Goal: Task Accomplishment & Management: Use online tool/utility

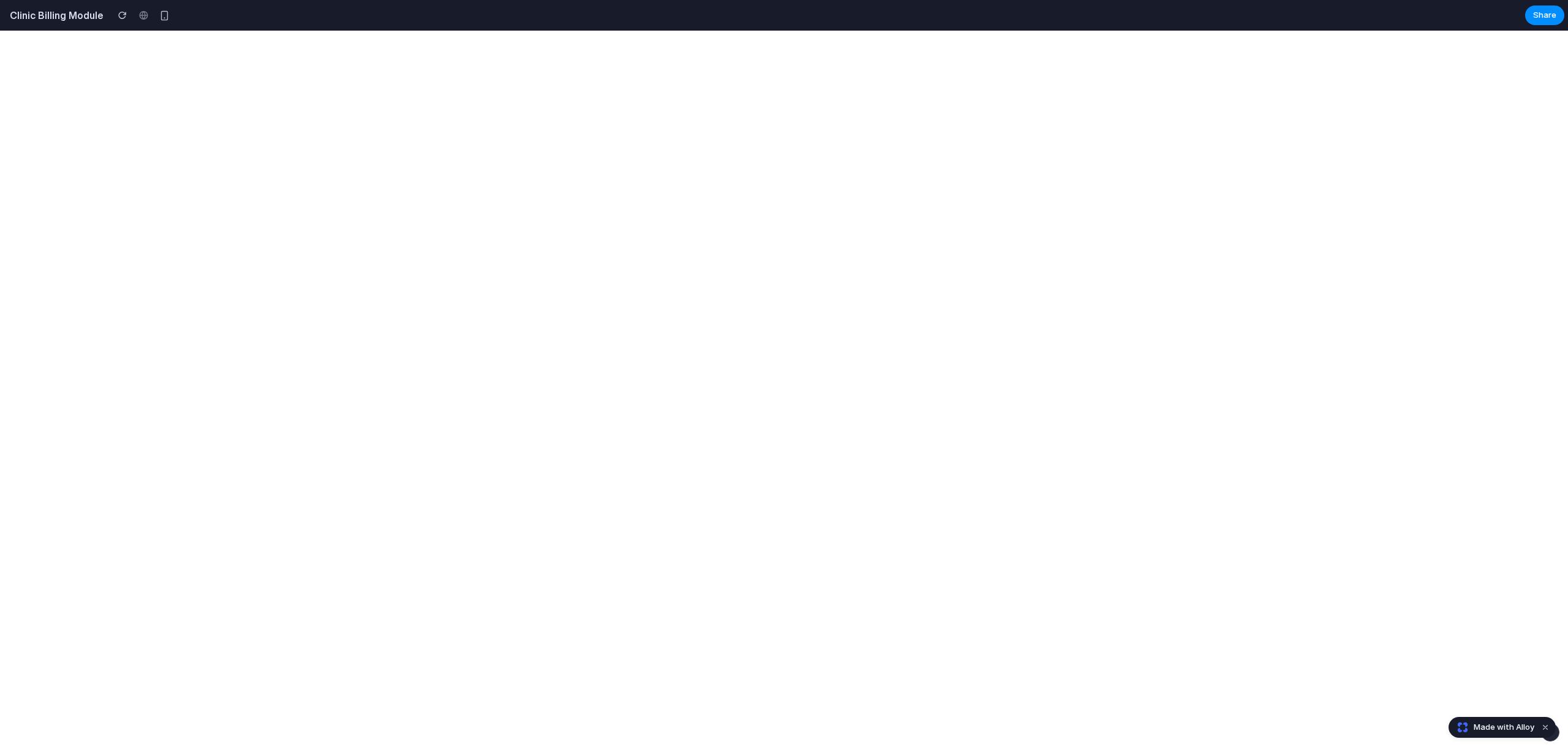
select select "**"
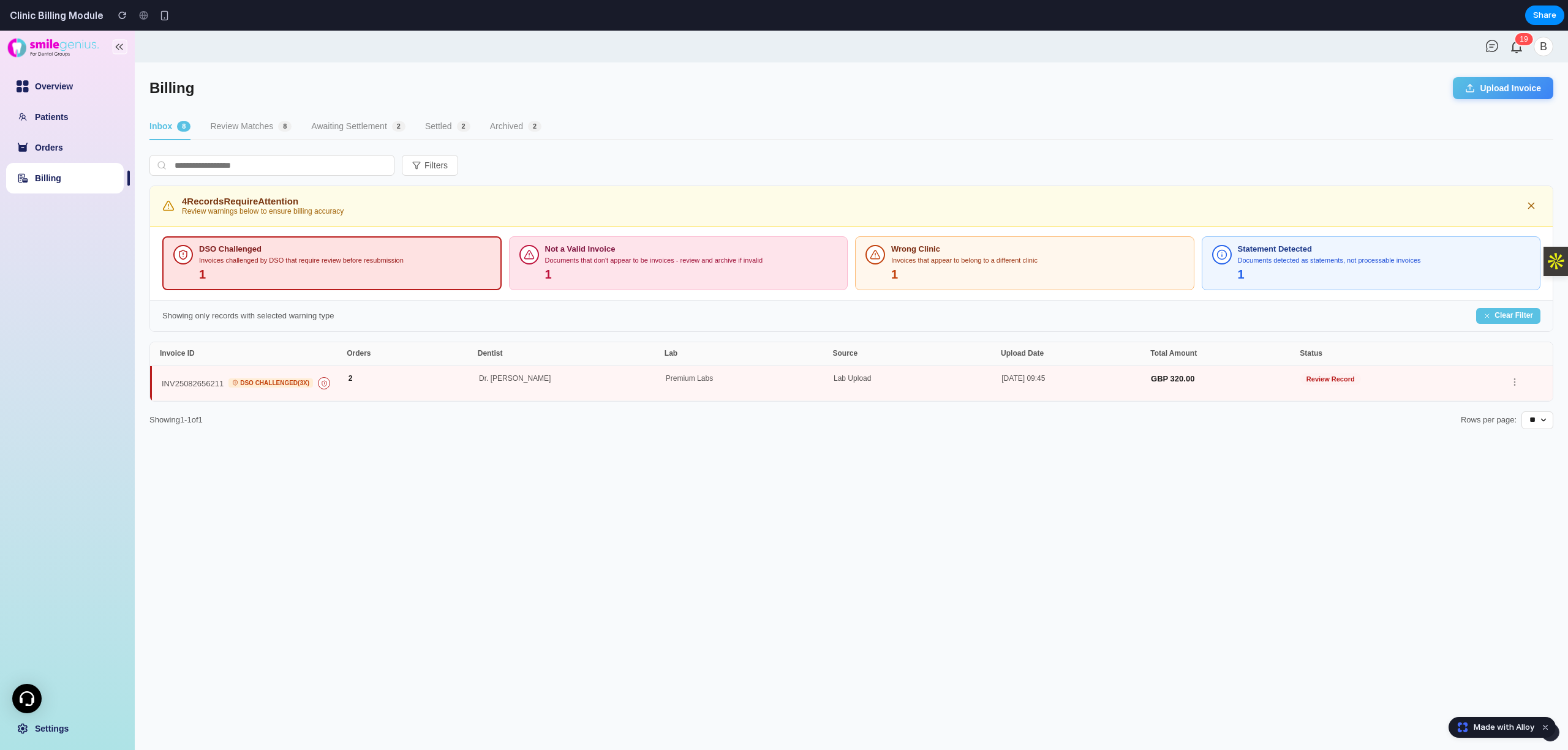
click at [589, 289] on button "Not a Valid Invoice Documents that don't appear to be invoices - review and arc…" at bounding box center [678, 264] width 339 height 54
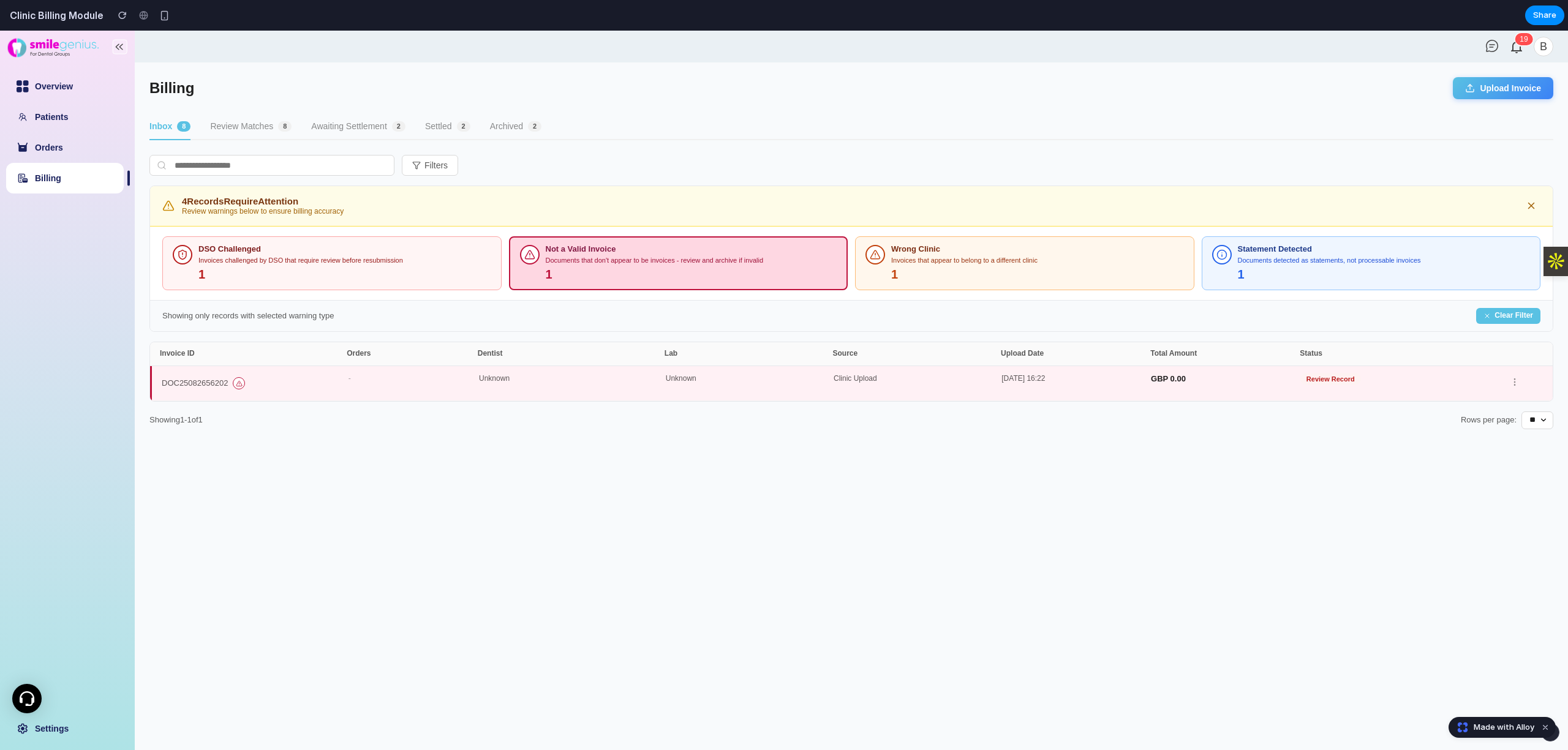
click at [170, 131] on button "Inbox 8" at bounding box center [169, 126] width 41 height 26
click at [631, 268] on div "1" at bounding box center [691, 275] width 291 height 14
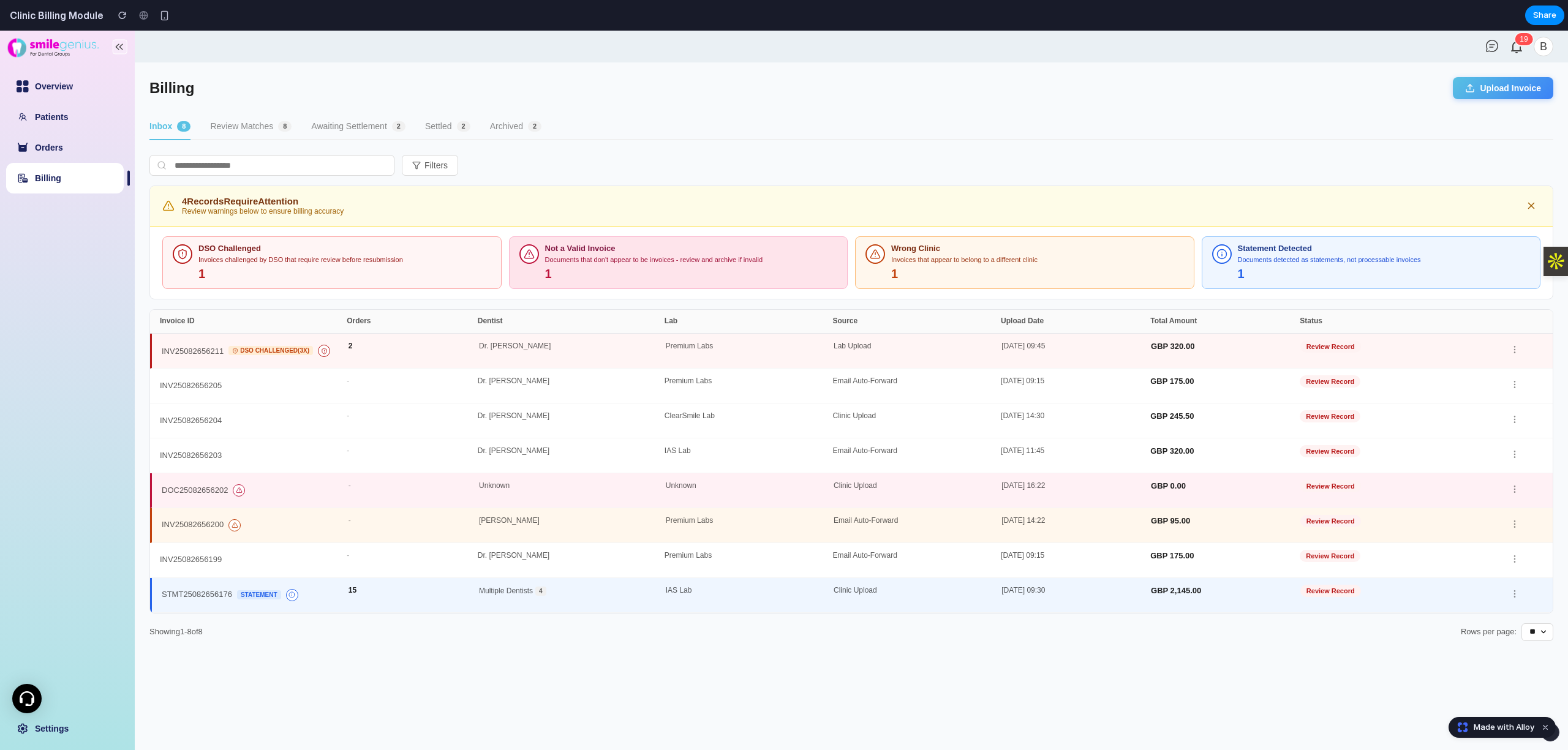
click at [595, 251] on div "Not a Valid Invoice" at bounding box center [691, 249] width 293 height 9
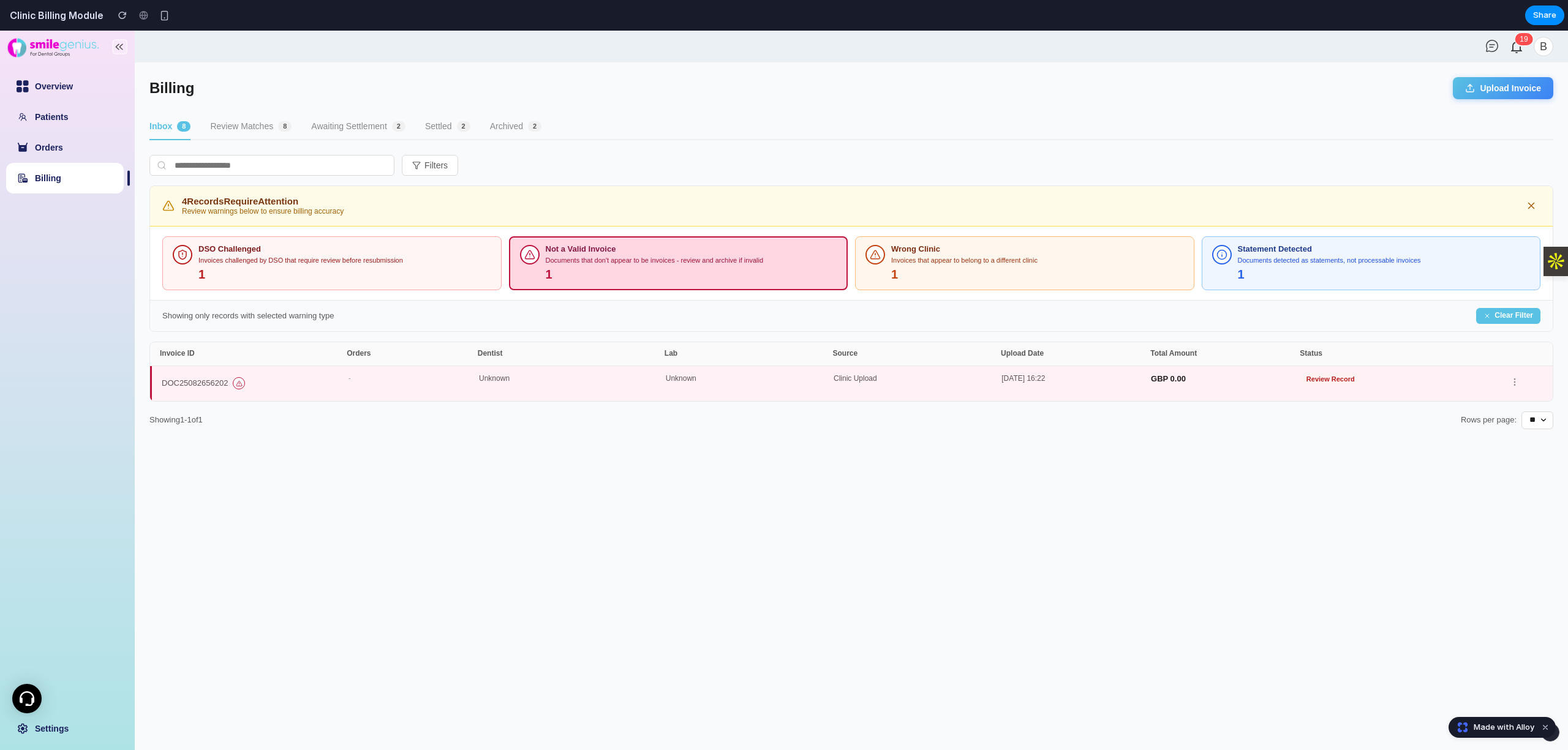
click at [598, 253] on div "Not a Valid Invoice" at bounding box center [691, 249] width 291 height 9
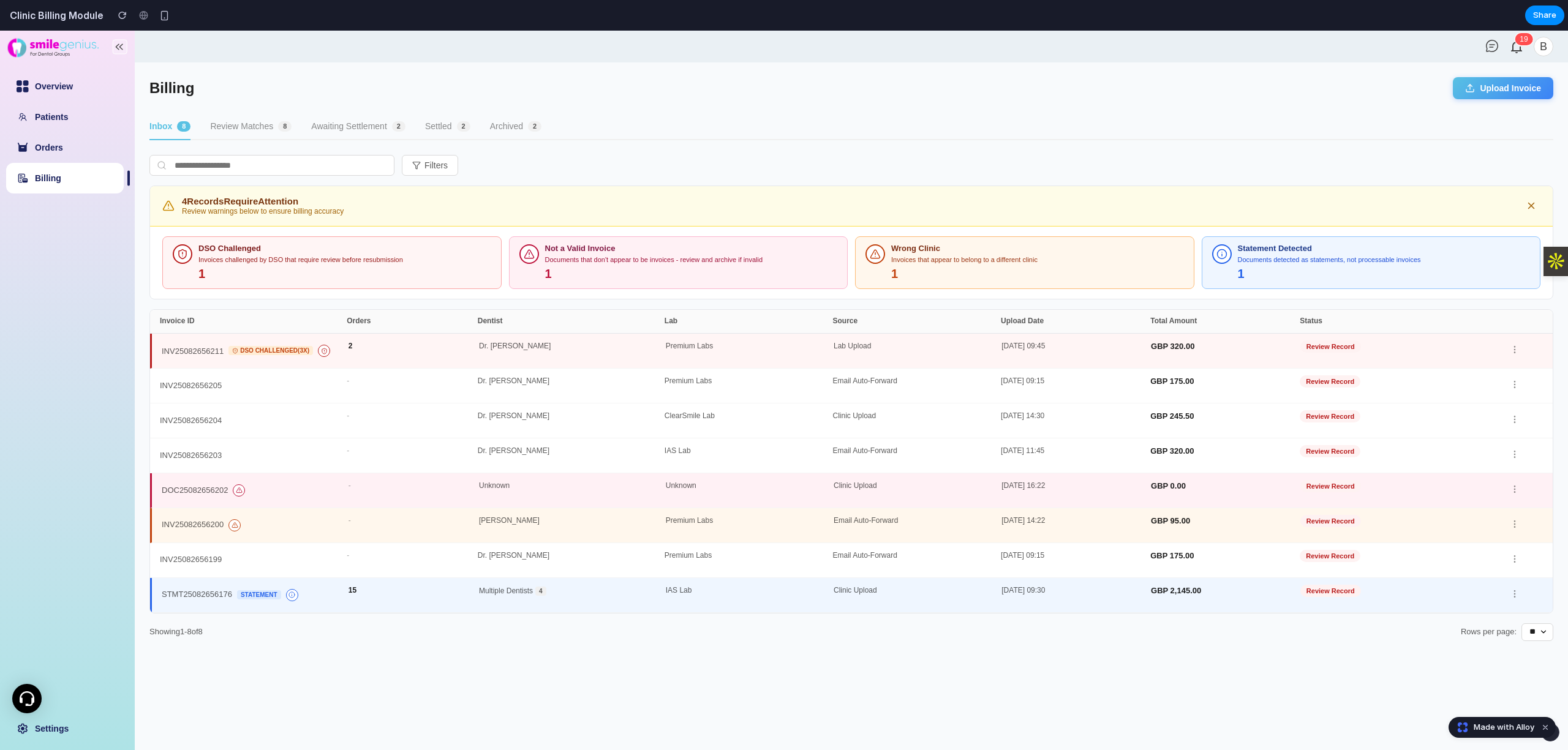
click at [326, 111] on main "Billing Upload Invoice Inbox 8 Review Matches 8 Awaiting Settlement 2 Settled 2…" at bounding box center [852, 406] width 1433 height 688
click at [328, 118] on button "Awaiting Settlement 2" at bounding box center [358, 126] width 94 height 26
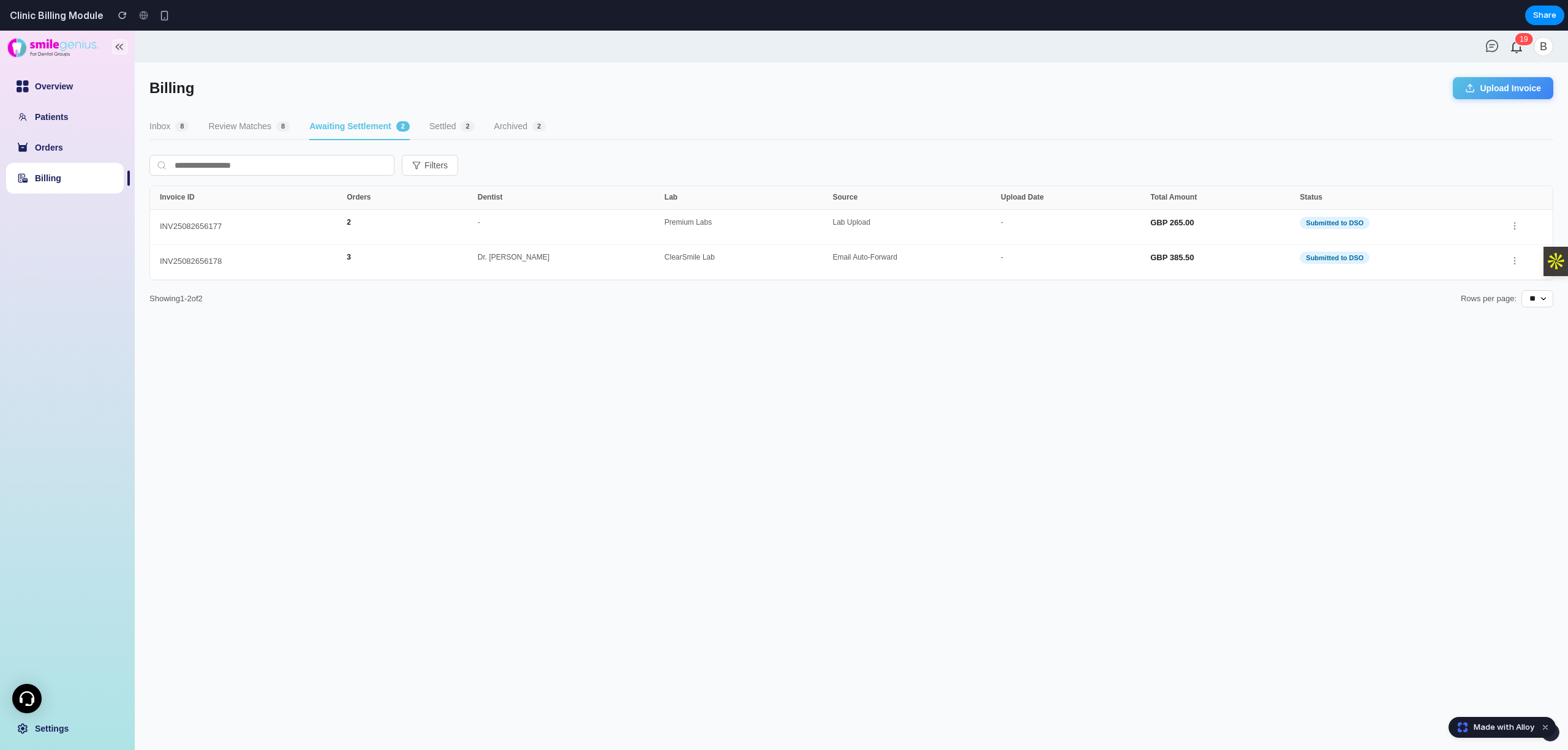
click at [173, 127] on button "Inbox 8" at bounding box center [169, 126] width 39 height 26
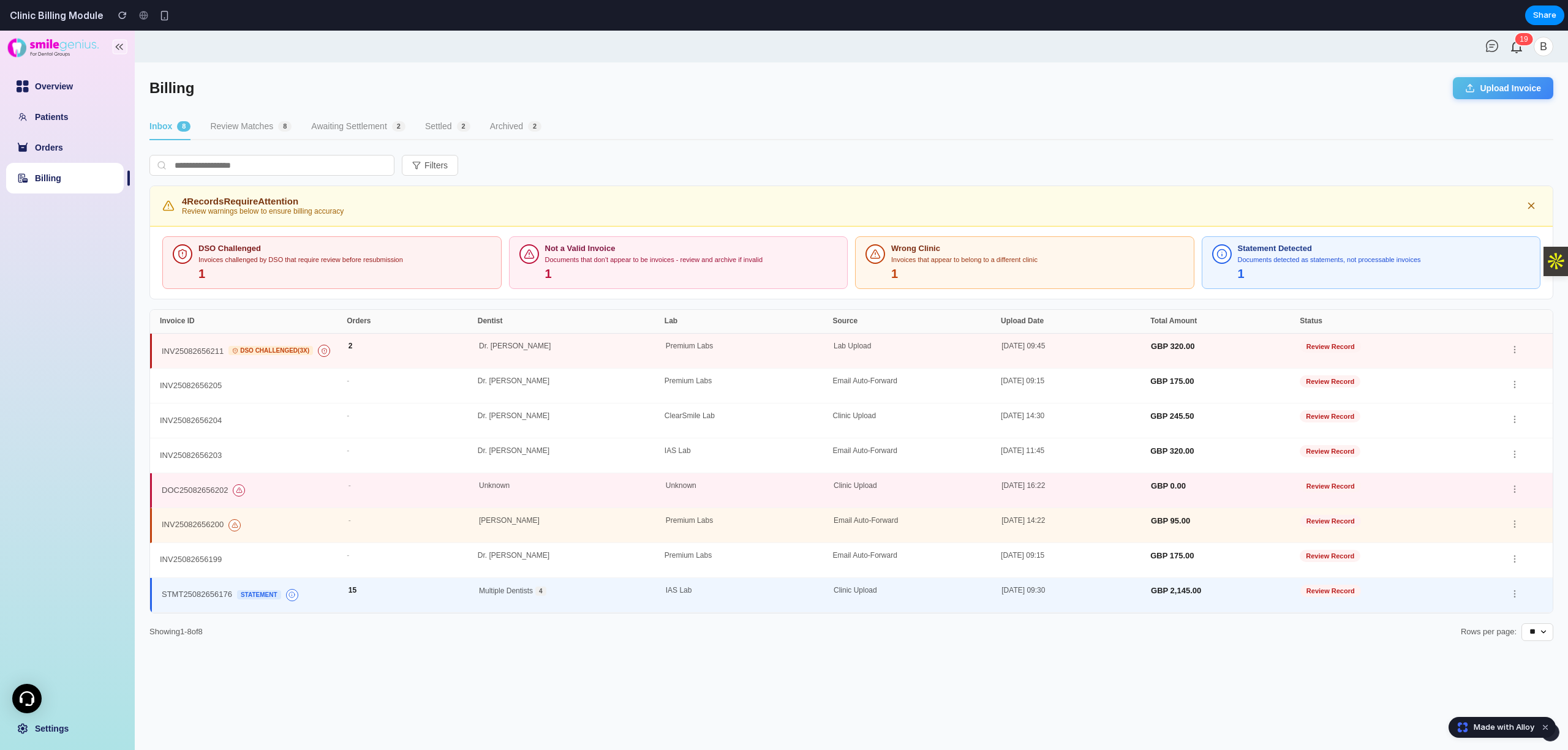
click at [440, 264] on div "DSO Challenged Invoices challenged by DSO that require review before resubmissi…" at bounding box center [345, 263] width 293 height 37
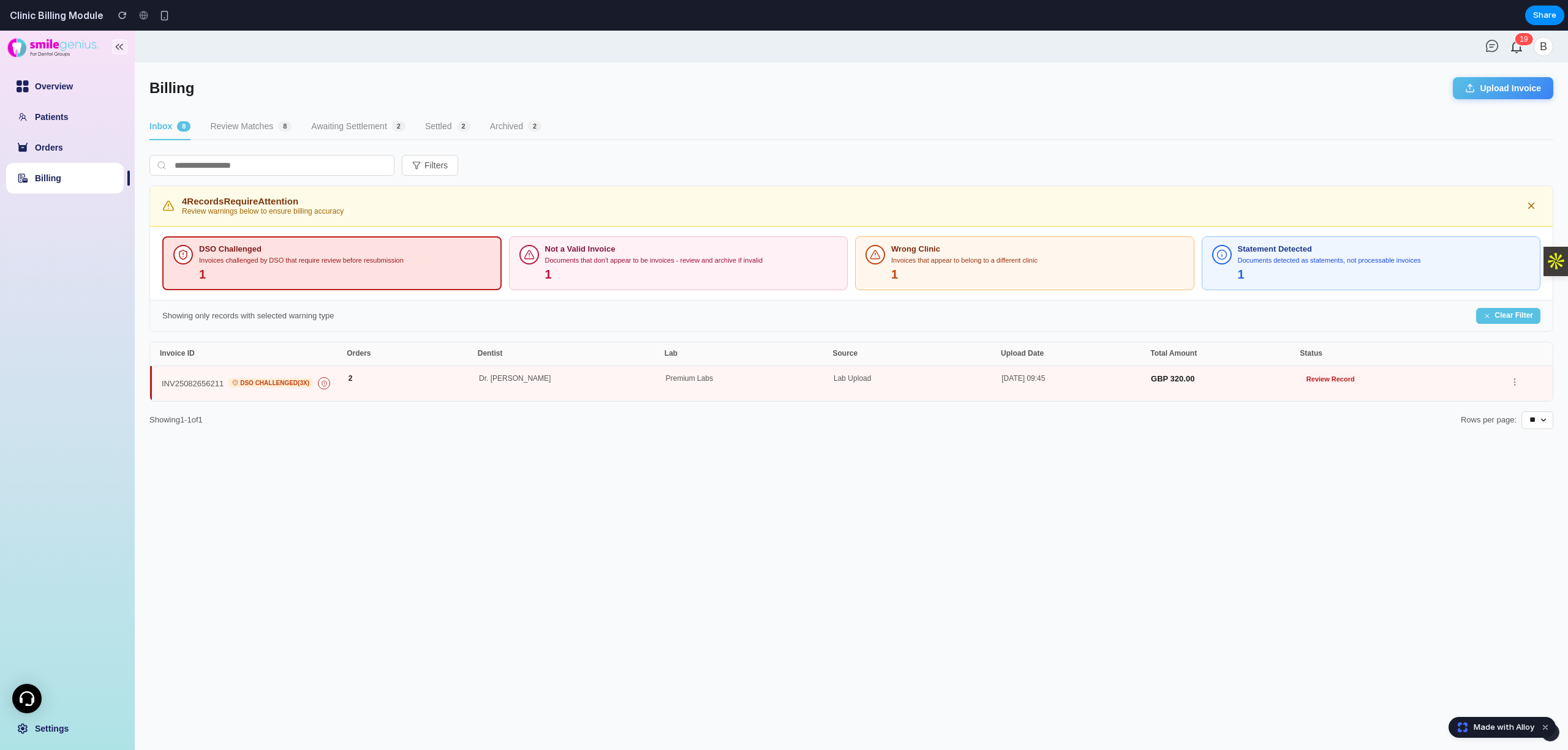
click at [987, 391] on div "Lab Upload" at bounding box center [917, 384] width 168 height 17
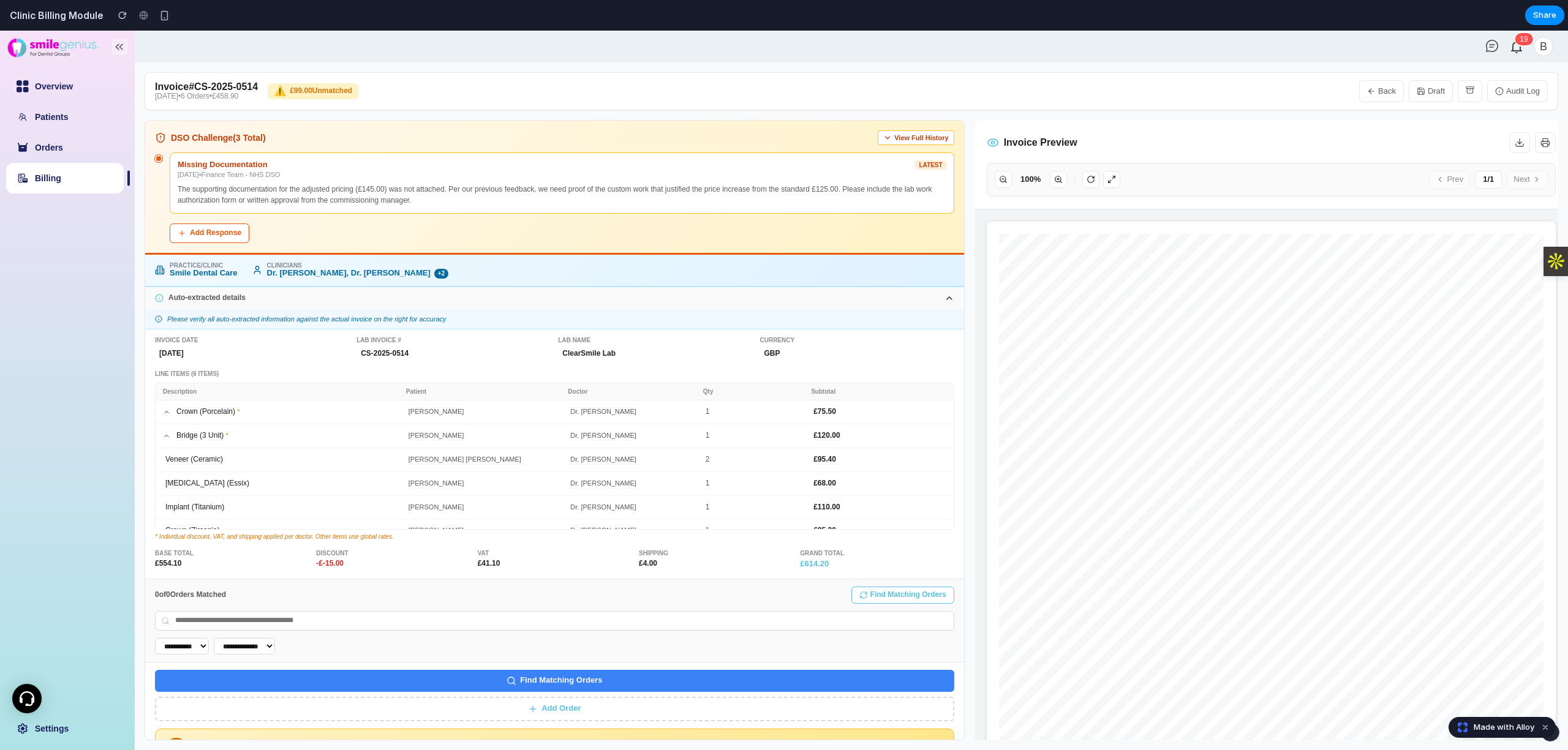
click at [61, 178] on link "Billing" at bounding box center [48, 179] width 26 height 10
select select "**"
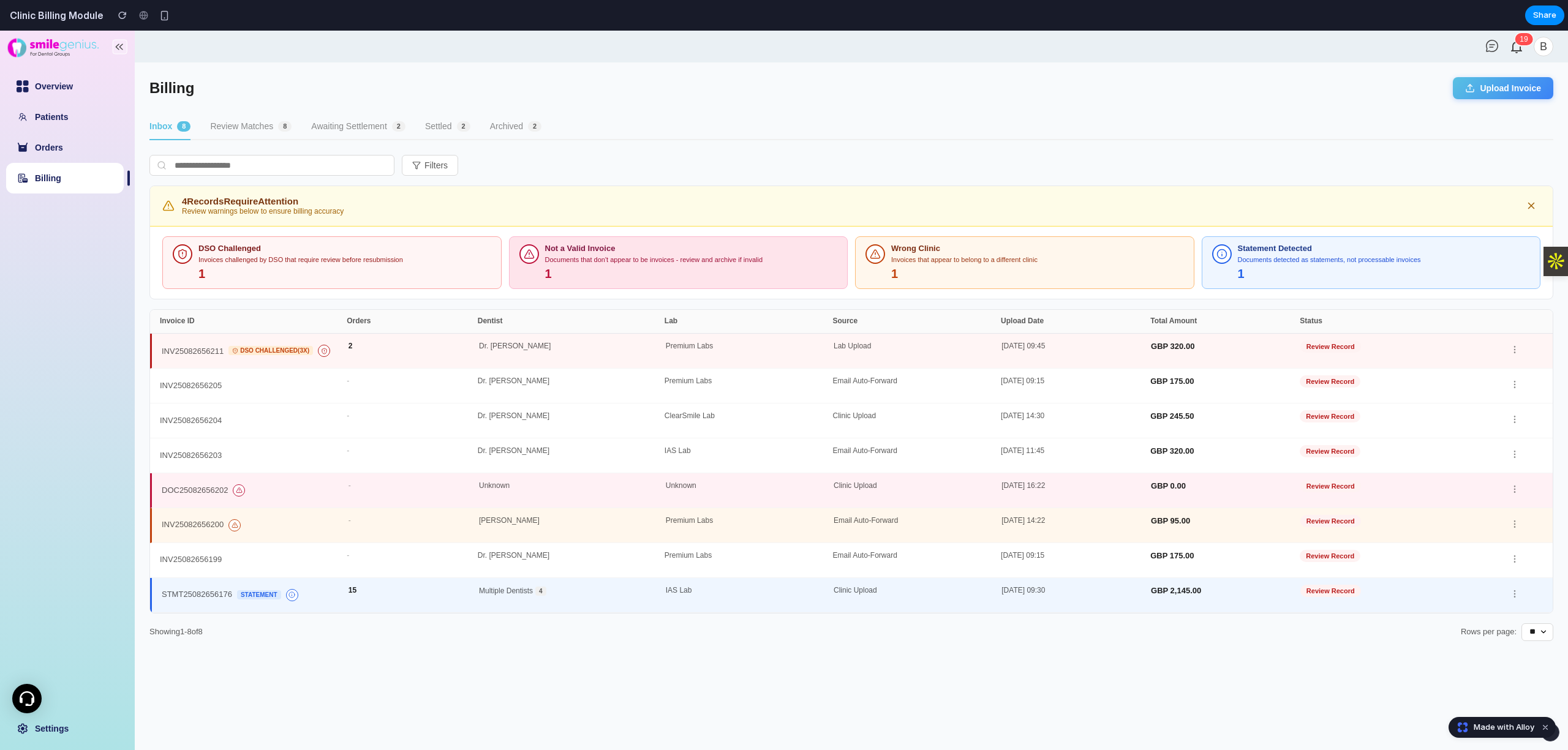
click at [629, 260] on div "Documents that don't appear to be invoices - review and archive if invalid" at bounding box center [691, 259] width 293 height 8
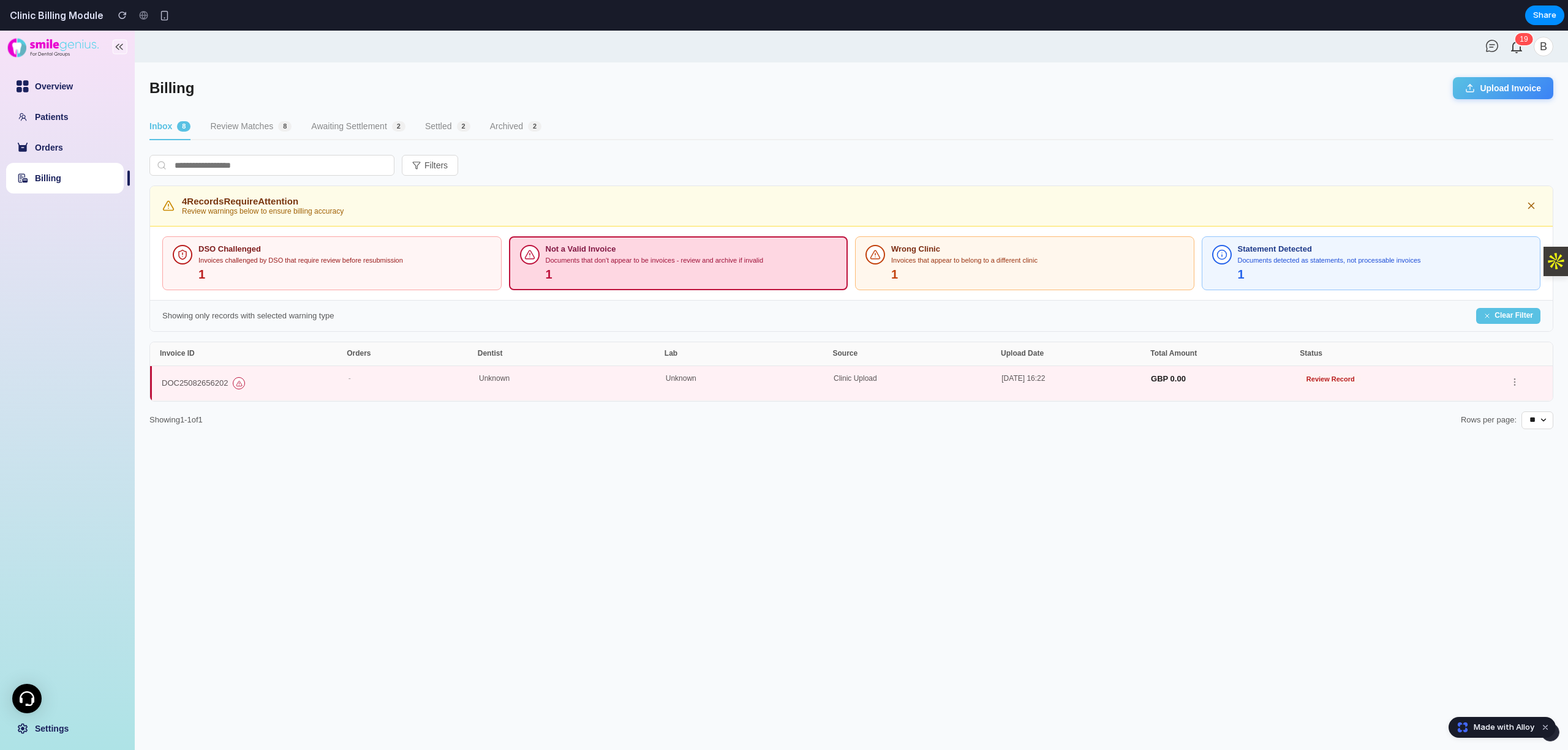
click at [1152, 392] on div "DOC25082656202 - Unknown Unknown Clinic Upload 14-May-2025 16:22 GBP 0.00 Revie…" at bounding box center [851, 384] width 1402 height 35
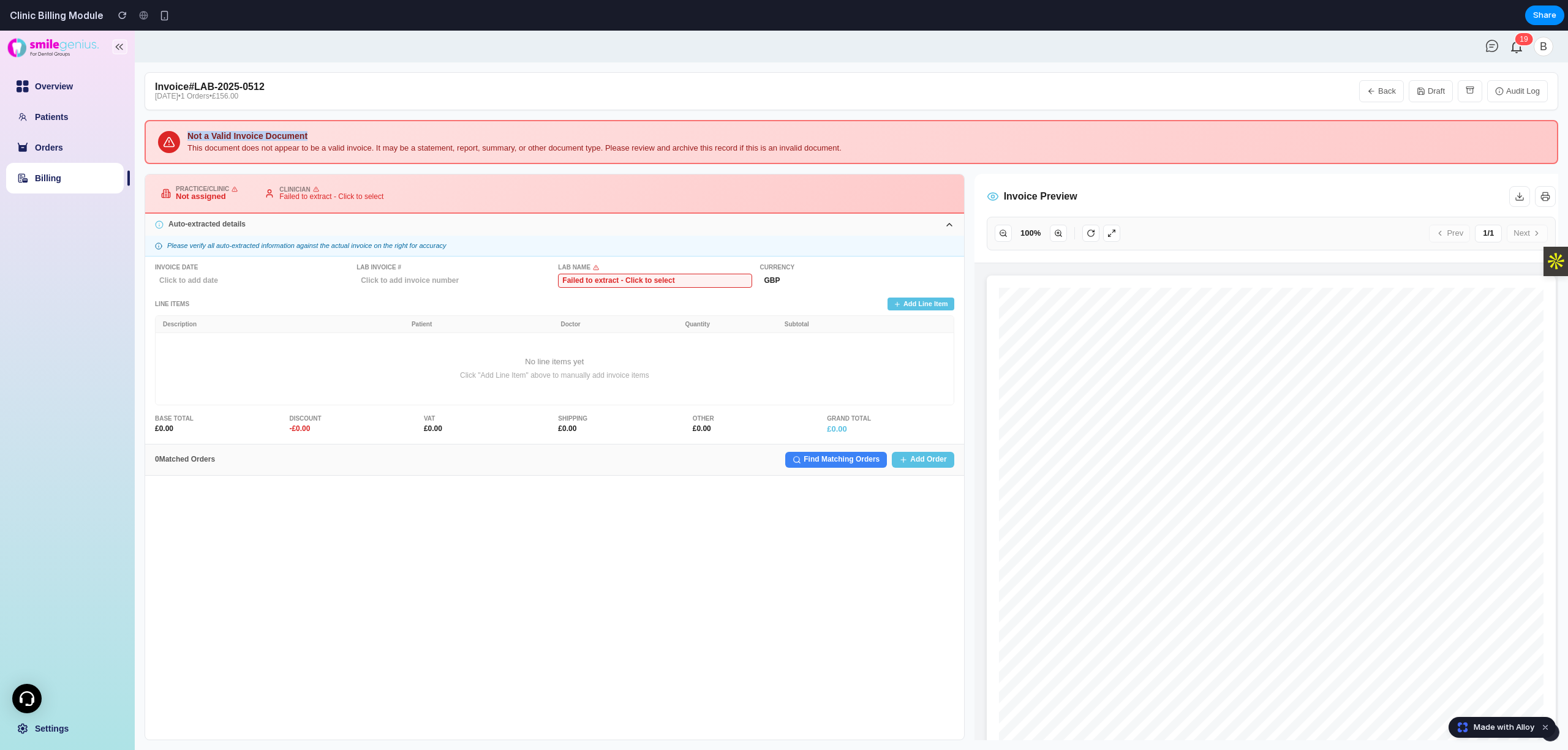
copy div "Not a Valid Invoice Document"
drag, startPoint x: 186, startPoint y: 135, endPoint x: 329, endPoint y: 135, distance: 143.0
click at [329, 135] on div "Not a Valid Invoice Document This document does not appear to be a valid invoic…" at bounding box center [851, 142] width 1414 height 44
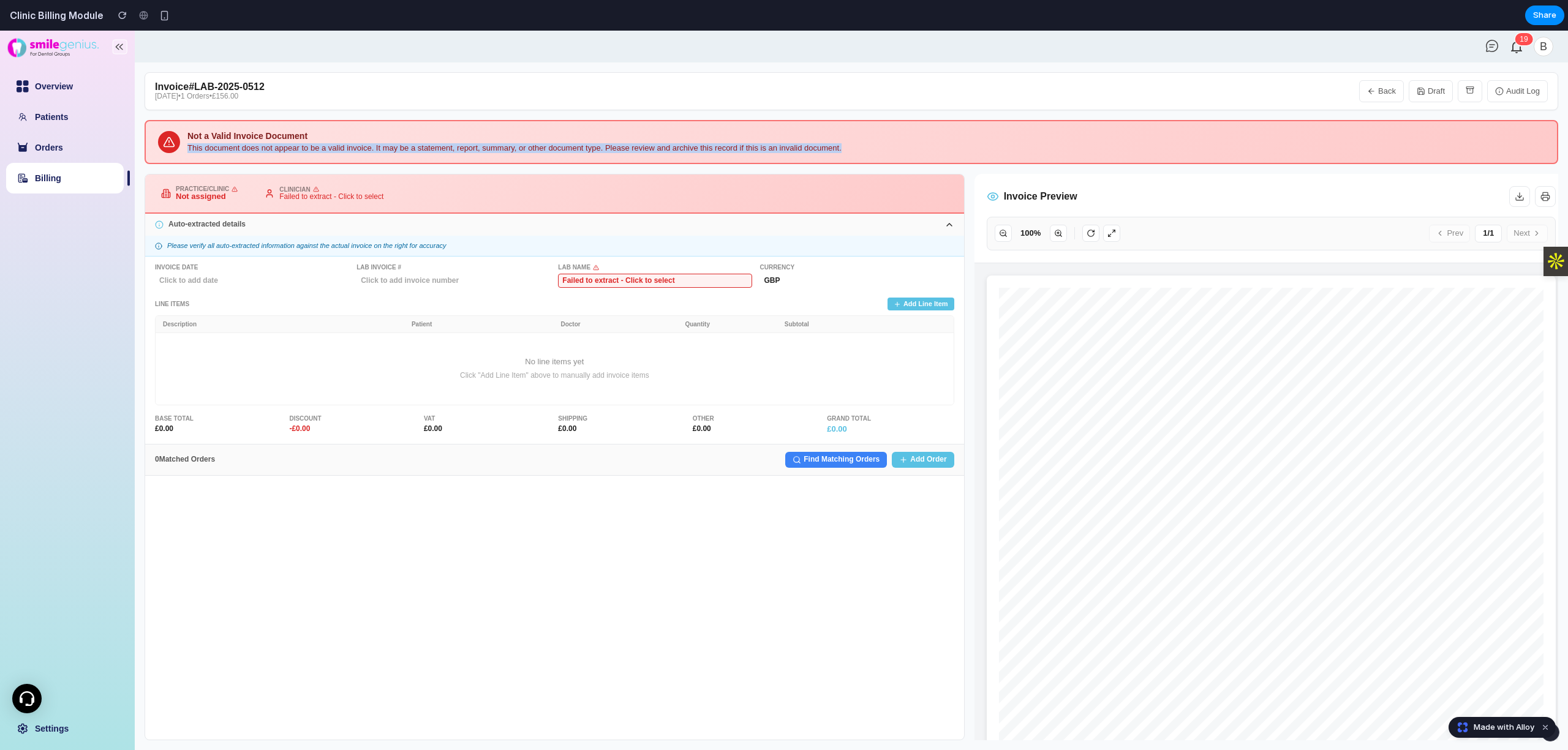
copy div "This document does not appear to be a valid invoice. It may be a statement, rep…"
drag, startPoint x: 852, startPoint y: 146, endPoint x: 189, endPoint y: 144, distance: 663.0
click at [189, 144] on div "This document does not appear to be a valid invoice. It may be a statement, rep…" at bounding box center [866, 148] width 1357 height 9
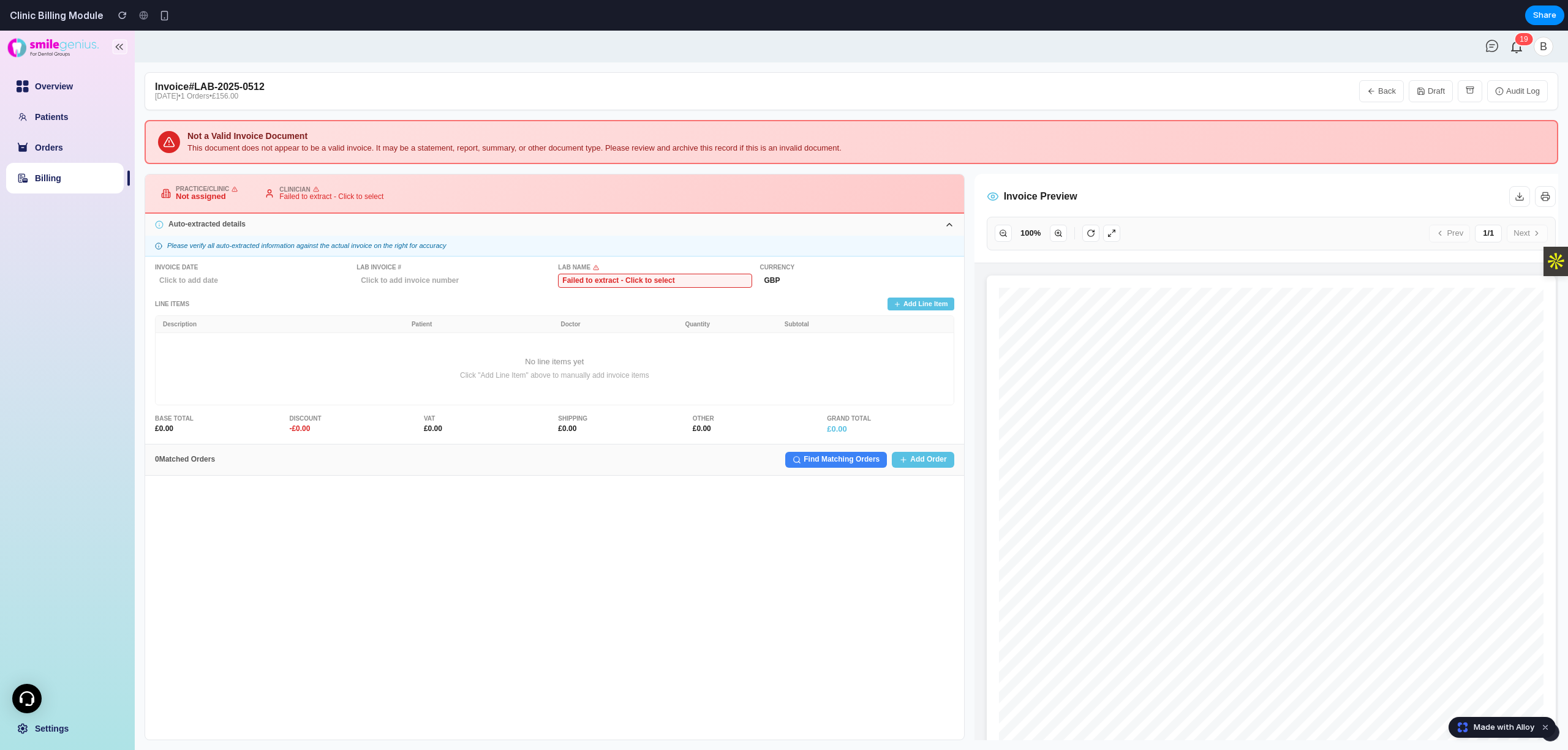
click at [61, 181] on link "Billing" at bounding box center [48, 179] width 26 height 10
select select "**"
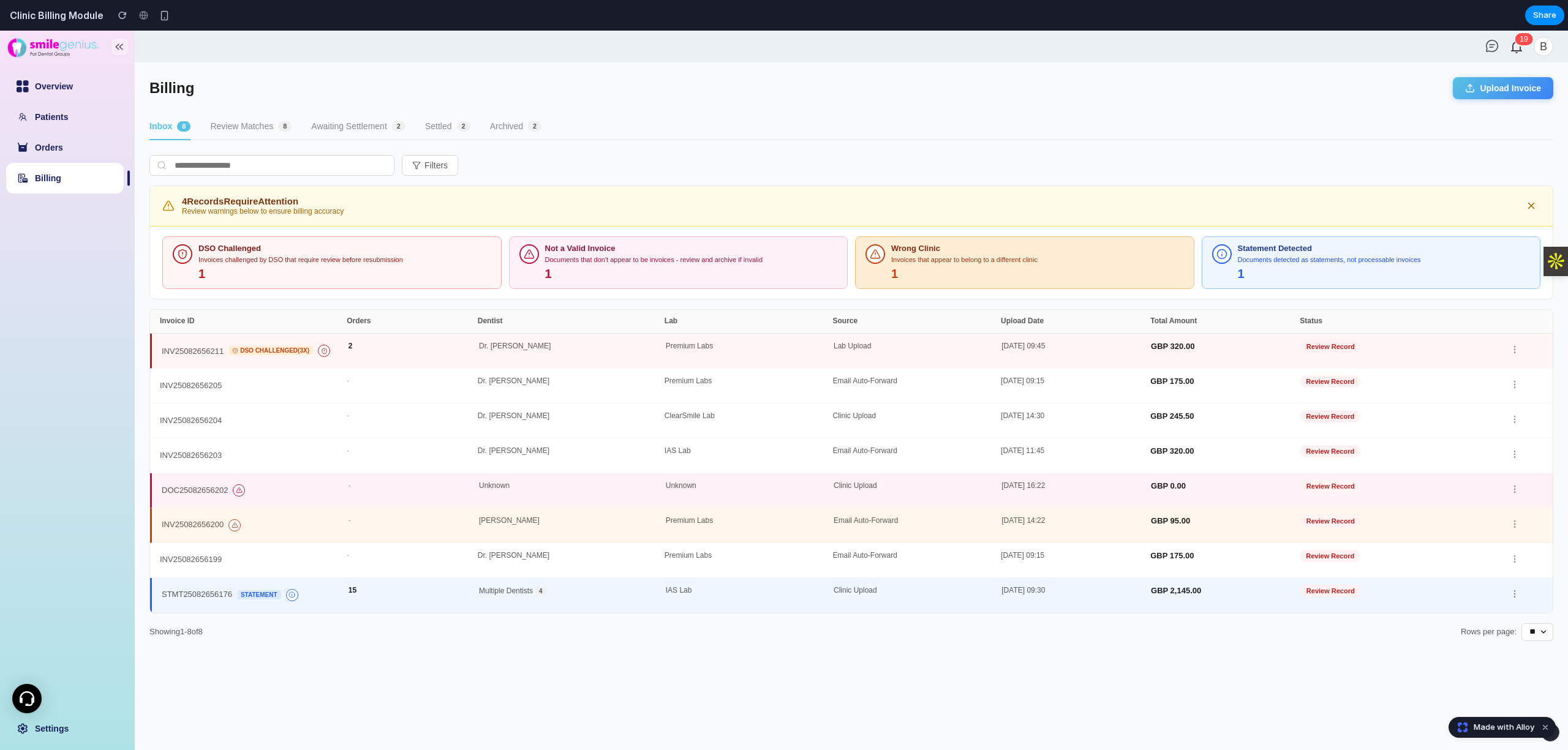
click at [994, 280] on div "1" at bounding box center [1037, 274] width 293 height 14
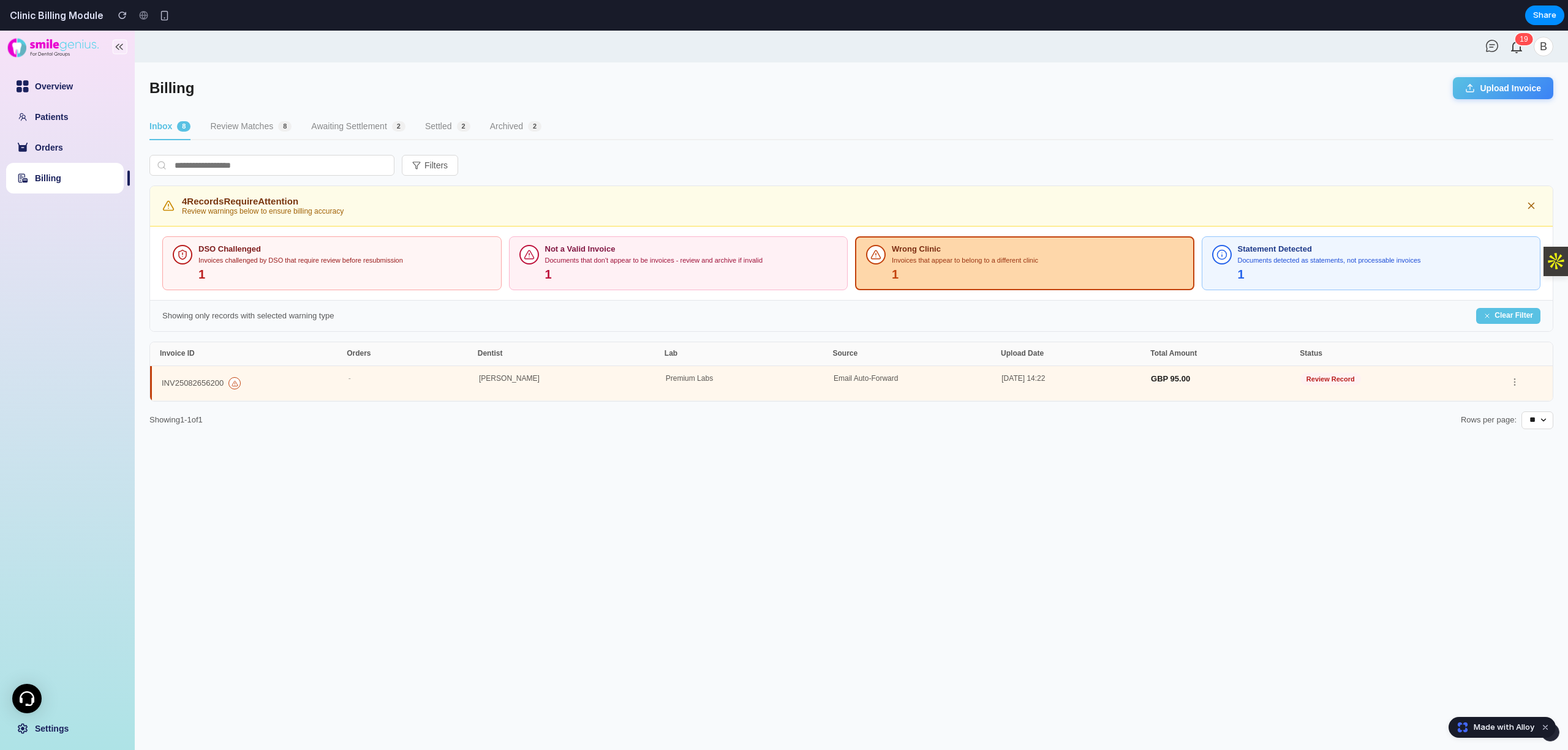
click at [505, 369] on div "INV25082656200 - Dr. Aaron Patel Premium Labs Email Auto-Forward 18-May-2025 14…" at bounding box center [851, 384] width 1402 height 35
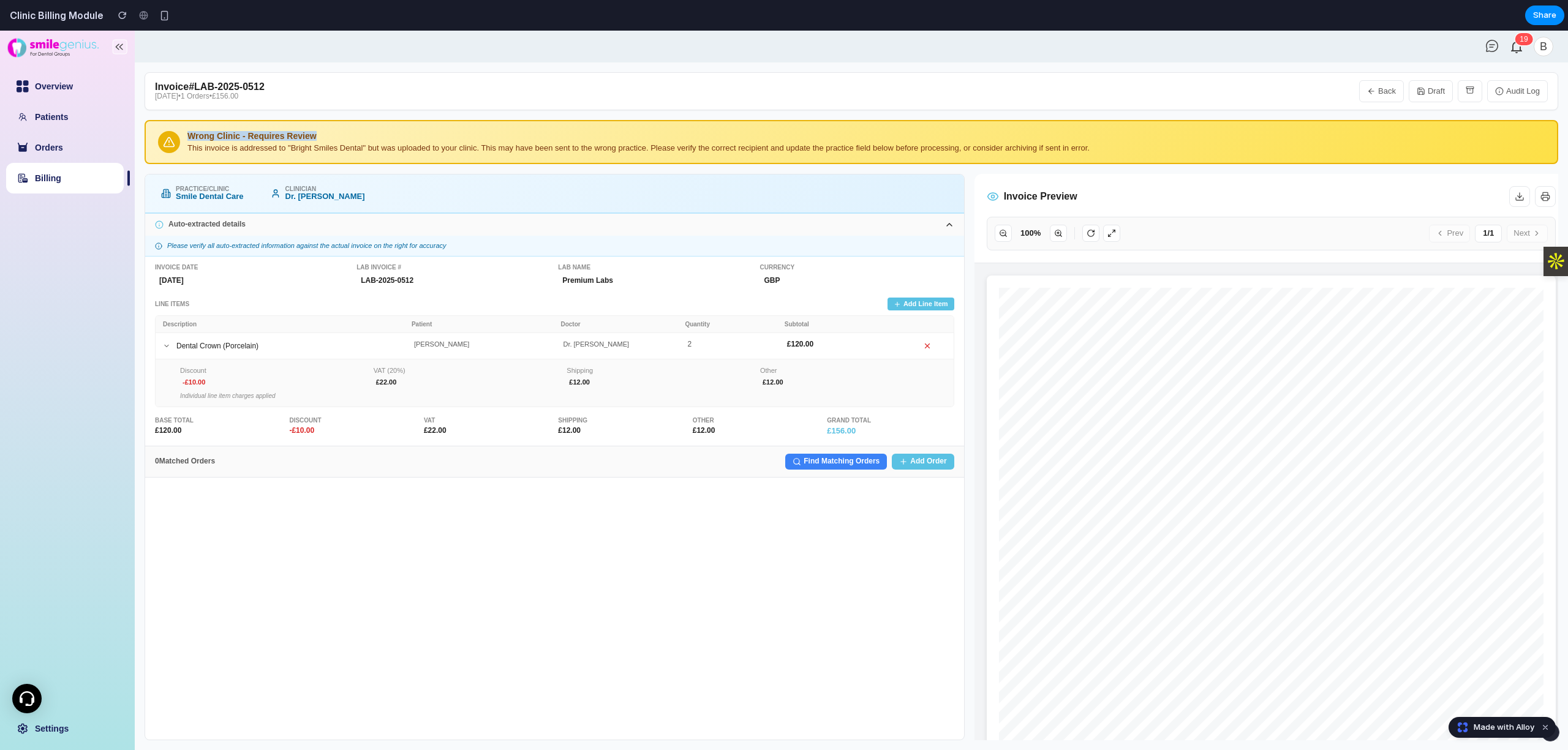
copy div "Wrong Clinic - Requires Review"
drag, startPoint x: 297, startPoint y: 131, endPoint x: 182, endPoint y: 124, distance: 115.2
click at [182, 124] on div "Wrong Clinic - Requires Review This invoice is addressed to "Bright Smiles Dent…" at bounding box center [851, 142] width 1414 height 44
copy div "Wrong Clinic - Requires Review"
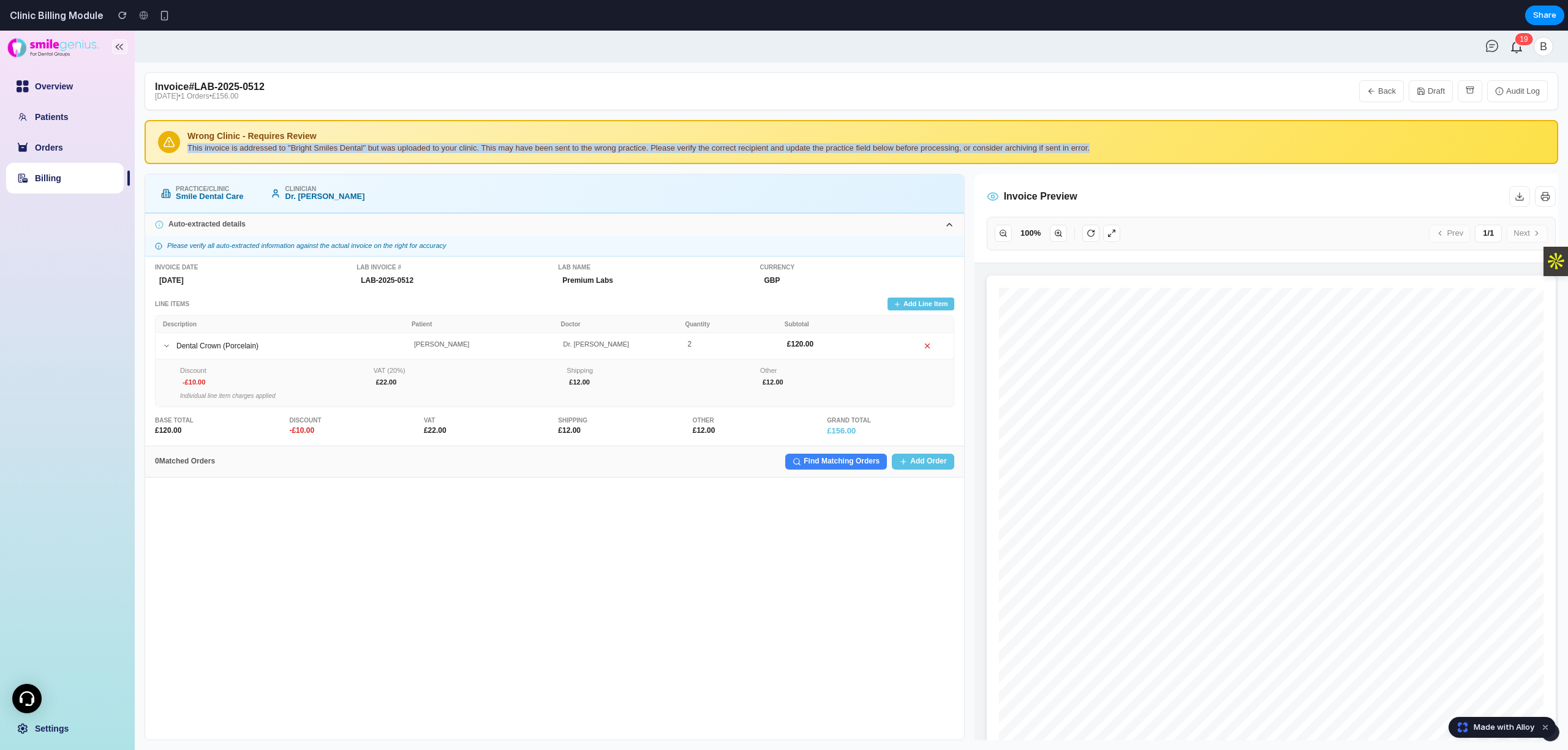
copy div "This invoice is addressed to "Bright Smiles Dental" but was uploaded to your cl…"
drag, startPoint x: 1085, startPoint y: 148, endPoint x: 186, endPoint y: 152, distance: 899.0
click at [186, 152] on div "Wrong Clinic - Requires Review This invoice is addressed to "Bright Smiles Dent…" at bounding box center [851, 142] width 1414 height 44
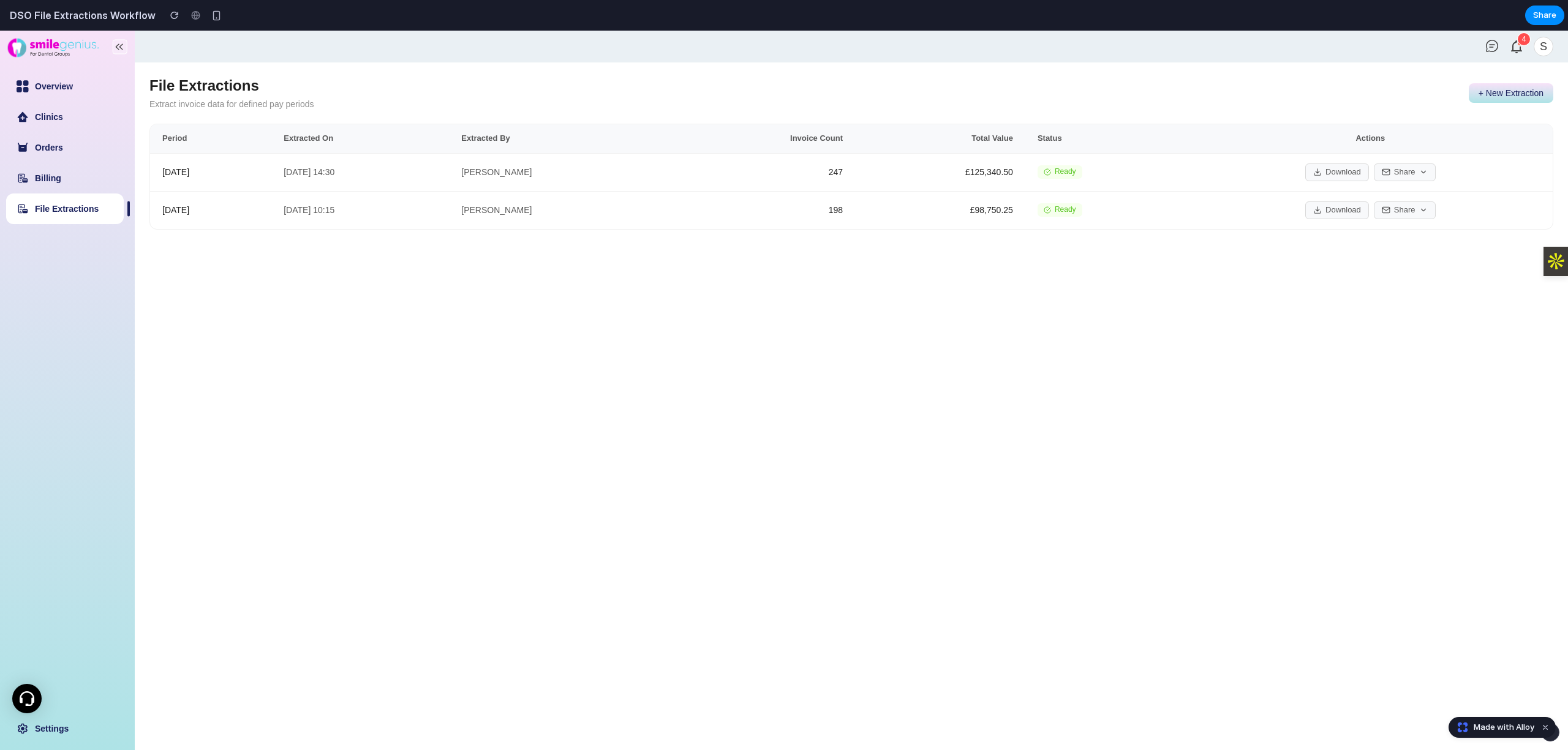
click at [81, 204] on link "File Extractions" at bounding box center [66, 209] width 64 height 10
click at [1486, 94] on button "+ New Extraction" at bounding box center [1511, 93] width 84 height 19
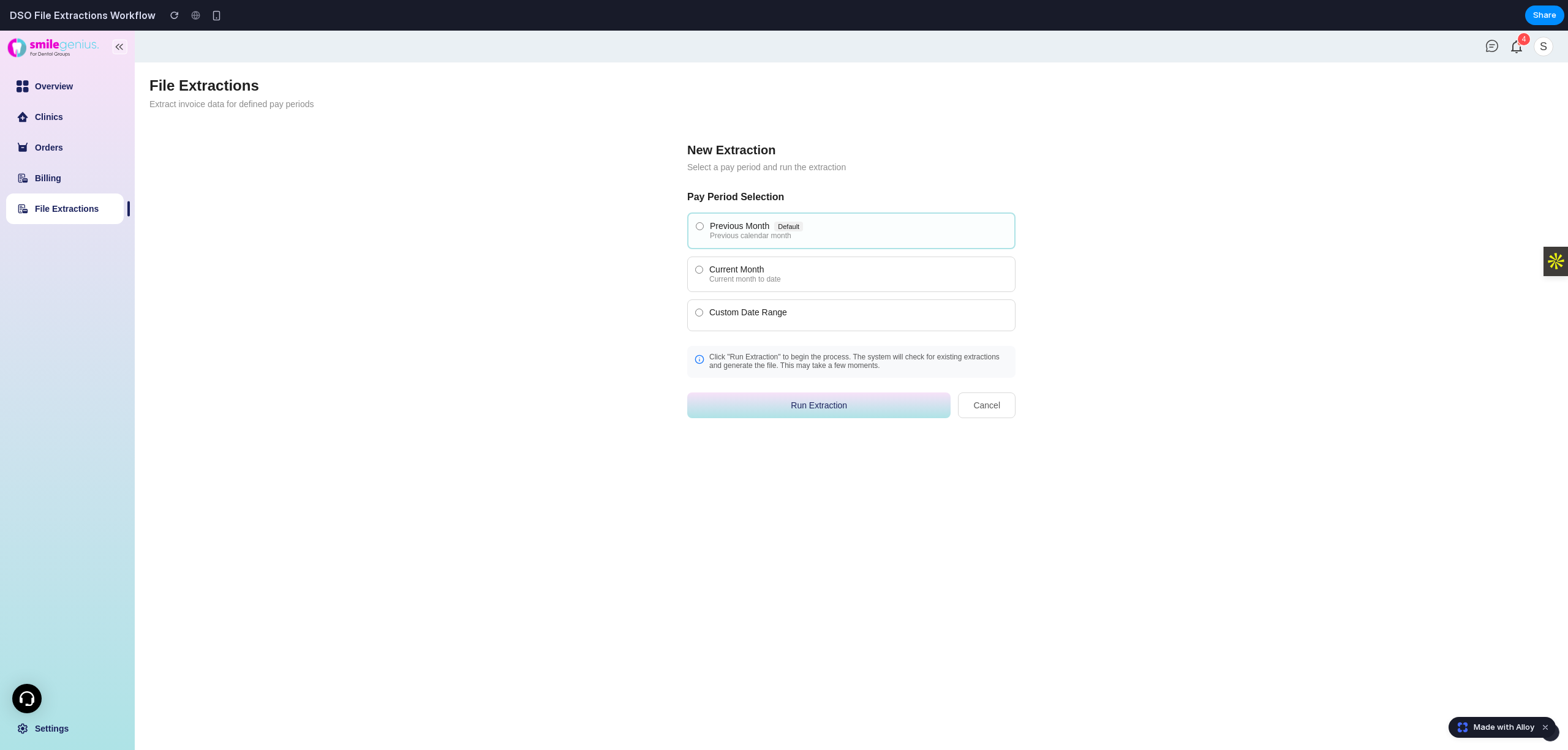
click at [779, 272] on div "Current Month" at bounding box center [858, 269] width 298 height 10
click at [794, 327] on label "Custom Date Range" at bounding box center [851, 315] width 328 height 32
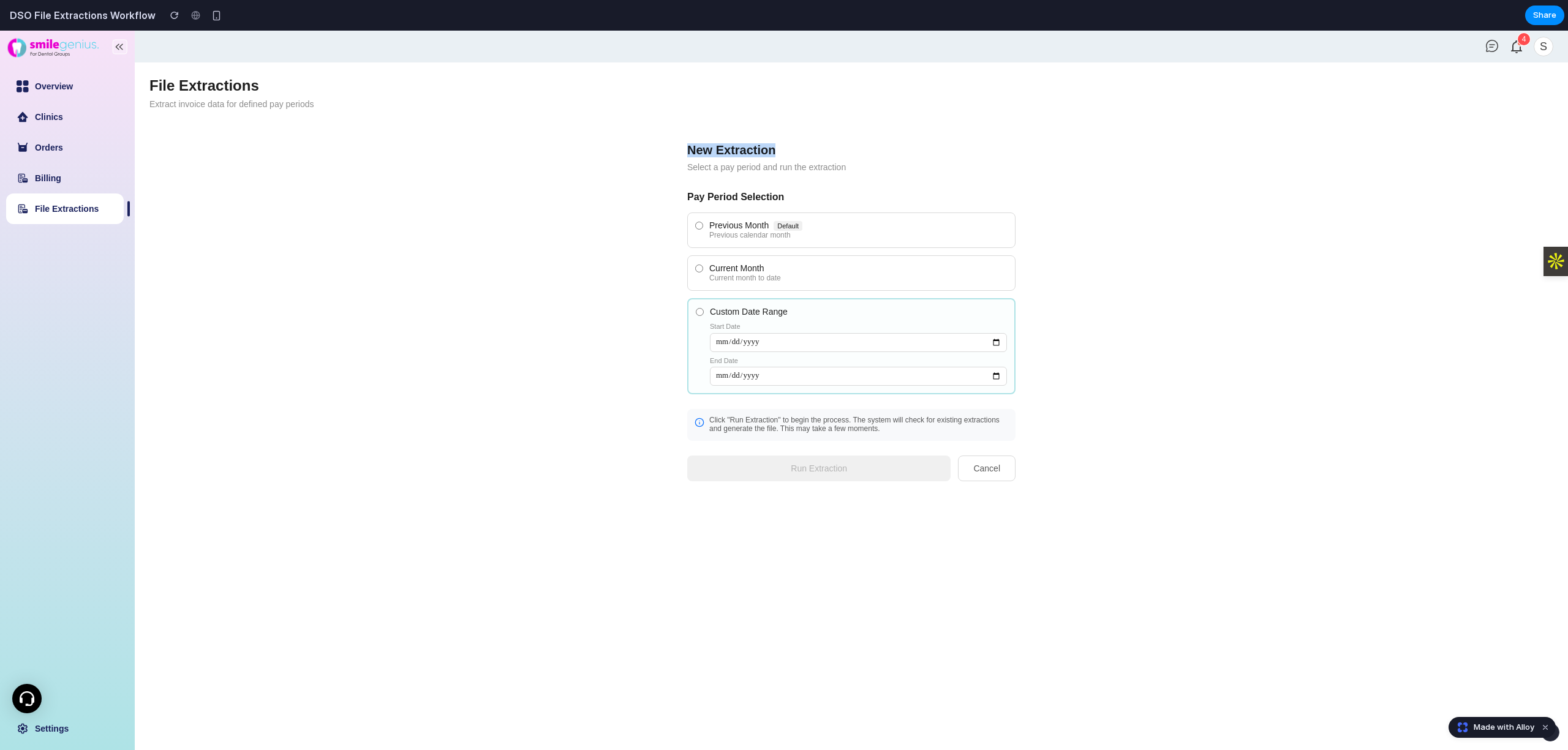
copy h2 "New Extraction"
drag, startPoint x: 783, startPoint y: 151, endPoint x: 669, endPoint y: 151, distance: 114.0
click at [667, 151] on div "New Extraction Select a pay period and run the extraction Pay Period Selection …" at bounding box center [851, 312] width 367 height 377
copy h2 "New Extraction"
copy p "Select a pay period and run the extraction"
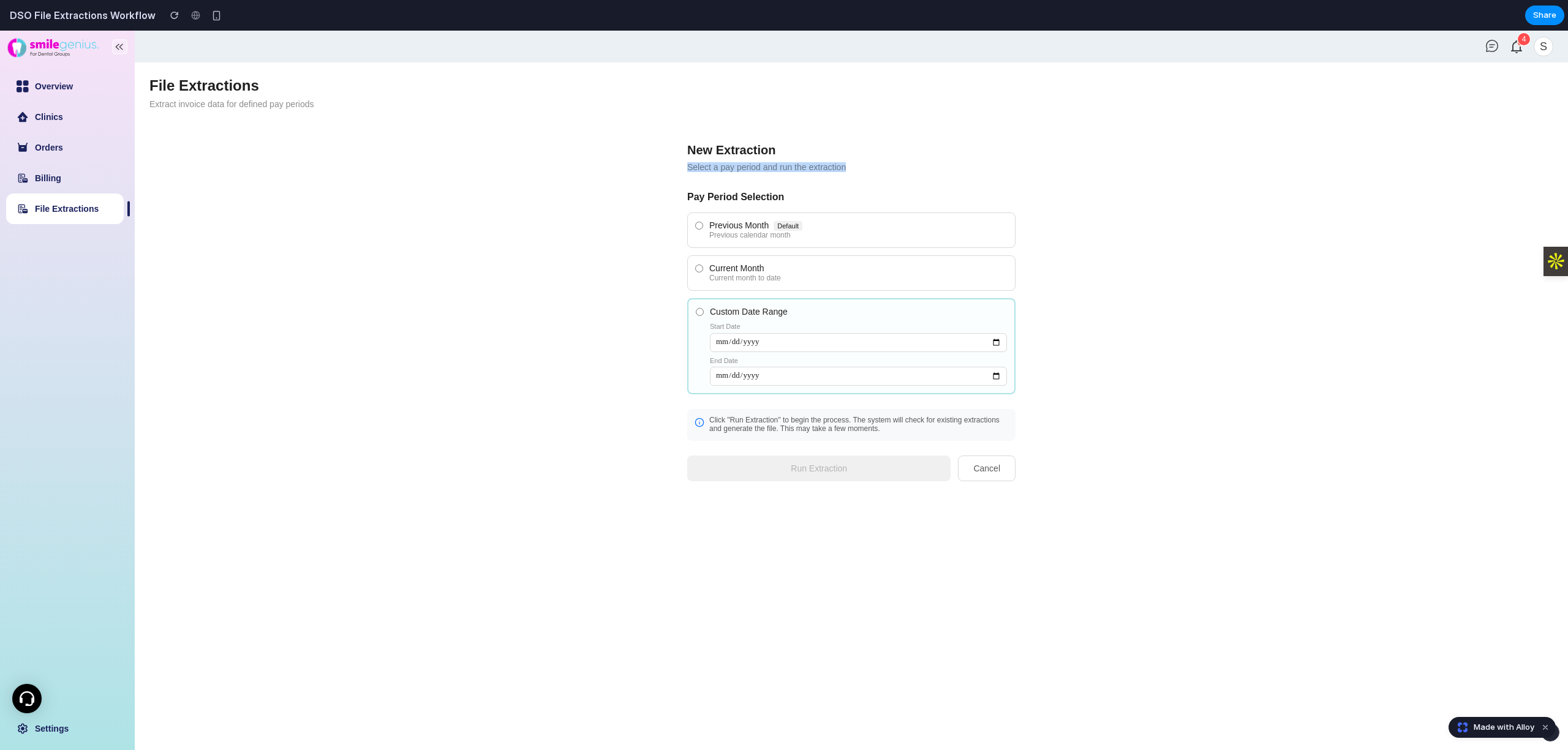
drag, startPoint x: 864, startPoint y: 167, endPoint x: 680, endPoint y: 165, distance: 184.0
click at [680, 165] on div "New Extraction Select a pay period and run the extraction Pay Period Selection …" at bounding box center [851, 312] width 367 height 377
click at [723, 233] on div "Previous calendar month" at bounding box center [858, 236] width 298 height 9
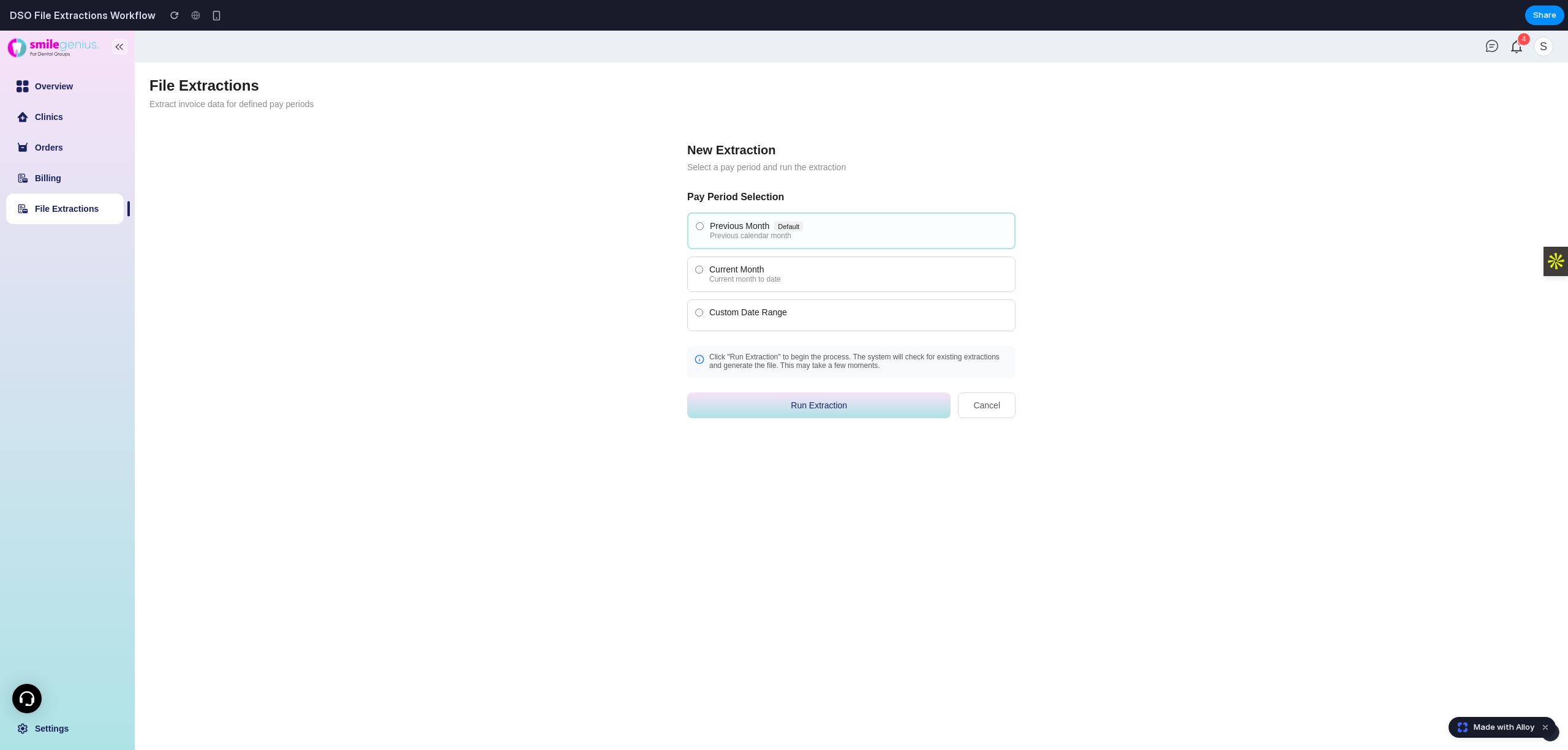
click at [753, 272] on div "Current Month" at bounding box center [858, 269] width 298 height 10
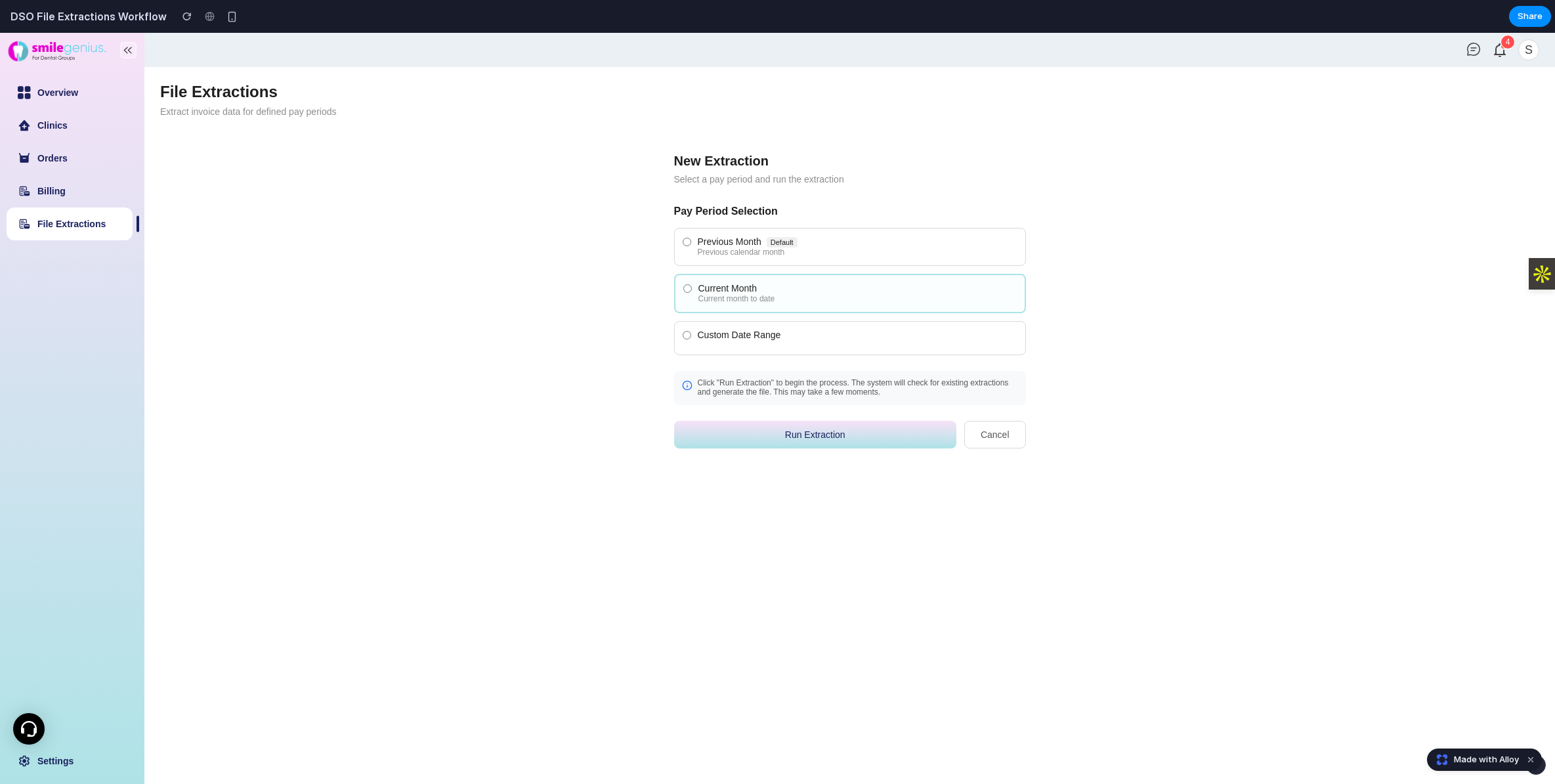
click at [743, 244] on div "Previous Month Default" at bounding box center [857, 242] width 319 height 11
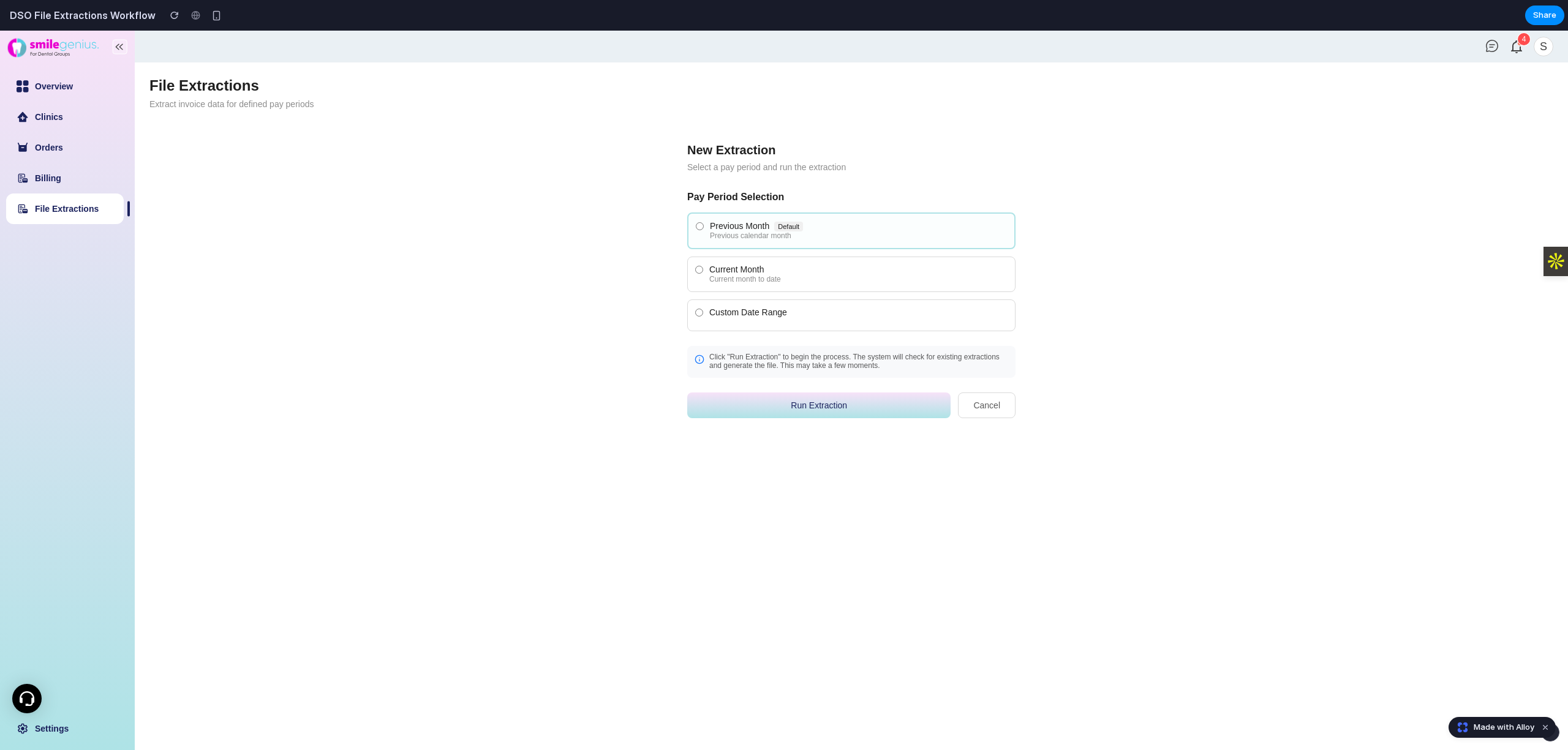
click at [719, 272] on div "Current Month" at bounding box center [858, 269] width 298 height 10
click at [742, 311] on div "Custom Date Range" at bounding box center [858, 312] width 298 height 10
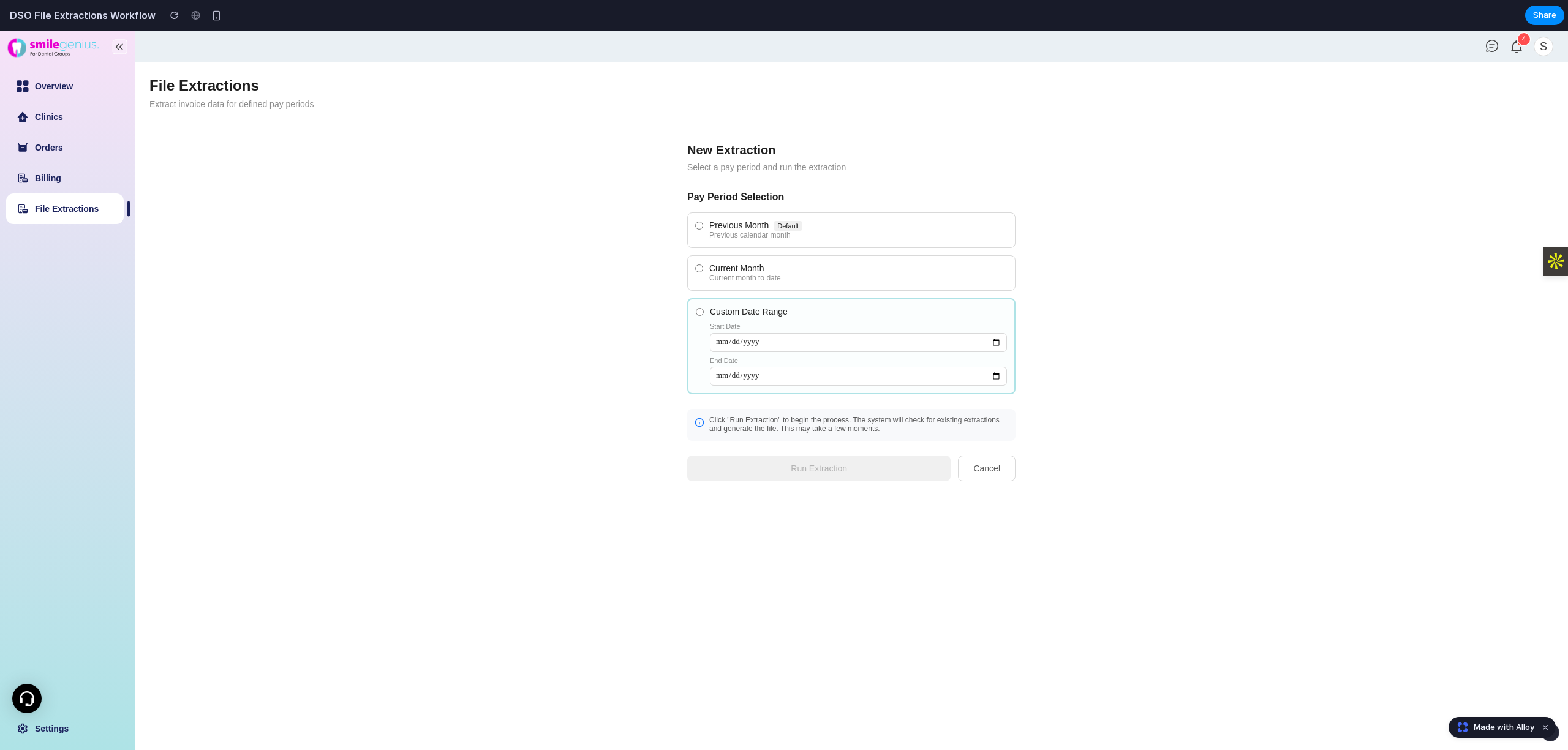
click at [898, 341] on input "Custom Date Range Start Date End Date" at bounding box center [859, 342] width 297 height 19
click at [914, 254] on div "Previous Month Default Previous calendar month Current Month Current month to d…" at bounding box center [851, 303] width 328 height 182
click at [888, 234] on div "Previous calendar month" at bounding box center [858, 236] width 298 height 9
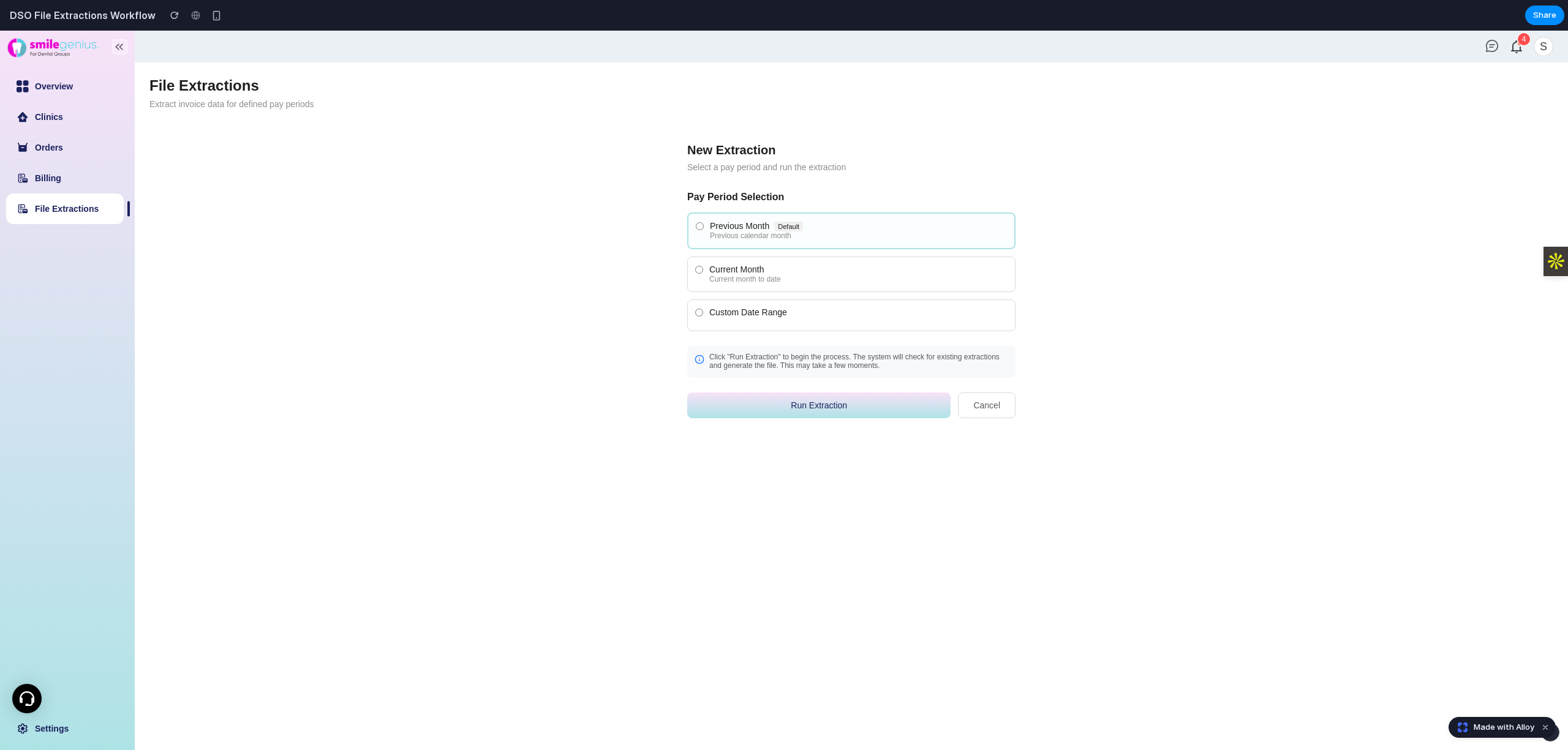
click at [829, 405] on button "Run Extraction" at bounding box center [819, 406] width 264 height 26
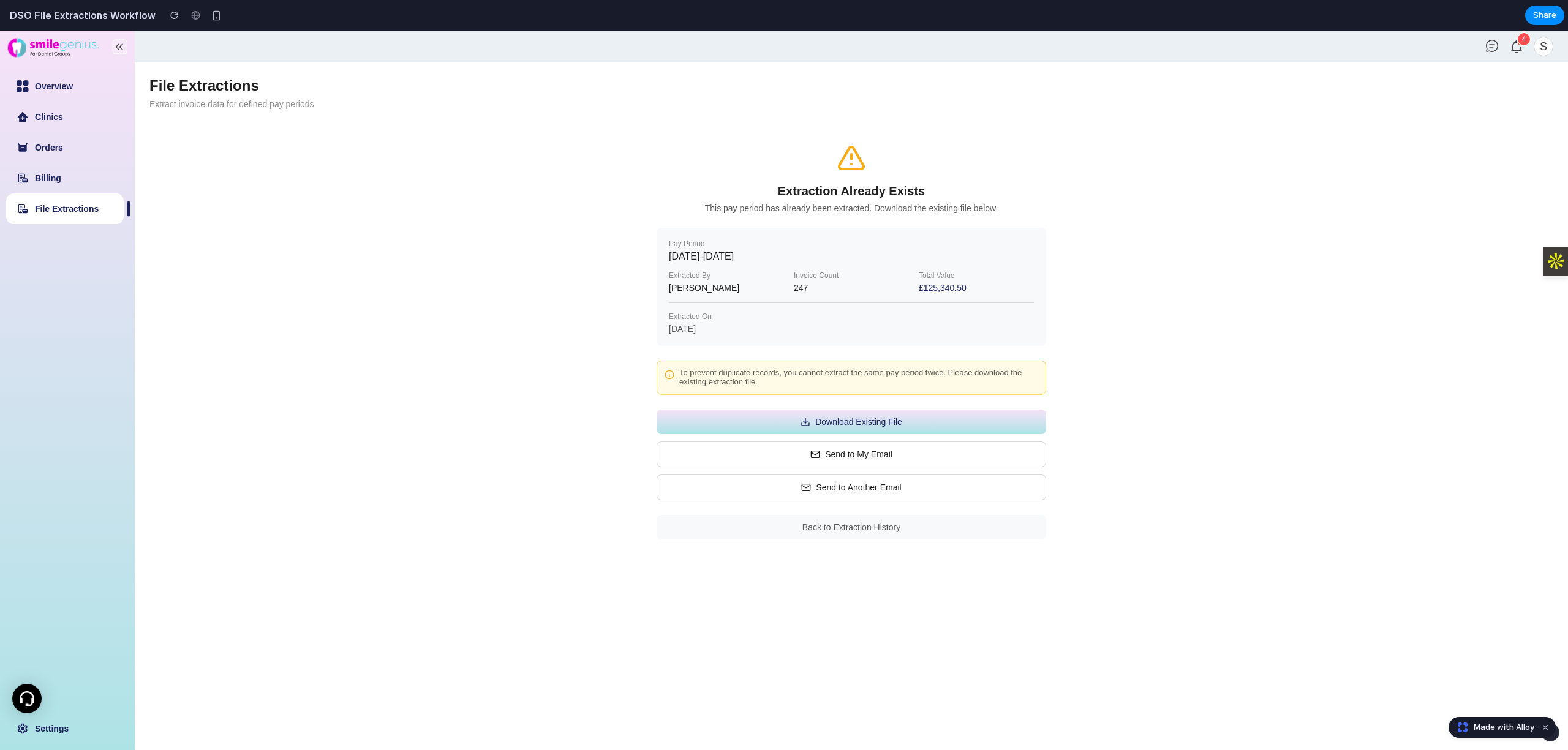
click at [835, 528] on button "Back to Extraction History" at bounding box center [851, 527] width 389 height 24
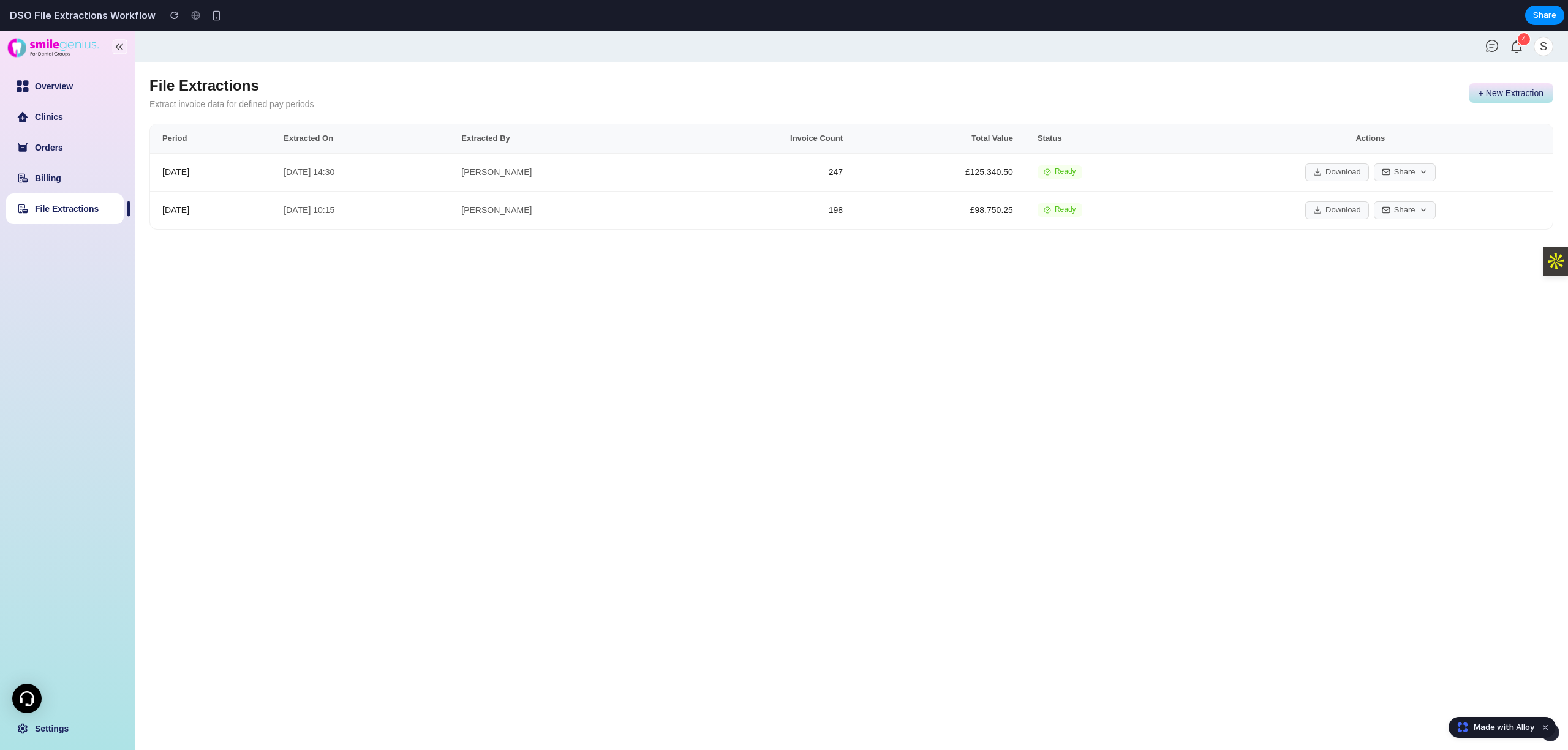
click at [1503, 99] on button "+ New Extraction" at bounding box center [1511, 93] width 84 height 19
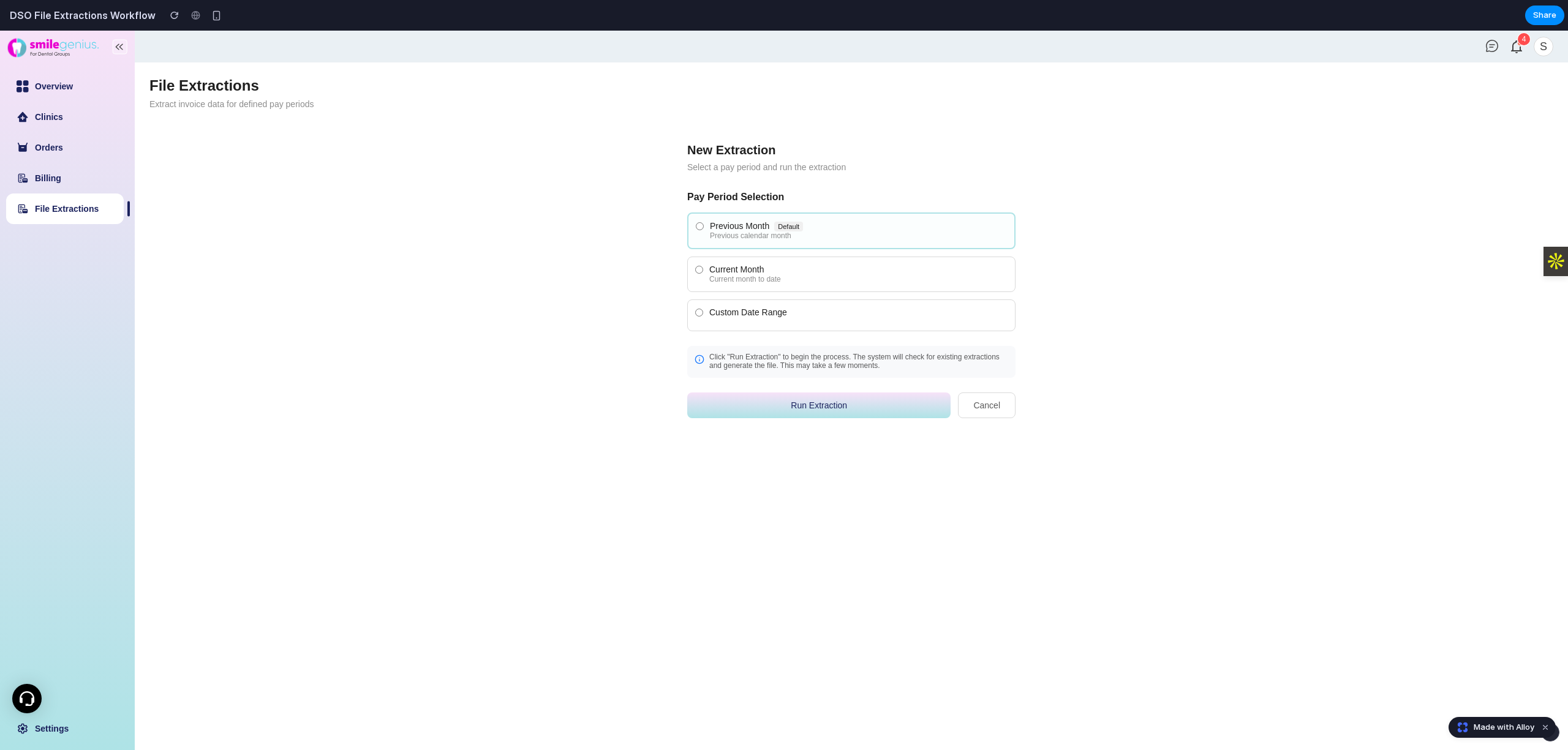
click at [740, 310] on div "Custom Date Range" at bounding box center [858, 312] width 298 height 10
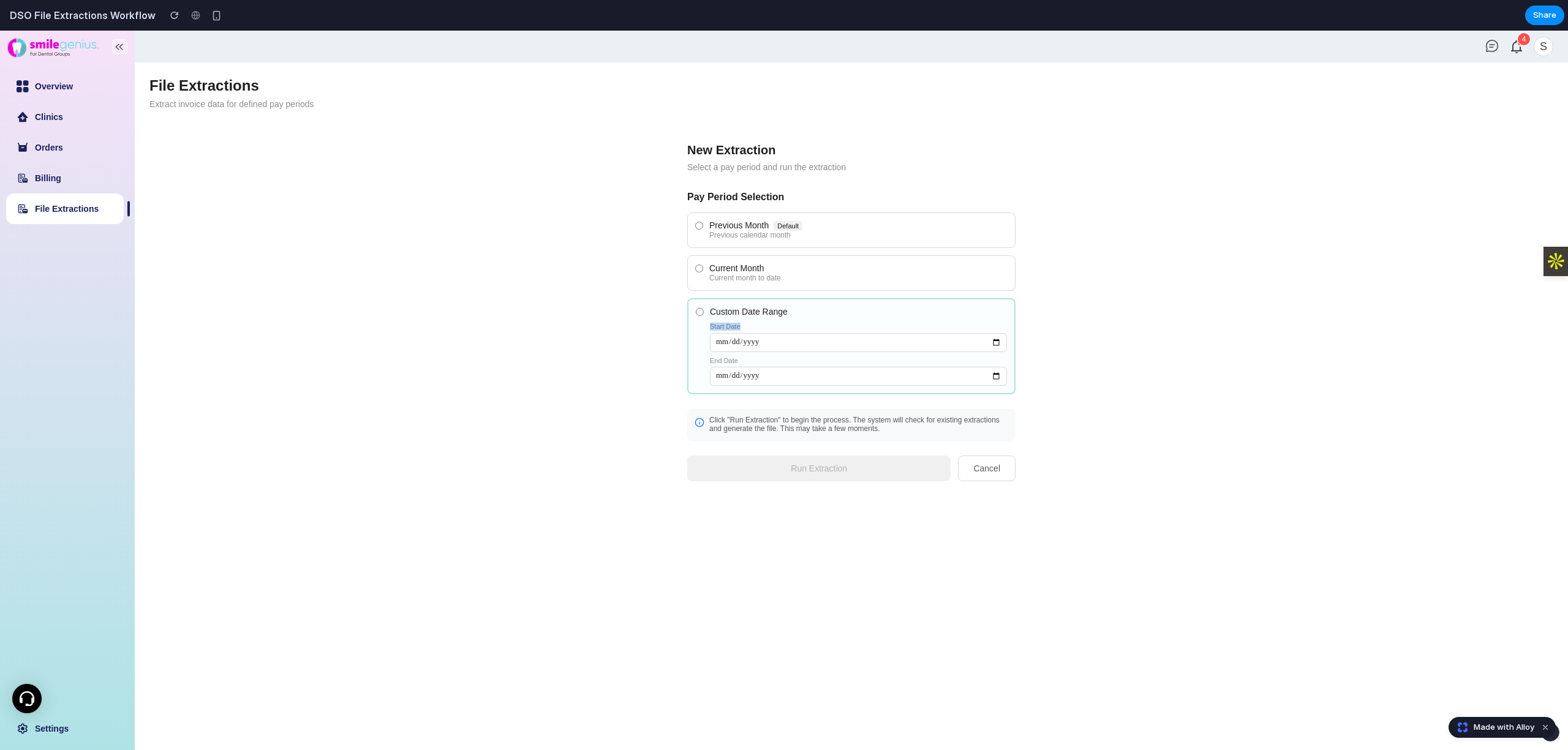
copy label "Start Date"
drag, startPoint x: 740, startPoint y: 324, endPoint x: 544, endPoint y: 110, distance: 290.2
click at [701, 316] on label "Custom Date Range Start Date End Date" at bounding box center [851, 346] width 328 height 96
copy label "End Date"
drag, startPoint x: 741, startPoint y: 361, endPoint x: 706, endPoint y: 361, distance: 35.0
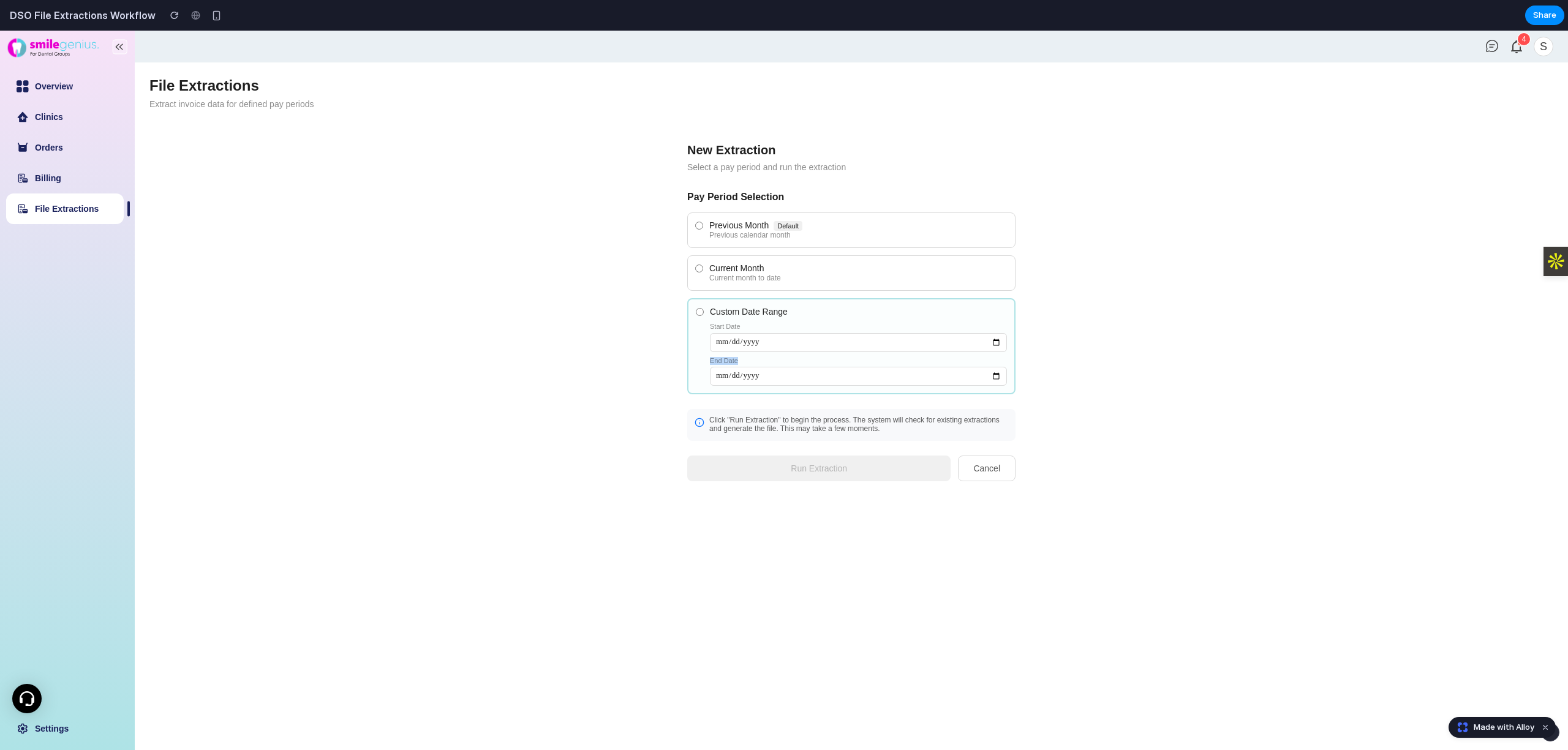
click at [706, 361] on label "Custom Date Range Start Date End Date" at bounding box center [851, 346] width 328 height 96
click at [847, 419] on p "Click "Run Extraction" to begin the process. The system will check for existing…" at bounding box center [859, 425] width 299 height 17
click at [773, 348] on input "Custom Date Range Start Date End Date" at bounding box center [859, 342] width 297 height 19
click at [999, 344] on input "Custom Date Range Start Date End Date" at bounding box center [859, 342] width 297 height 19
type input "**********"
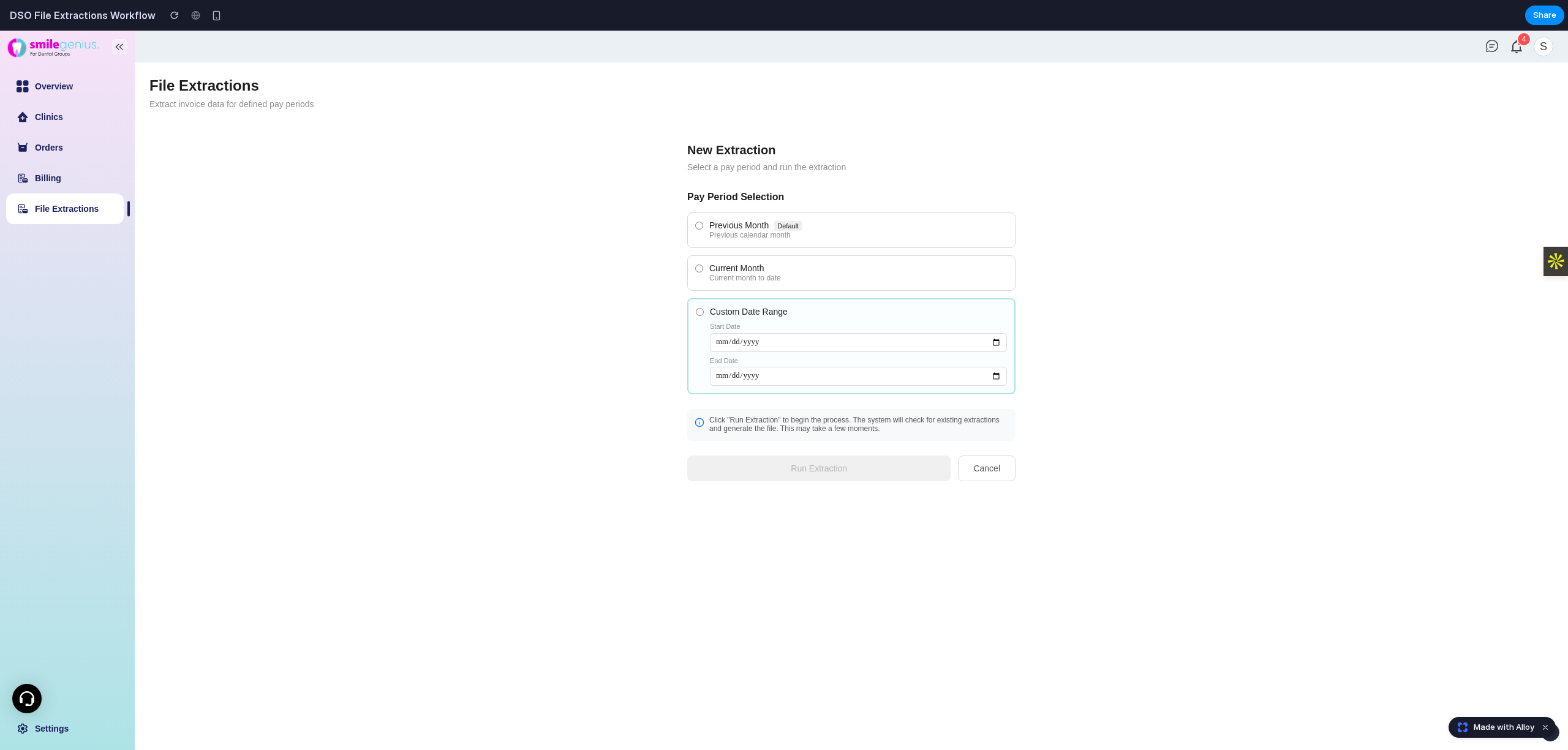
click at [997, 376] on input "**********" at bounding box center [859, 376] width 297 height 19
type input "**********"
click at [890, 475] on button "Run Extraction" at bounding box center [819, 469] width 264 height 26
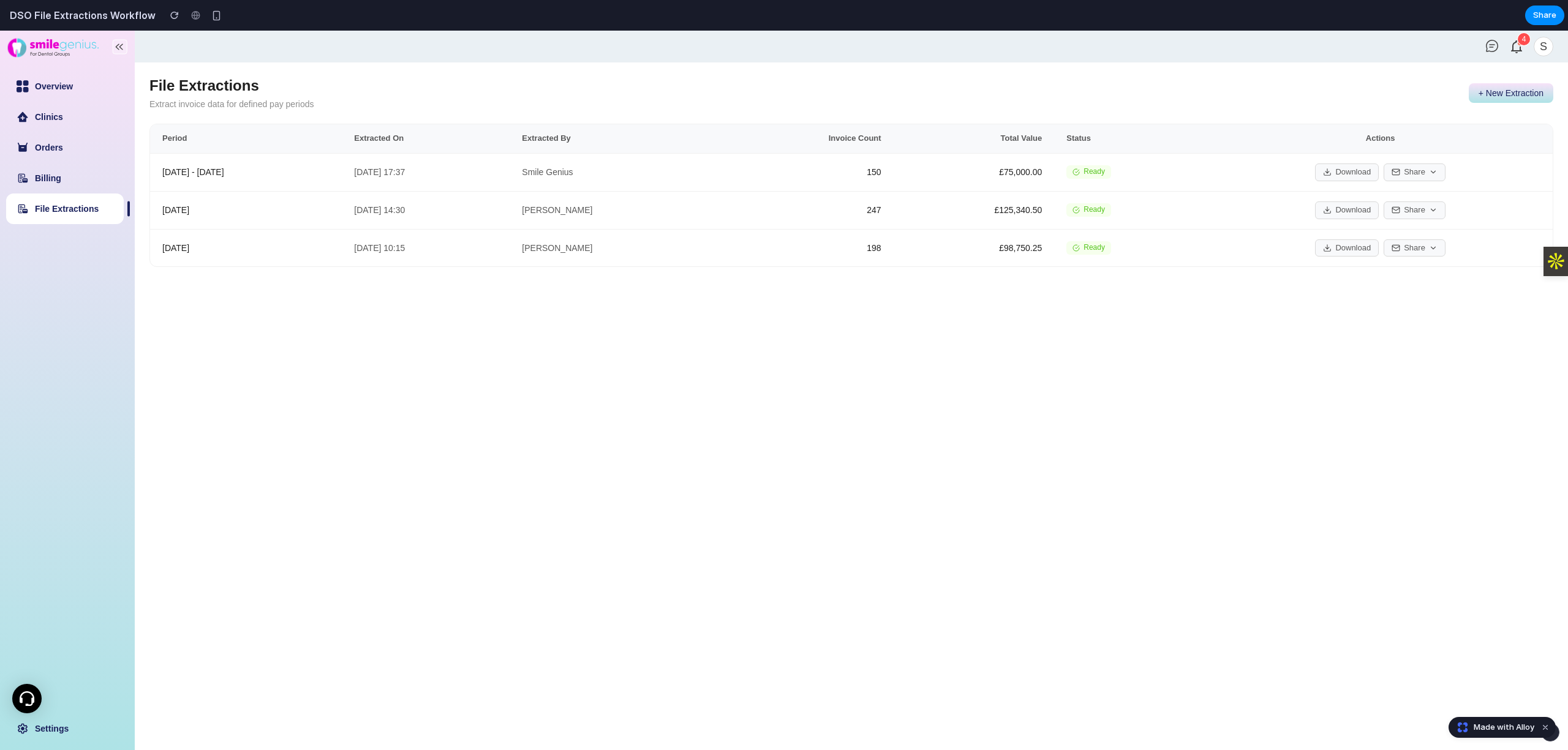
click at [1499, 94] on button "+ New Extraction" at bounding box center [1511, 93] width 84 height 19
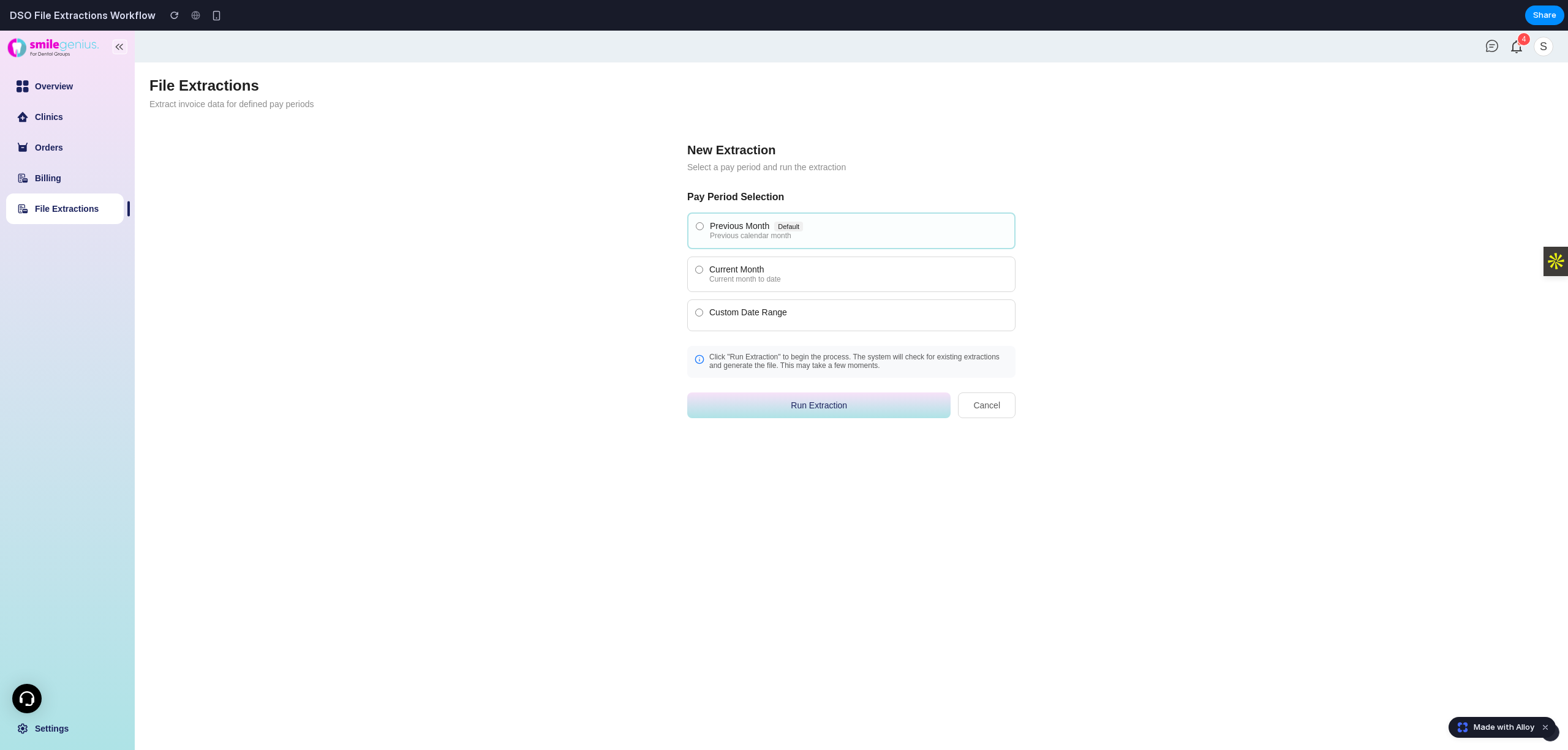
click at [770, 270] on div "Current Month" at bounding box center [858, 269] width 298 height 10
click at [792, 404] on button "Run Extraction" at bounding box center [819, 406] width 264 height 26
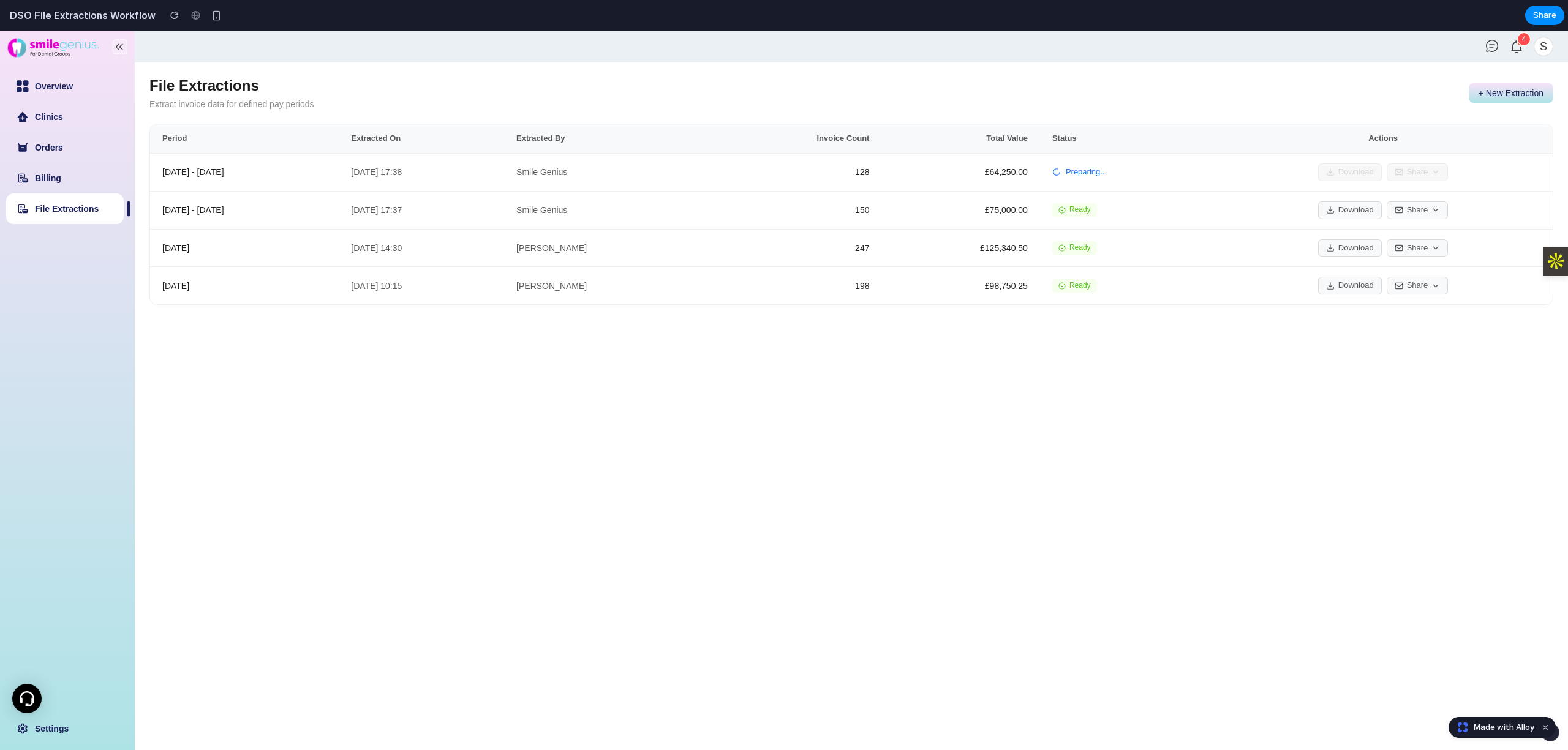
click at [1499, 96] on button "+ New Extraction" at bounding box center [1511, 93] width 84 height 19
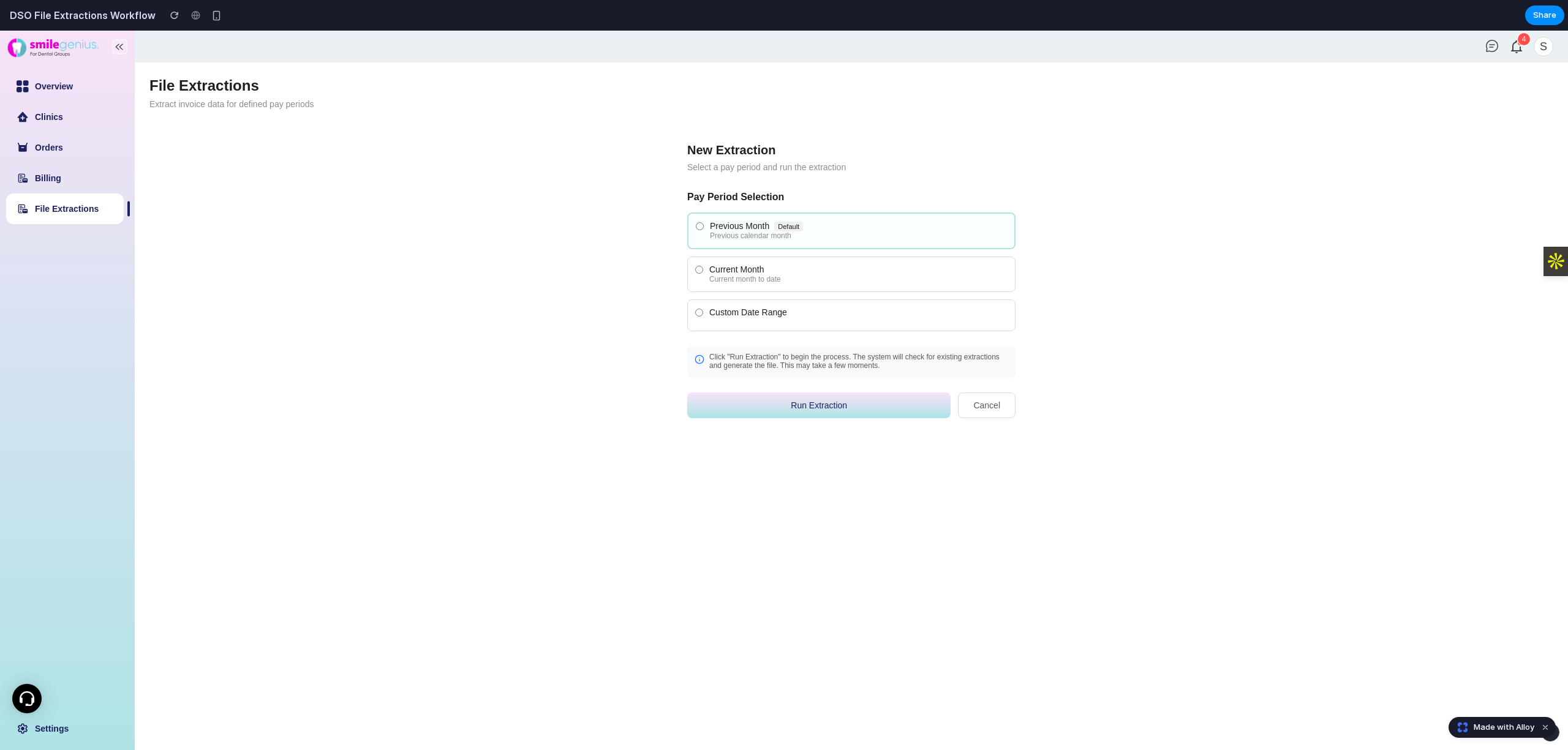
click at [809, 417] on button "Run Extraction" at bounding box center [819, 406] width 264 height 26
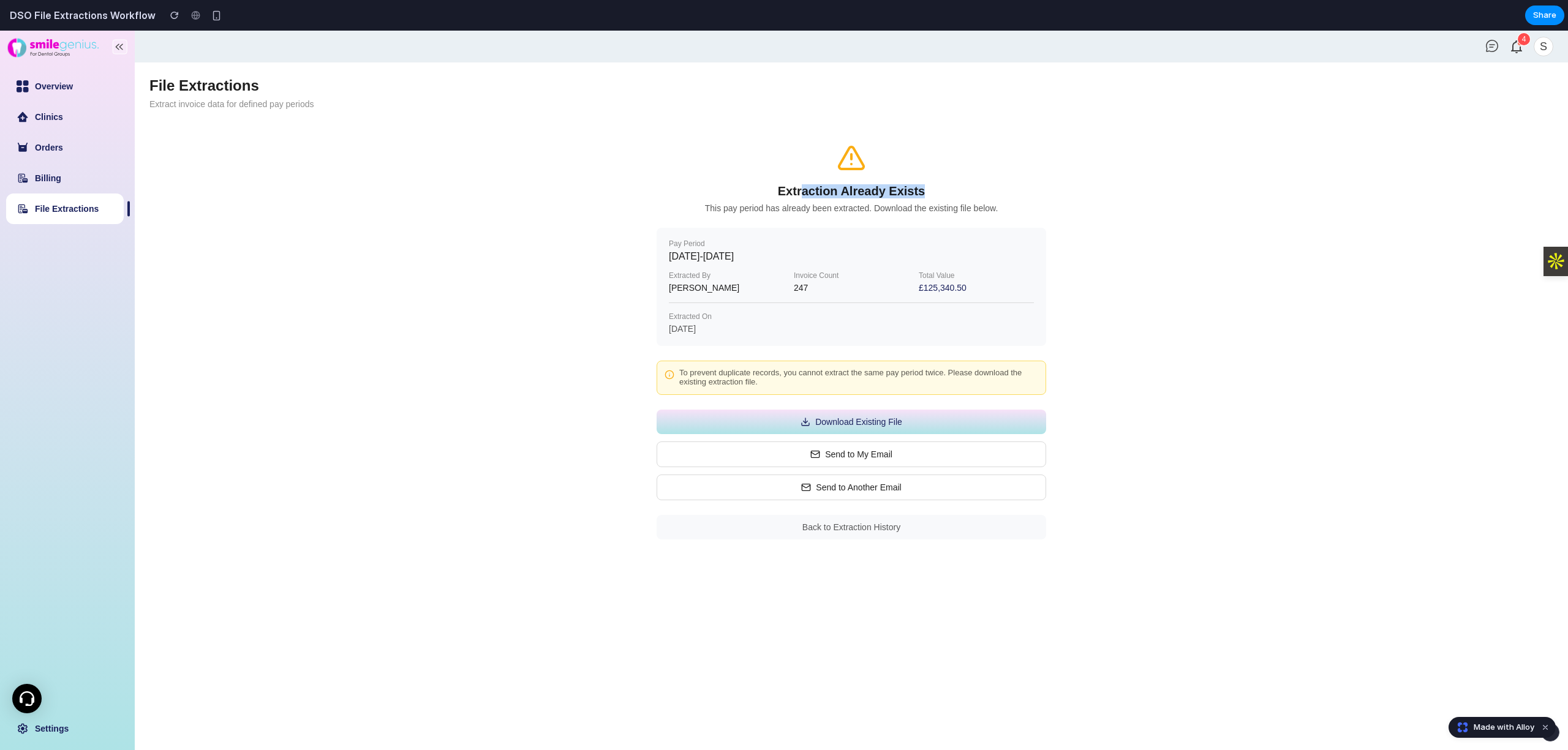
drag, startPoint x: 941, startPoint y: 192, endPoint x: 799, endPoint y: 195, distance: 142.0
click at [799, 194] on h2 "Extraction Already Exists" at bounding box center [851, 191] width 389 height 14
drag, startPoint x: 792, startPoint y: 196, endPoint x: 877, endPoint y: 196, distance: 85.0
click at [785, 195] on h2 "Extraction Already Exists" at bounding box center [851, 191] width 389 height 14
click at [943, 194] on h2 "Extraction Already Exists" at bounding box center [851, 191] width 389 height 14
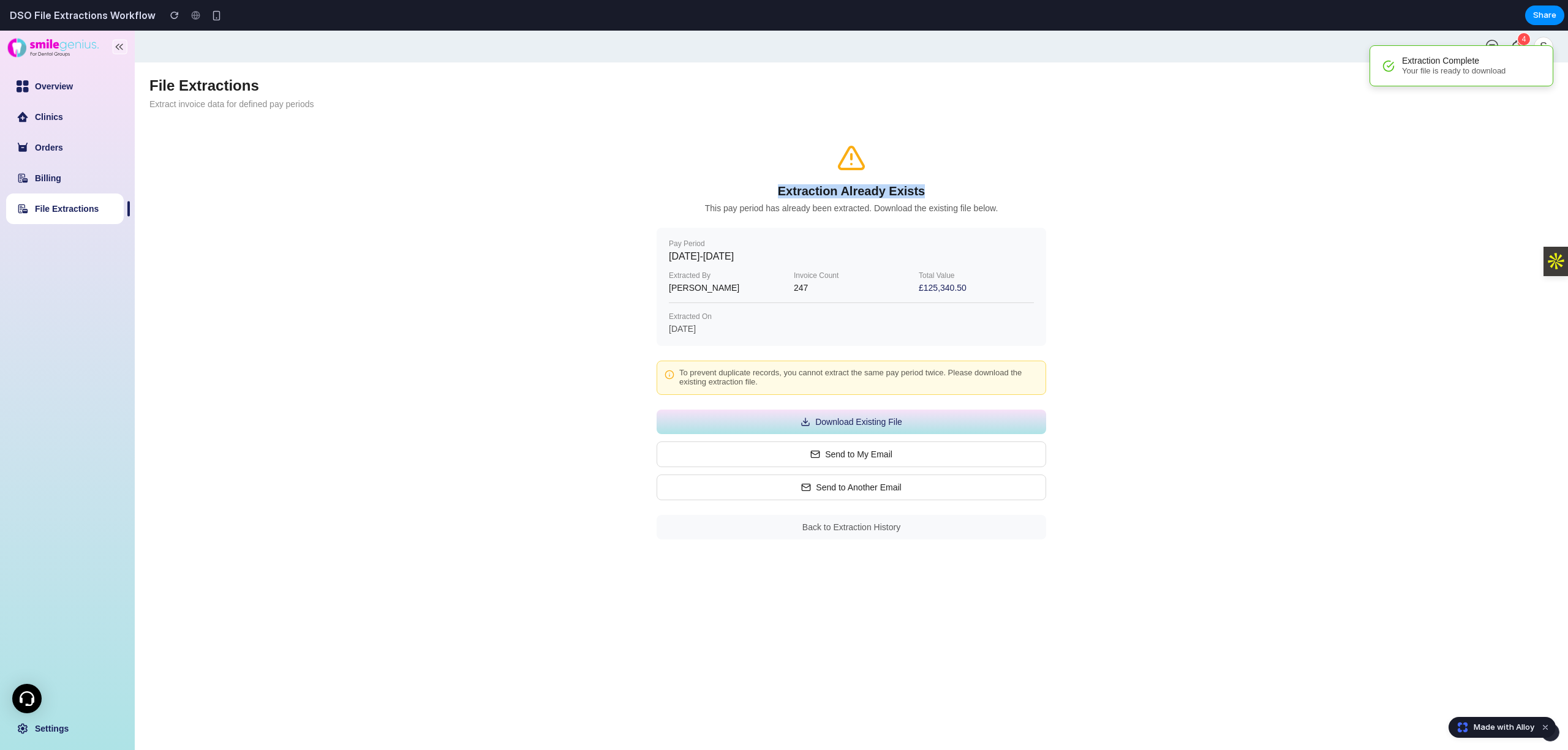
copy h2 "Extraction Already Exists"
drag, startPoint x: 912, startPoint y: 190, endPoint x: 774, endPoint y: 190, distance: 138.0
click at [774, 190] on h2 "Extraction Already Exists" at bounding box center [851, 191] width 389 height 14
click at [669, 238] on div "Pay Period [DATE] - [DATE] Extracted By [PERSON_NAME] Invoice Count 247 Total V…" at bounding box center [851, 286] width 389 height 118
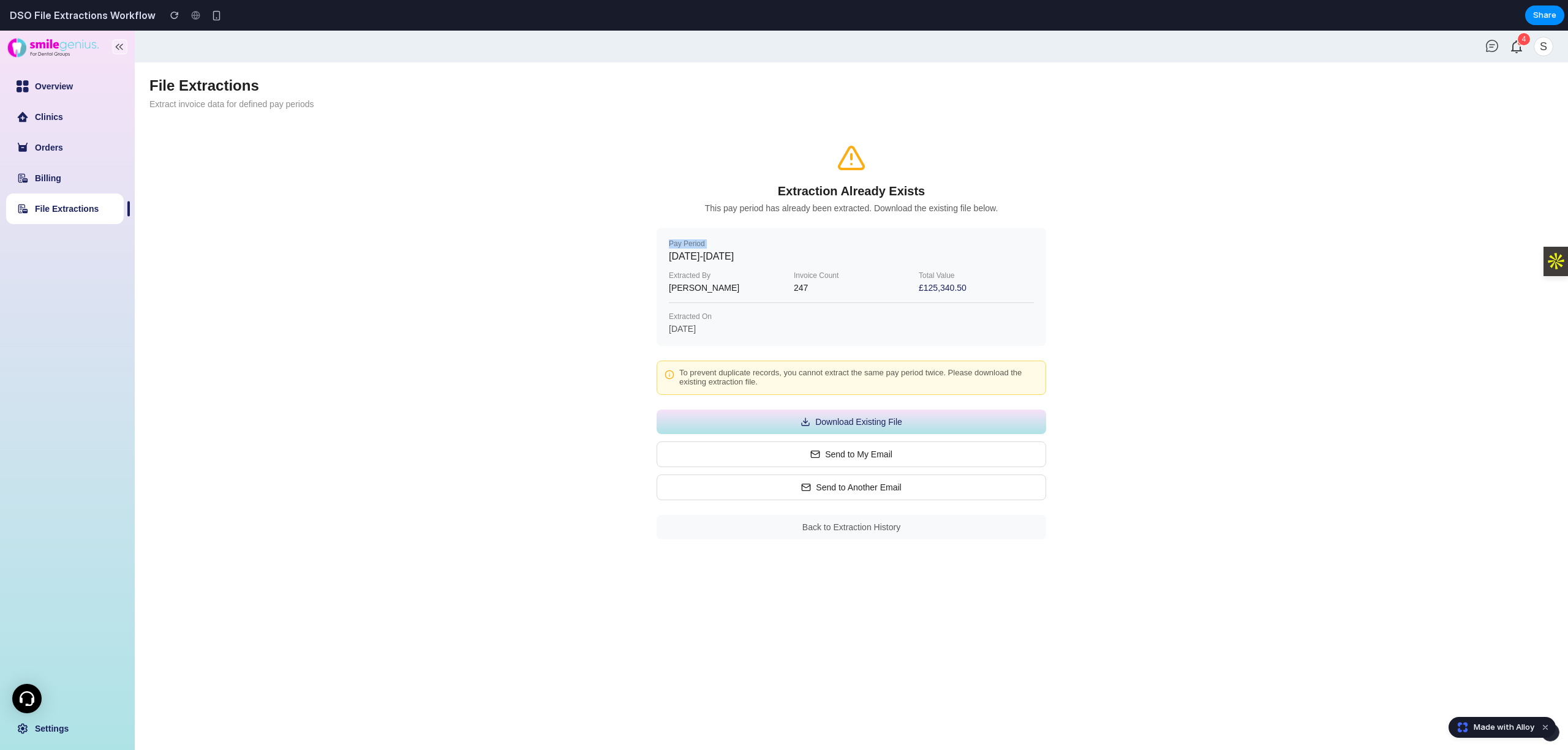
click at [674, 238] on div "Pay Period [DATE] - [DATE] Extracted By [PERSON_NAME] Invoice Count 247 Total V…" at bounding box center [851, 286] width 389 height 118
copy div "Pay Period"
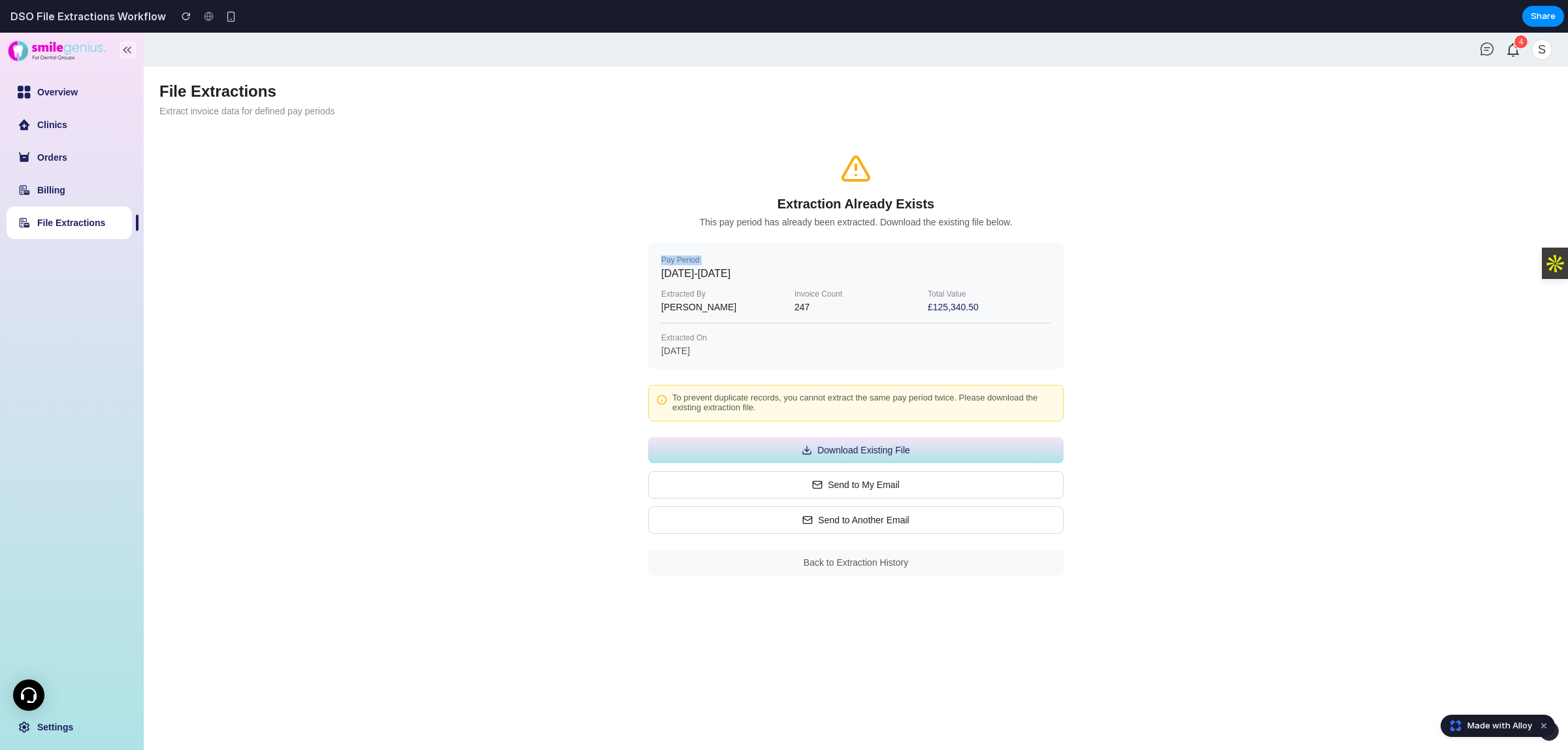
drag, startPoint x: 861, startPoint y: 268, endPoint x: 820, endPoint y: 268, distance: 41.0
click at [853, 268] on div "[DATE] - [DATE]" at bounding box center [856, 273] width 390 height 11
drag, startPoint x: 768, startPoint y: 268, endPoint x: 673, endPoint y: 264, distance: 95.1
click at [687, 264] on div "Pay Period [DATE] - [DATE]" at bounding box center [856, 268] width 390 height 24
click at [671, 264] on div "Pay Period" at bounding box center [856, 261] width 390 height 9
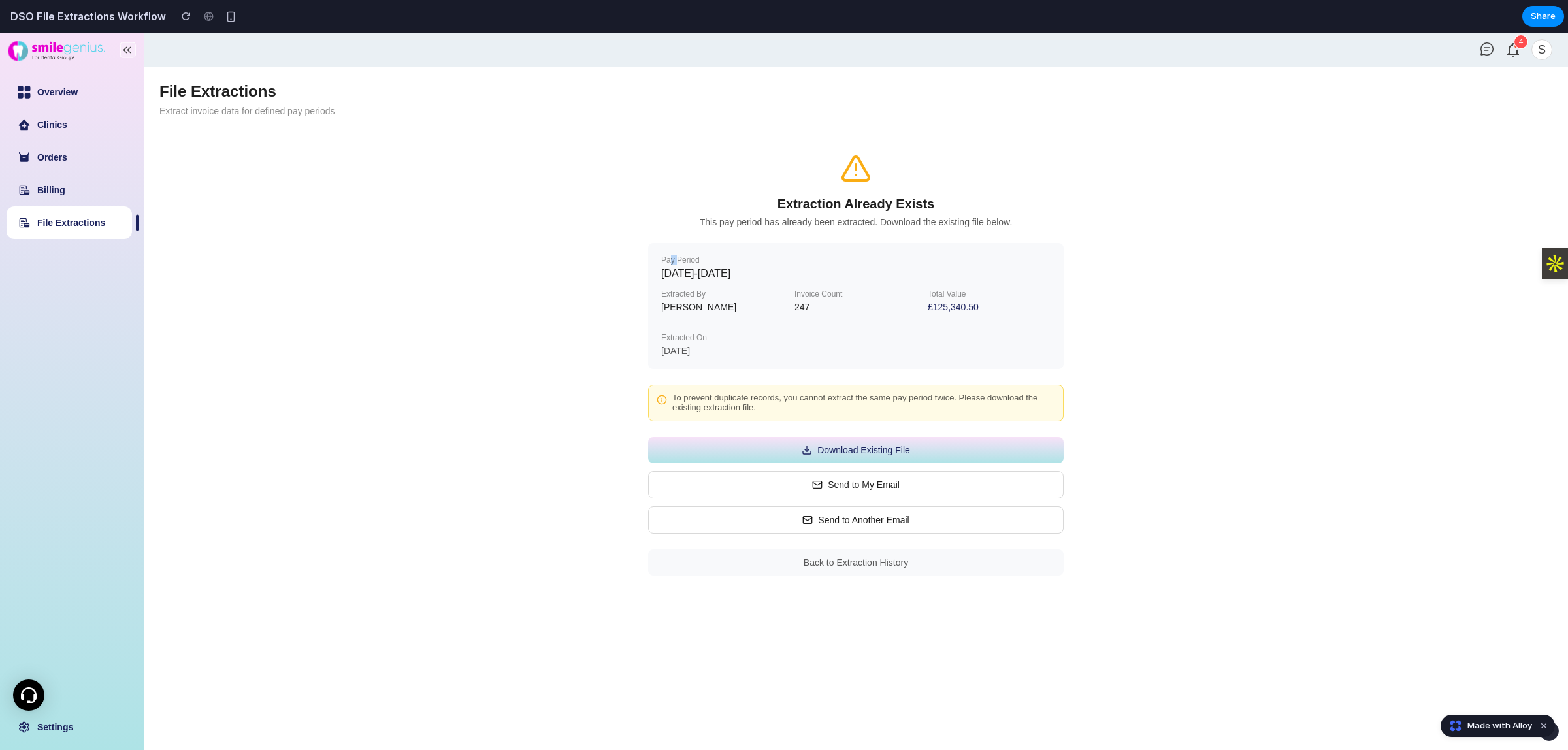
click at [671, 264] on div "Pay Period" at bounding box center [856, 261] width 390 height 9
copy div "[DATE] - [DATE]"
drag, startPoint x: 854, startPoint y: 270, endPoint x: 661, endPoint y: 268, distance: 193.0
click at [662, 268] on div "[DATE] - [DATE]" at bounding box center [856, 273] width 390 height 11
copy div "Extracted By"
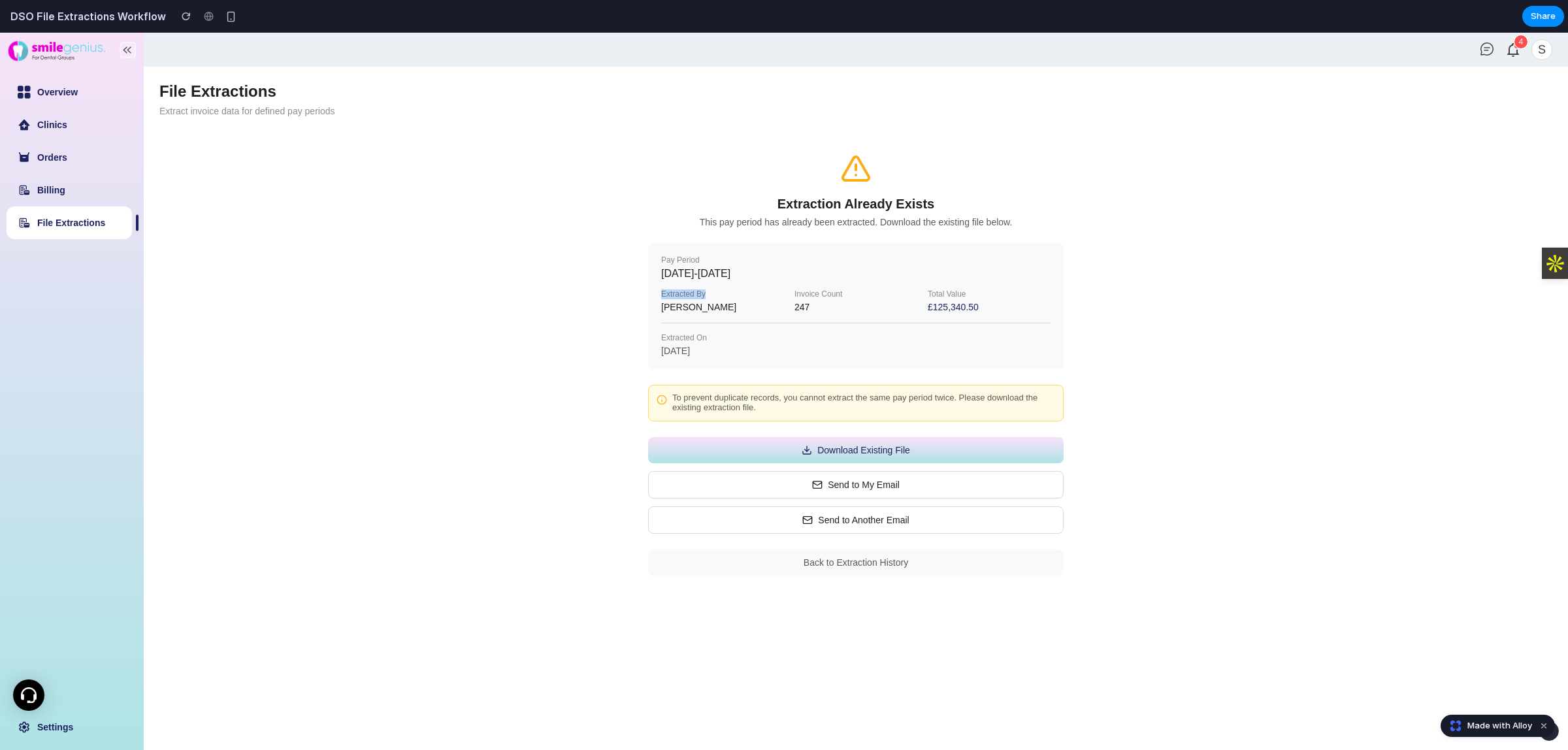
drag, startPoint x: 680, startPoint y: 295, endPoint x: 465, endPoint y: 48, distance: 327.5
click at [657, 292] on div "Pay Period [DATE] - [DATE] Extracted By [PERSON_NAME] Invoice Count 247 Total V…" at bounding box center [855, 306] width 415 height 126
drag, startPoint x: 713, startPoint y: 311, endPoint x: 416, endPoint y: 38, distance: 403.4
click at [662, 309] on div "[PERSON_NAME]" at bounding box center [723, 307] width 123 height 11
drag, startPoint x: 855, startPoint y: 295, endPoint x: 433, endPoint y: 34, distance: 496.2
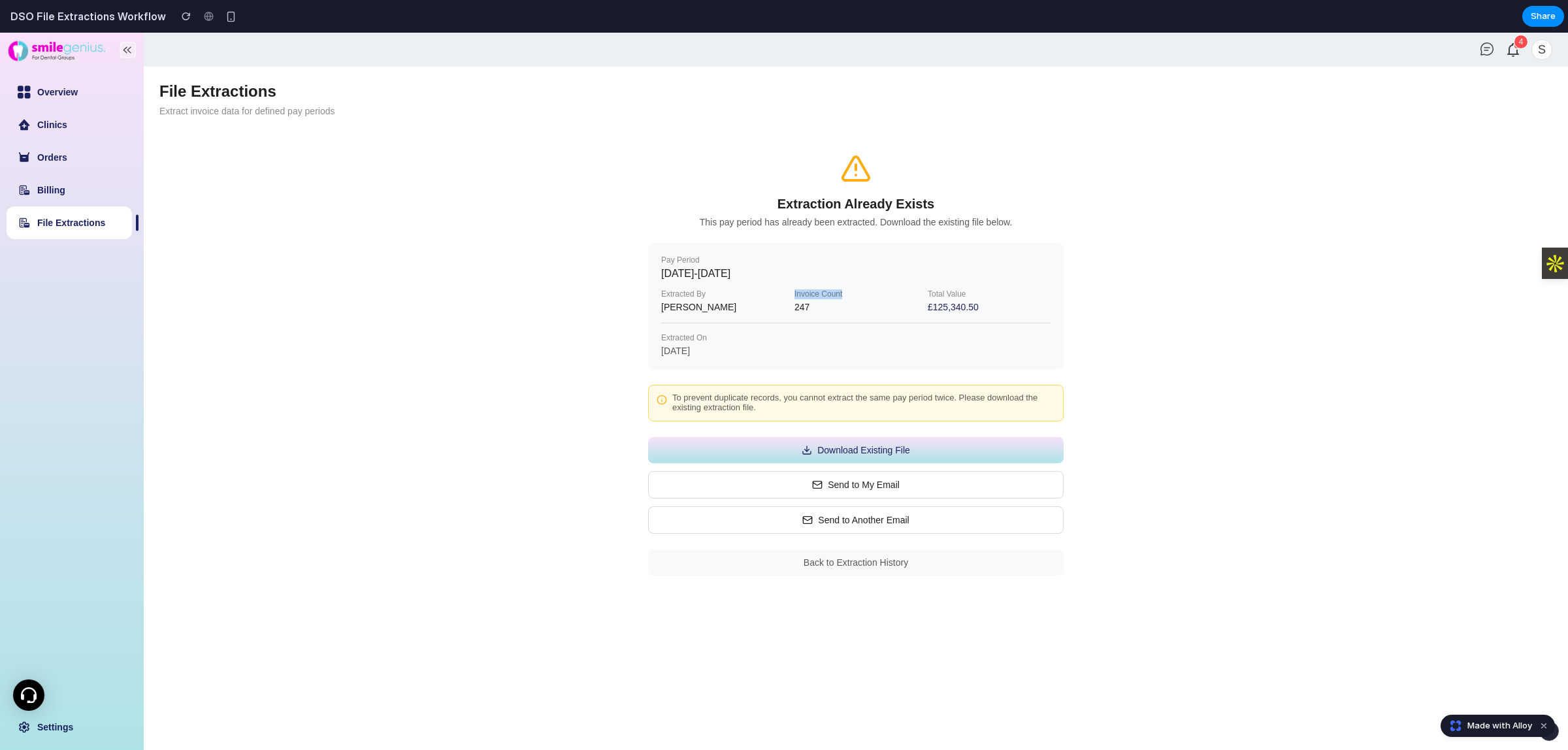
click at [794, 295] on div "Invoice Count" at bounding box center [855, 295] width 123 height 9
drag, startPoint x: 804, startPoint y: 306, endPoint x: 794, endPoint y: 306, distance: 10.0
click at [794, 306] on div "247" at bounding box center [855, 307] width 123 height 11
drag, startPoint x: 970, startPoint y: 290, endPoint x: 922, endPoint y: 290, distance: 48.0
click at [922, 290] on div "Extracted By [PERSON_NAME] Invoice Count 247 Total Value £125,340.50" at bounding box center [856, 301] width 390 height 22
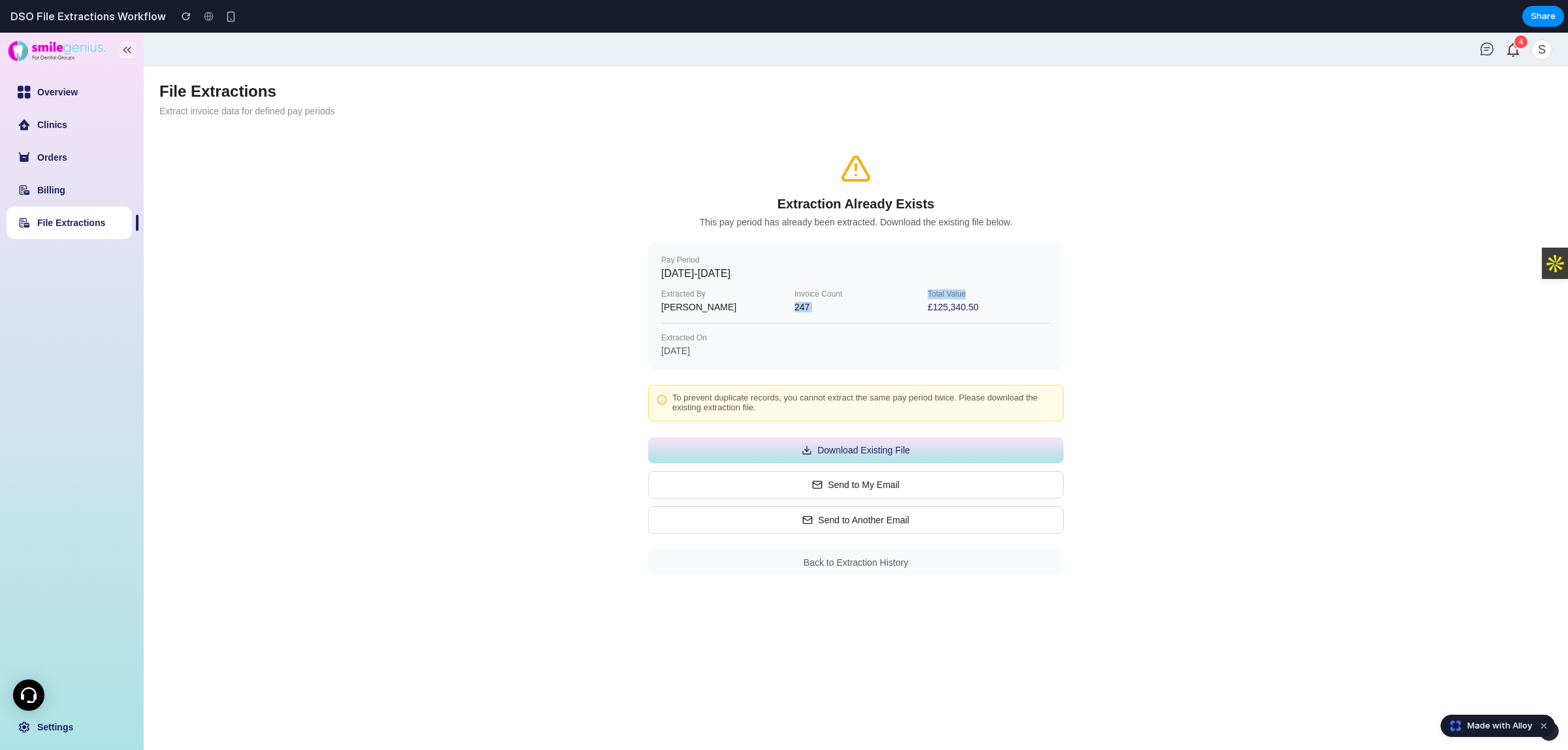
click at [1007, 290] on div "Total Value" at bounding box center [989, 295] width 123 height 9
click at [936, 290] on div "Total Value" at bounding box center [989, 295] width 123 height 9
drag, startPoint x: 977, startPoint y: 290, endPoint x: 479, endPoint y: 43, distance: 555.9
click at [922, 290] on div "Extracted By [PERSON_NAME] Invoice Count 247 Total Value £125,340.50" at bounding box center [856, 301] width 390 height 22
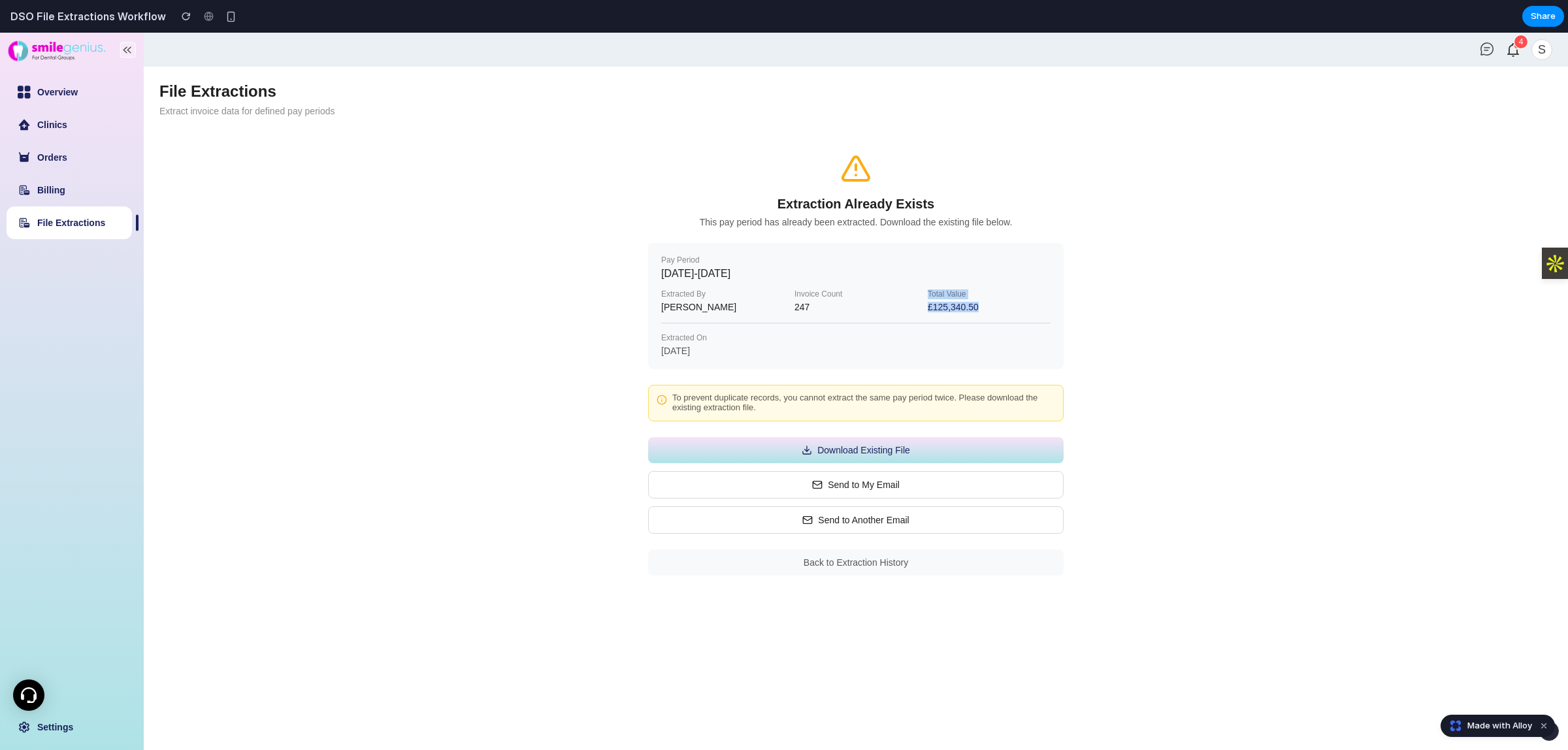
drag, startPoint x: 993, startPoint y: 307, endPoint x: 666, endPoint y: 135, distance: 369.5
click at [920, 306] on div "Extracted By [PERSON_NAME] Invoice Count 247 Total Value £125,340.50" at bounding box center [856, 301] width 390 height 22
click at [916, 213] on div "Extraction Already Exists This pay period has already been extracted. Download …" at bounding box center [855, 191] width 415 height 75
drag, startPoint x: 979, startPoint y: 313, endPoint x: 926, endPoint y: 308, distance: 53.2
click at [926, 308] on div "Pay Period [DATE] - [DATE] Extracted By [PERSON_NAME] Invoice Count 247 Total V…" at bounding box center [855, 306] width 415 height 126
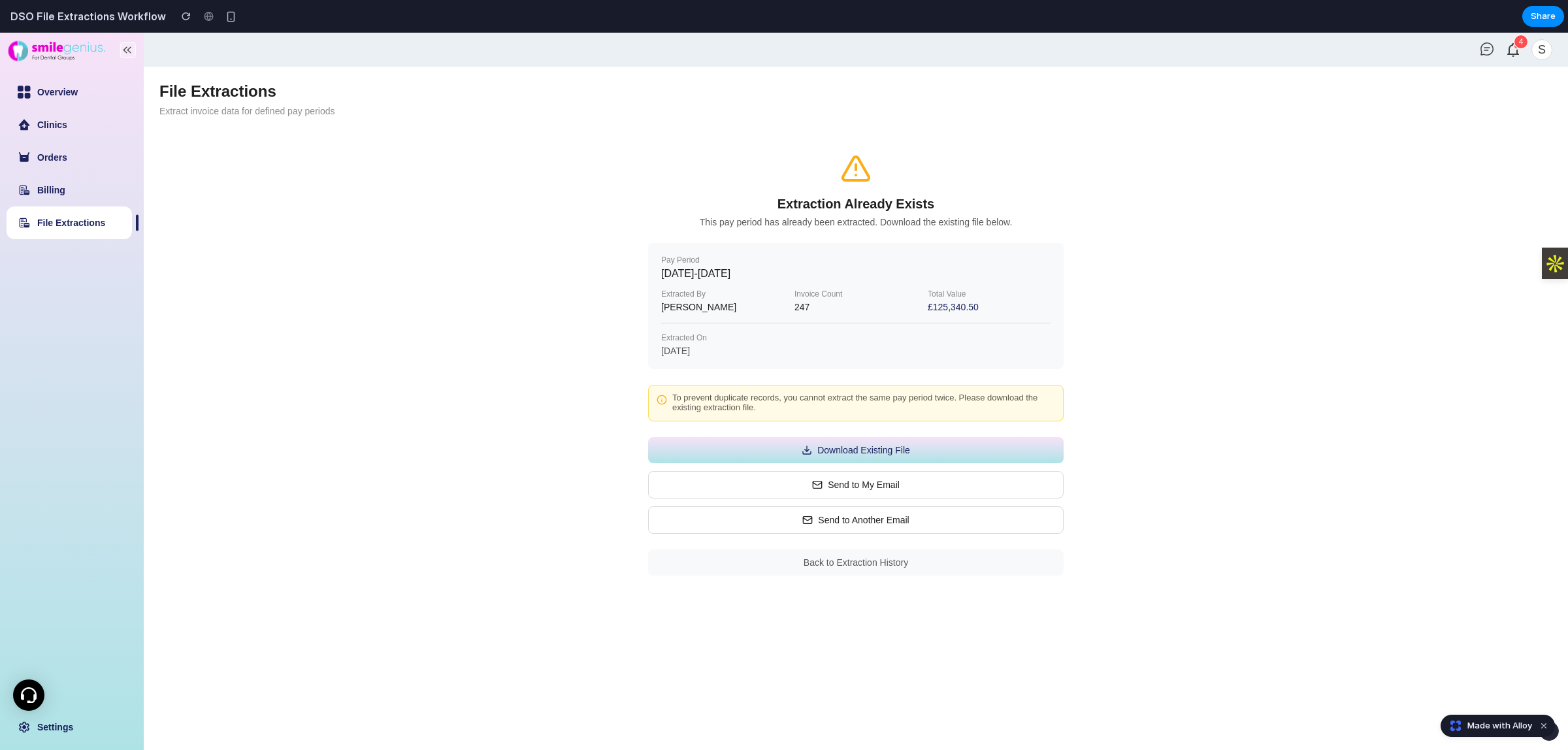
click at [912, 300] on div "Invoice Count 247" at bounding box center [855, 301] width 123 height 22
drag, startPoint x: 923, startPoint y: 308, endPoint x: 977, endPoint y: 309, distance: 54.0
click at [977, 309] on div "Extracted By [PERSON_NAME] Invoice Count 247 Total Value £125,340.50" at bounding box center [856, 301] width 390 height 22
drag, startPoint x: 714, startPoint y: 333, endPoint x: 654, endPoint y: 333, distance: 60.0
click at [654, 333] on div "Pay Period [DATE] - [DATE] Extracted By [PERSON_NAME] Invoice Count 247 Total V…" at bounding box center [855, 306] width 415 height 126
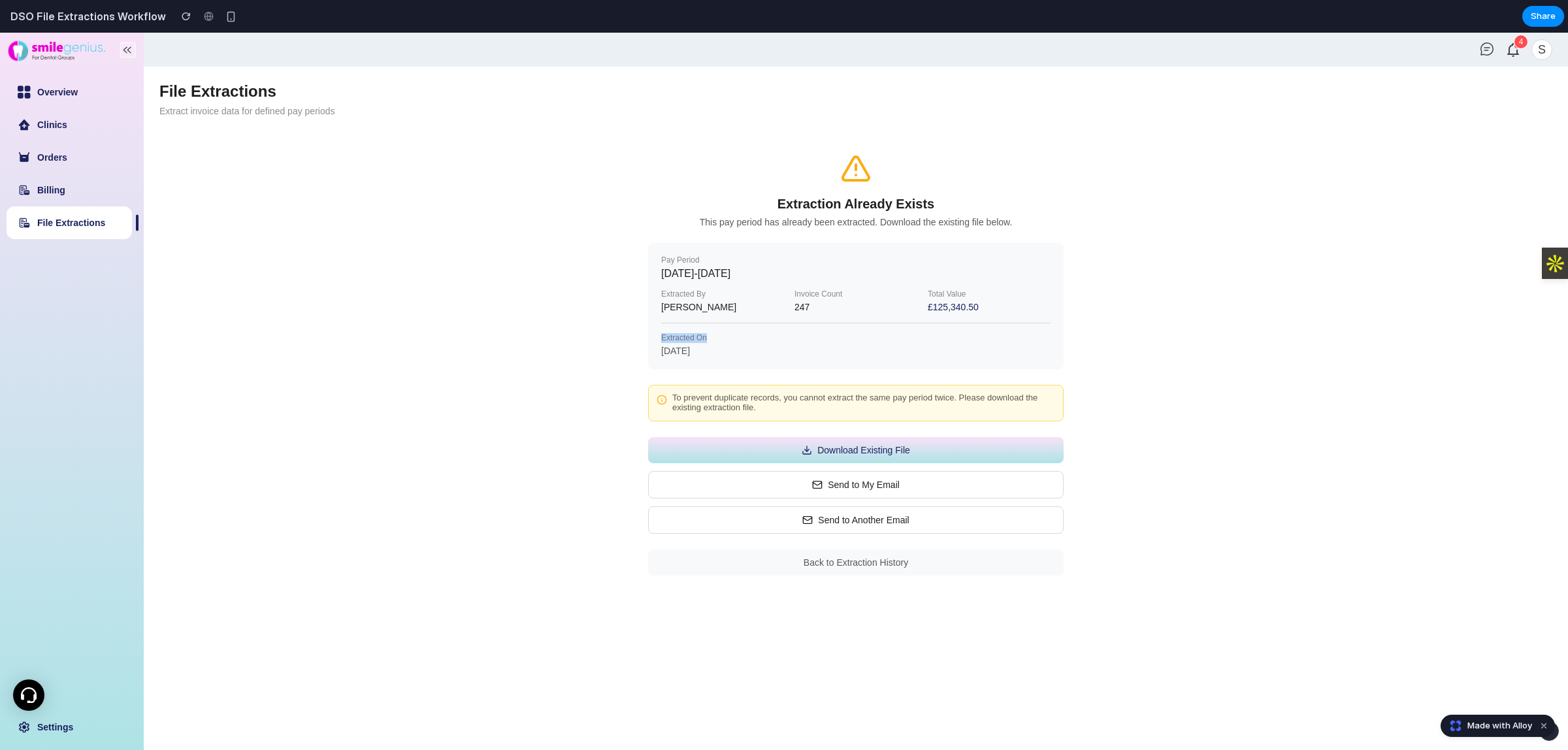
drag, startPoint x: 736, startPoint y: 354, endPoint x: 651, endPoint y: 353, distance: 85.0
click at [651, 353] on div "Pay Period [DATE] - [DATE] Extracted By [PERSON_NAME] Invoice Count 247 Total V…" at bounding box center [855, 306] width 415 height 126
drag, startPoint x: 683, startPoint y: 396, endPoint x: 675, endPoint y: 392, distance: 8.9
click at [675, 392] on div "To prevent duplicate records, you cannot extract the same pay period twice. Ple…" at bounding box center [855, 403] width 415 height 37
click at [673, 393] on div "To prevent duplicate records, you cannot extract the same pay period twice. Ple…" at bounding box center [855, 403] width 415 height 37
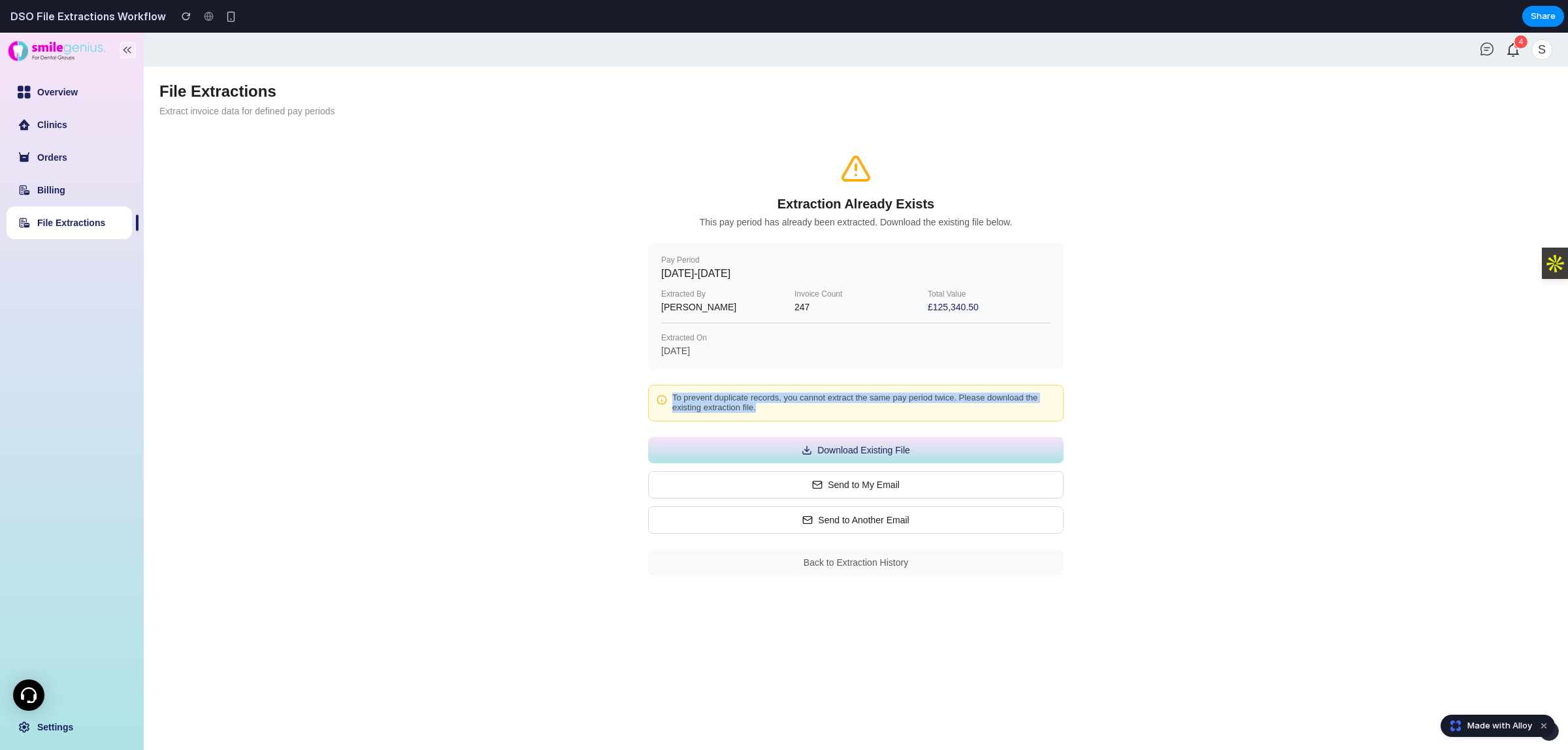
drag, startPoint x: 710, startPoint y: 407, endPoint x: 674, endPoint y: 402, distance: 36.3
click at [674, 402] on p "To prevent duplicate records, you cannot extract the same pay period twice. Ple…" at bounding box center [864, 403] width 383 height 20
click at [1116, 534] on div "File Extractions Extract invoice data for defined pay periods Extraction Alread…" at bounding box center [856, 339] width 1393 height 514
click at [864, 488] on button "Send to My Email" at bounding box center [855, 485] width 415 height 27
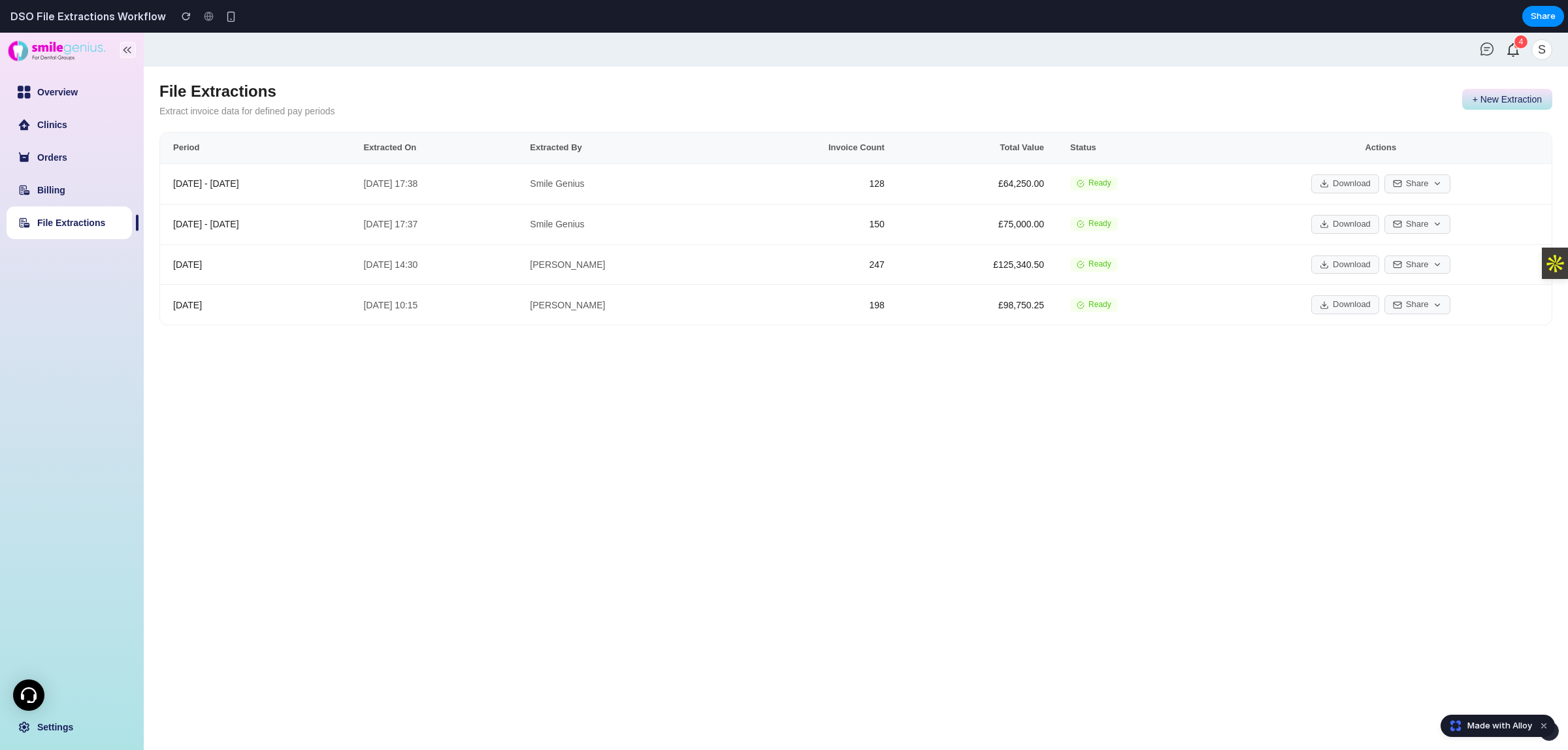
click at [1520, 106] on button "+ New Extraction" at bounding box center [1508, 99] width 90 height 21
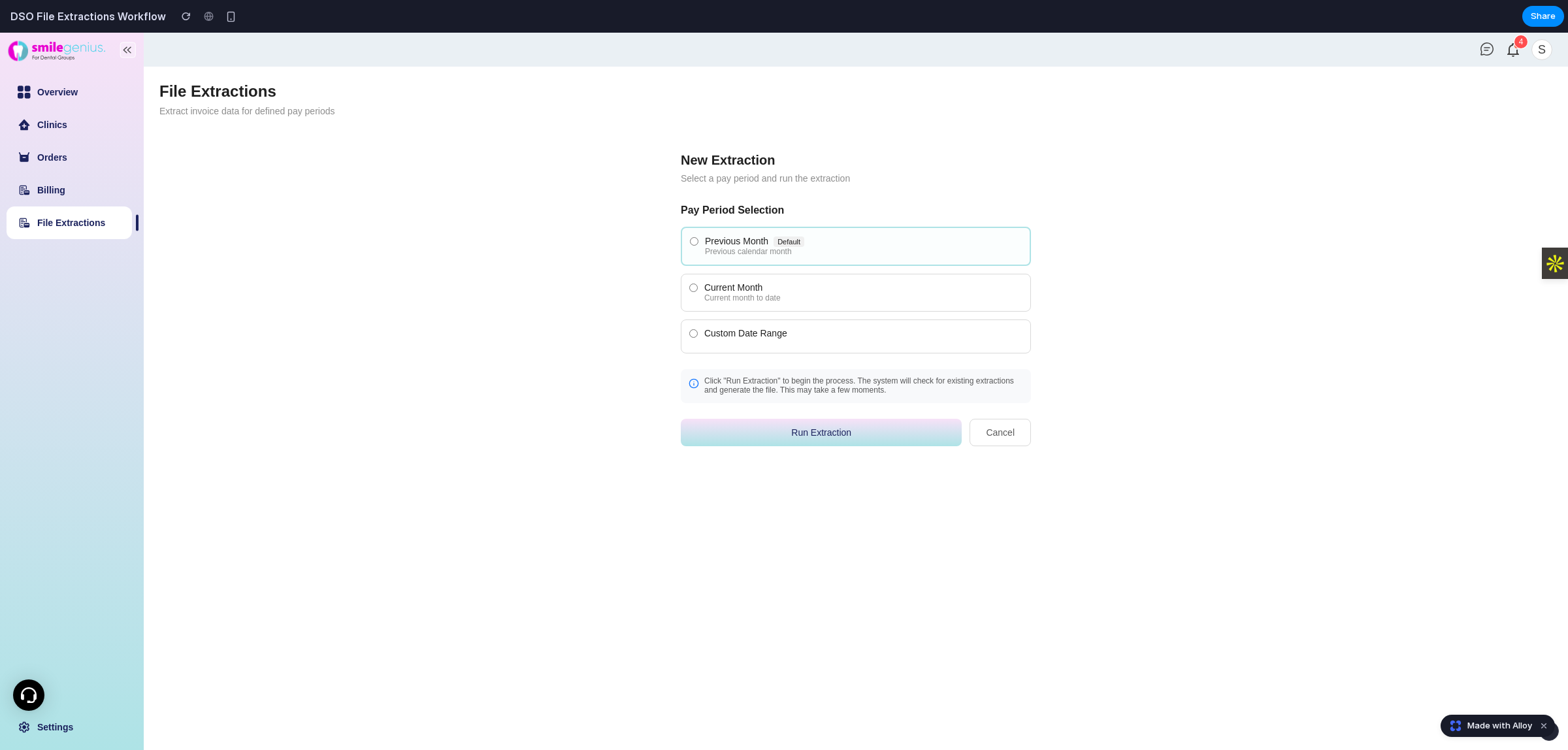
click at [840, 437] on button "Run Extraction" at bounding box center [821, 433] width 281 height 27
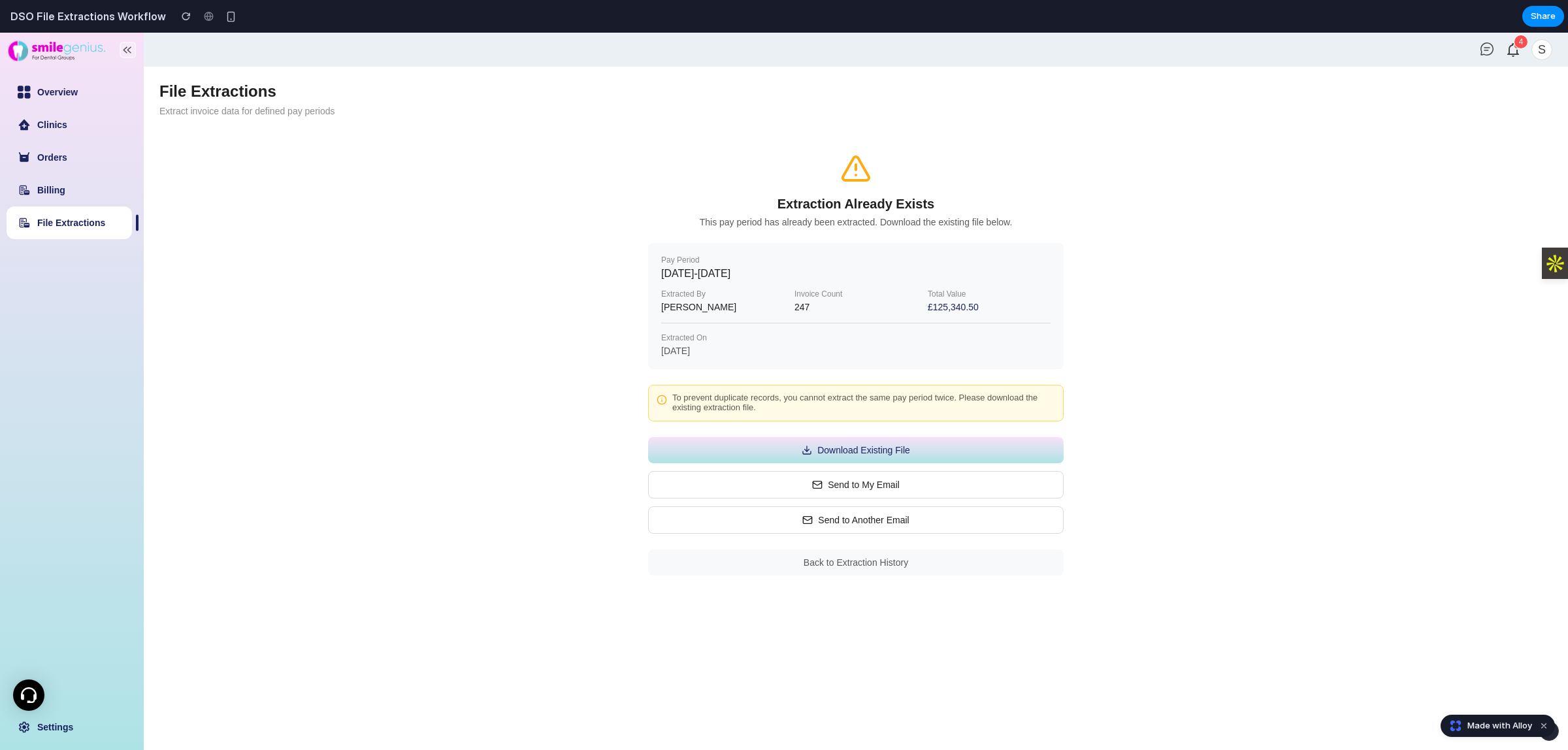
click at [848, 524] on button "Send to Another Email" at bounding box center [855, 520] width 415 height 27
click at [848, 524] on input "email" at bounding box center [829, 520] width 363 height 27
click at [925, 442] on button "Download Existing File" at bounding box center [855, 450] width 415 height 26
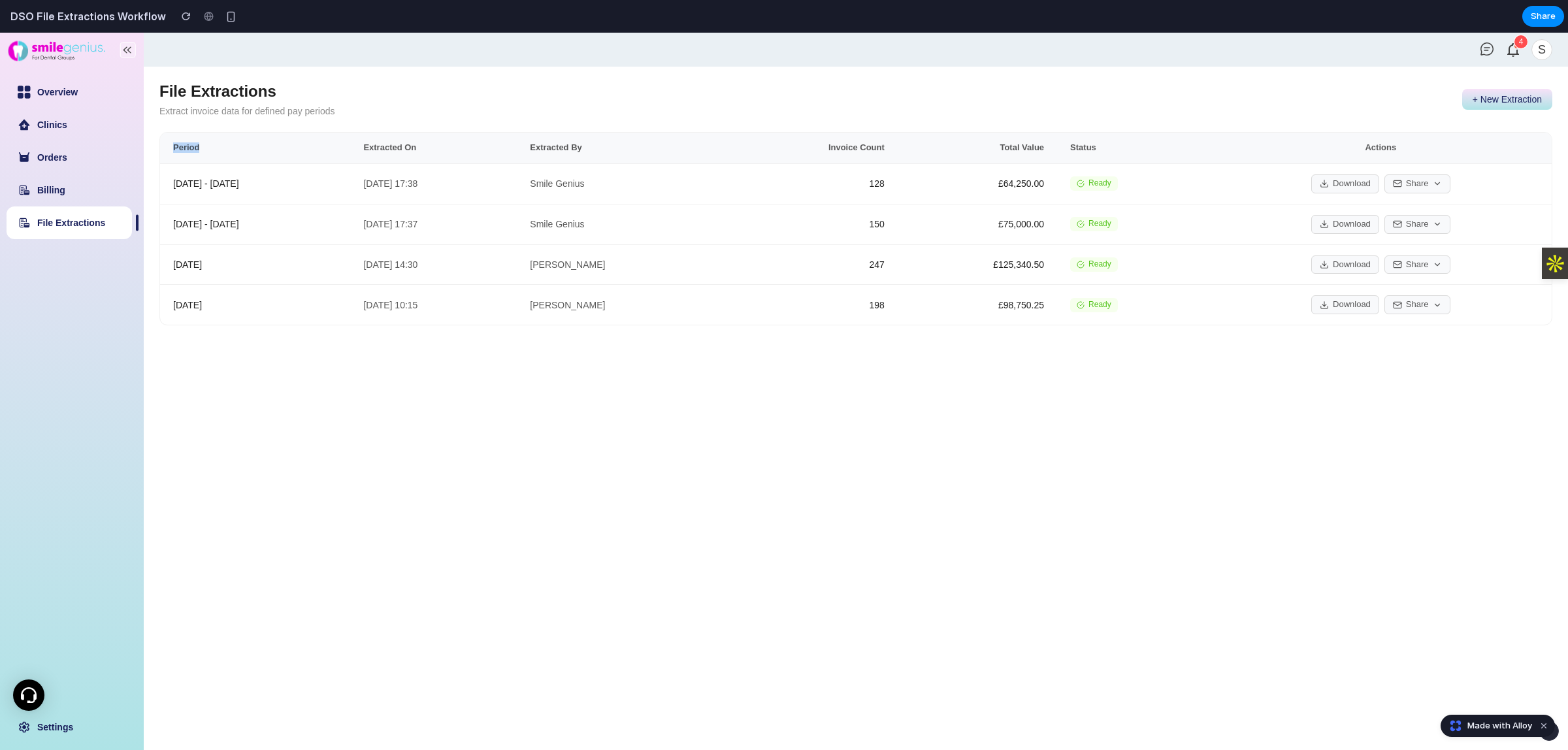
drag, startPoint x: 201, startPoint y: 145, endPoint x: 165, endPoint y: 139, distance: 36.5
click at [165, 139] on th "Period" at bounding box center [255, 148] width 190 height 30
click at [406, 143] on th "Extracted On" at bounding box center [433, 148] width 167 height 30
drag, startPoint x: 468, startPoint y: 145, endPoint x: 357, endPoint y: 74, distance: 131.8
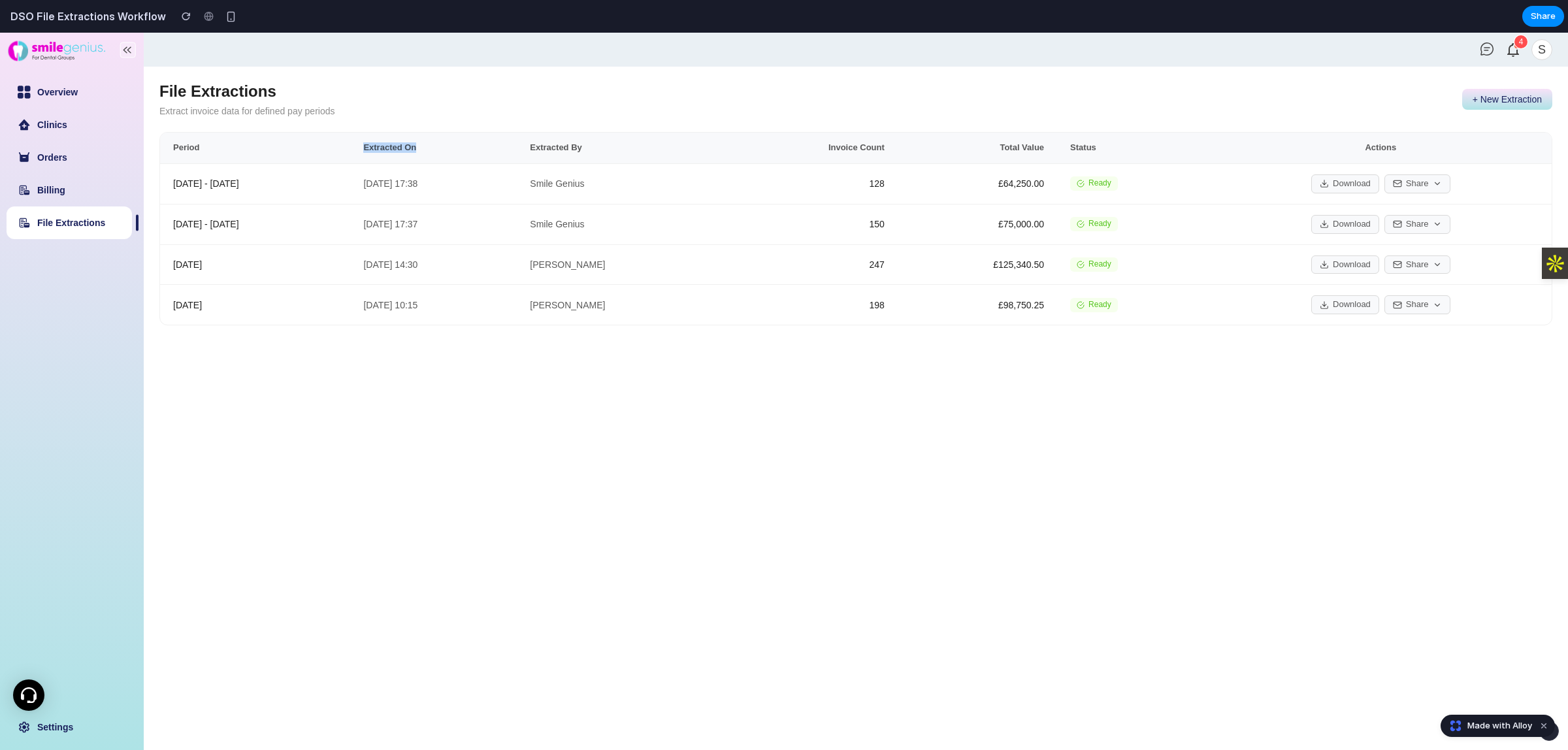
click at [389, 142] on th "Extracted On" at bounding box center [433, 148] width 167 height 30
drag, startPoint x: 625, startPoint y: 147, endPoint x: 599, endPoint y: 147, distance: 26.0
click at [599, 147] on th "Extracted By" at bounding box center [622, 148] width 210 height 30
drag, startPoint x: 905, startPoint y: 149, endPoint x: 823, endPoint y: 148, distance: 82.0
click at [823, 148] on th "Invoice Count" at bounding box center [813, 148] width 171 height 30
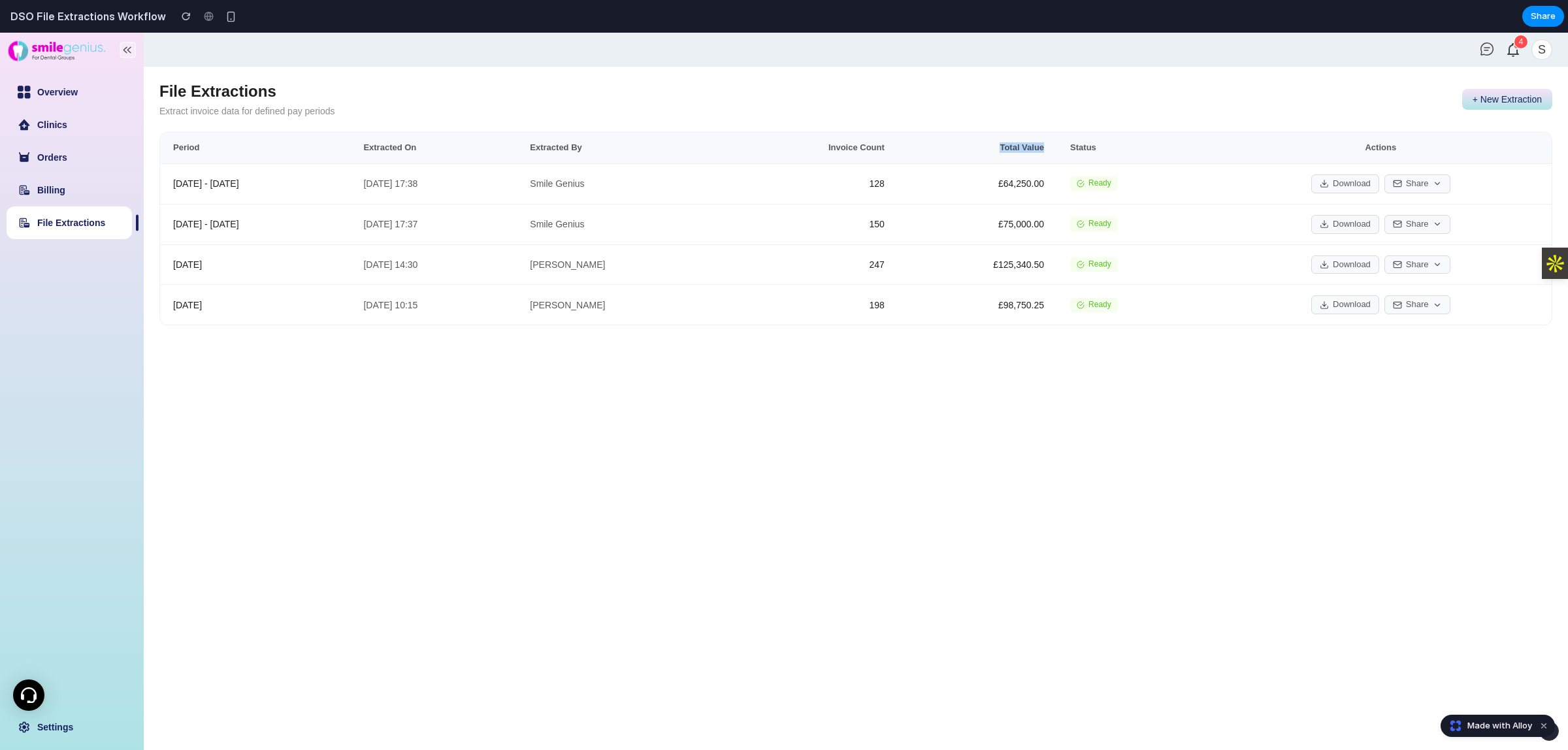
drag, startPoint x: 1060, startPoint y: 153, endPoint x: 475, endPoint y: 57, distance: 592.8
click at [1014, 149] on th "Total Value" at bounding box center [977, 148] width 159 height 30
drag, startPoint x: 1119, startPoint y: 146, endPoint x: 1087, endPoint y: 145, distance: 32.0
click at [1087, 145] on th "Status" at bounding box center [1134, 148] width 153 height 30
drag, startPoint x: 1412, startPoint y: 144, endPoint x: 1367, endPoint y: 144, distance: 45.0
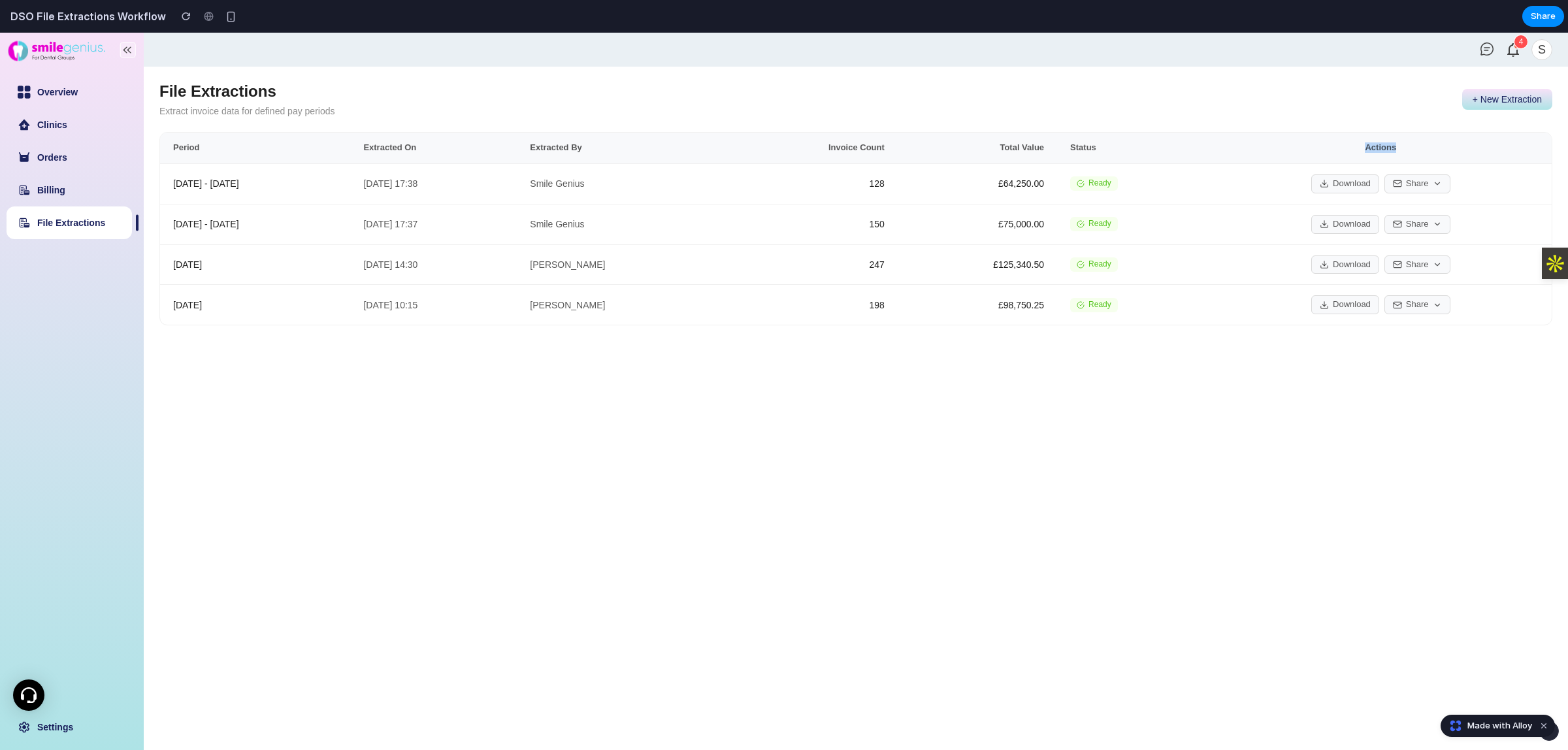
click at [1367, 144] on th "Actions" at bounding box center [1381, 148] width 341 height 30
drag, startPoint x: 222, startPoint y: 187, endPoint x: 188, endPoint y: 186, distance: 34.0
click at [188, 186] on td "[DATE] - [DATE]" at bounding box center [255, 183] width 190 height 40
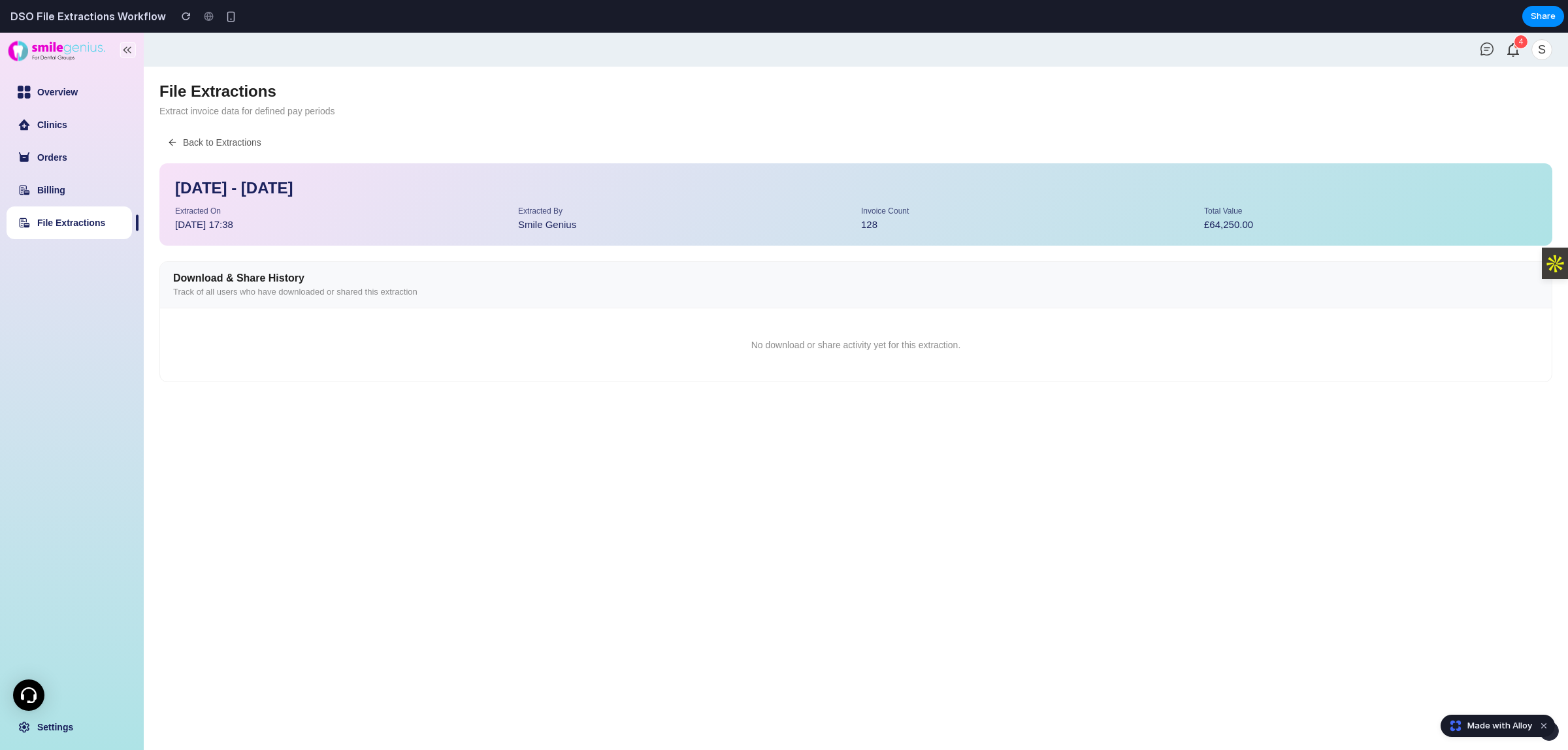
click at [180, 186] on h2 "[DATE] - [DATE]" at bounding box center [856, 188] width 1362 height 18
click at [174, 146] on button "Back to Extractions" at bounding box center [214, 142] width 110 height 21
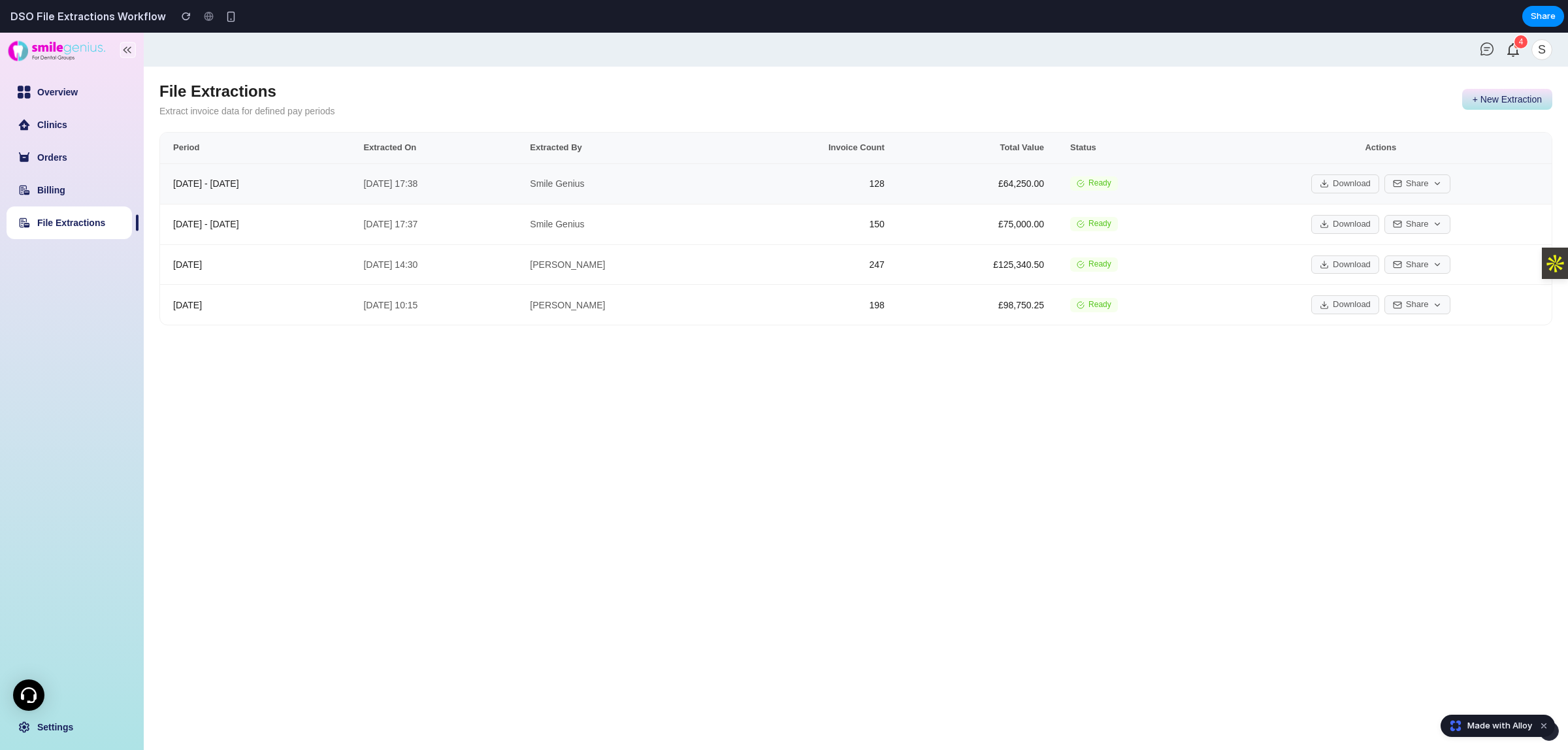
click at [181, 185] on td "[DATE] - [DATE]" at bounding box center [255, 183] width 190 height 40
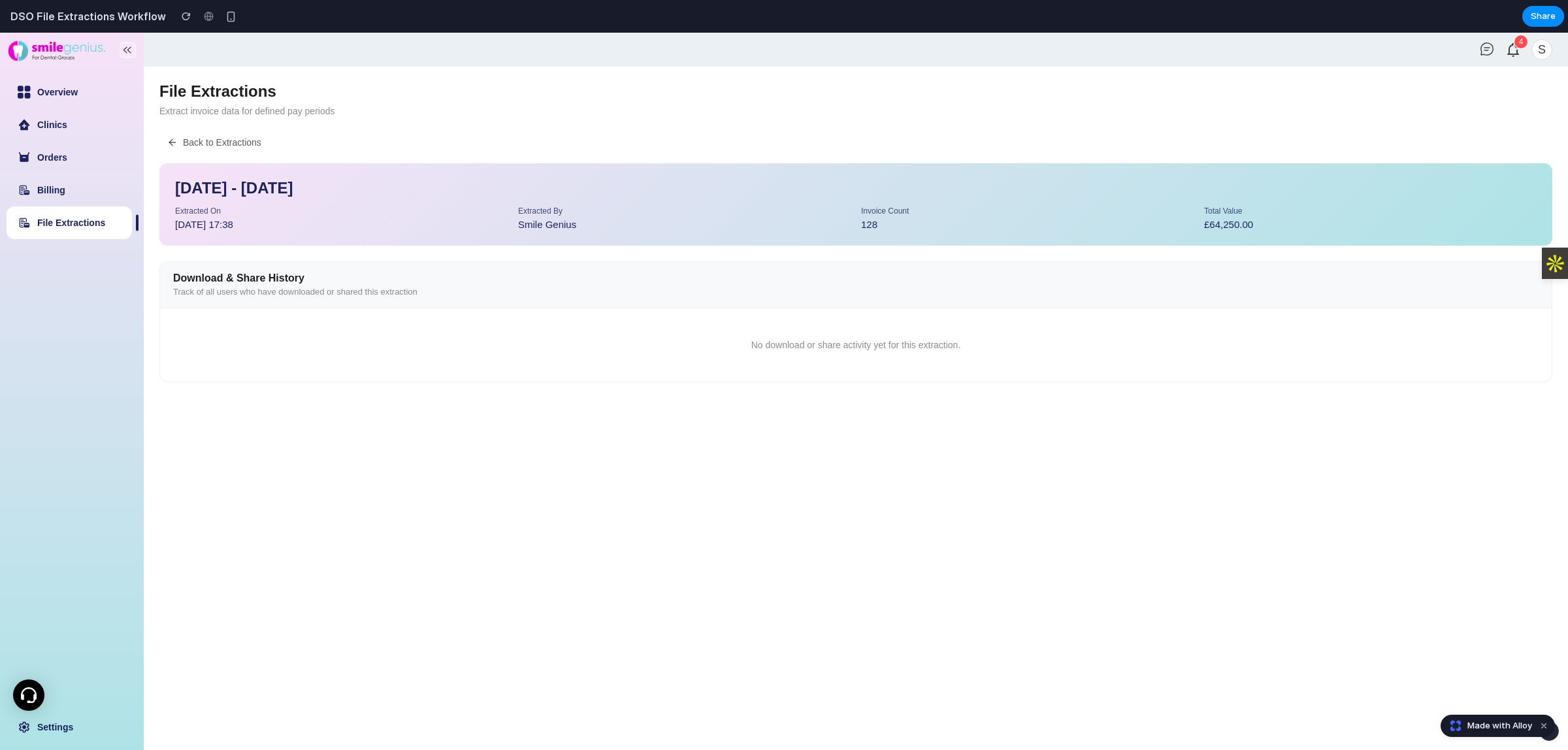
drag, startPoint x: 335, startPoint y: 187, endPoint x: 180, endPoint y: 187, distance: 155.0
click at [180, 187] on h2 "[DATE] - [DATE]" at bounding box center [856, 188] width 1362 height 18
click at [177, 187] on h2 "[DATE] - [DATE]" at bounding box center [856, 188] width 1362 height 18
drag, startPoint x: 177, startPoint y: 187, endPoint x: 320, endPoint y: 196, distance: 143.3
click at [320, 196] on h2 "[DATE] - [DATE]" at bounding box center [856, 188] width 1362 height 18
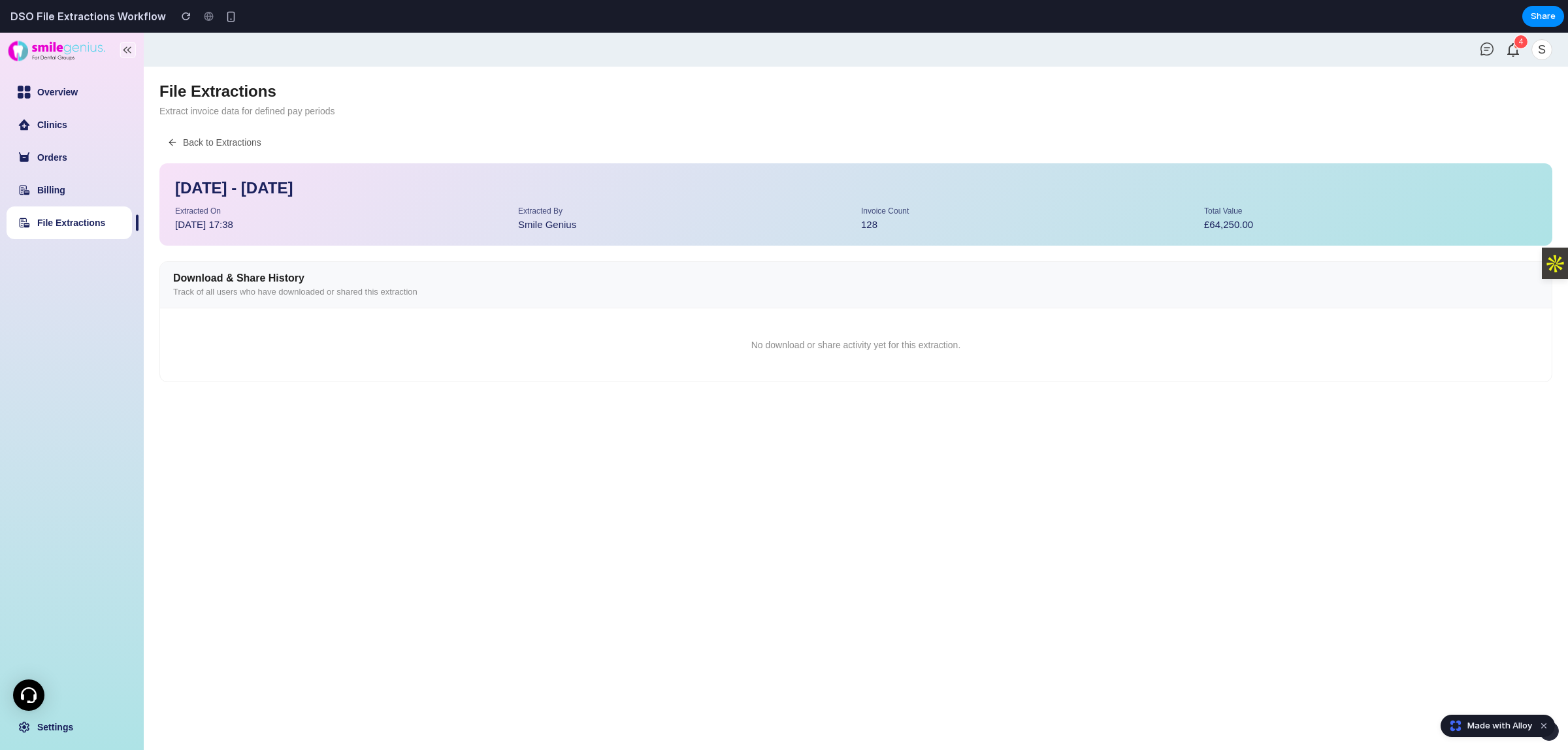
click at [184, 134] on button "Back to Extractions" at bounding box center [214, 142] width 110 height 21
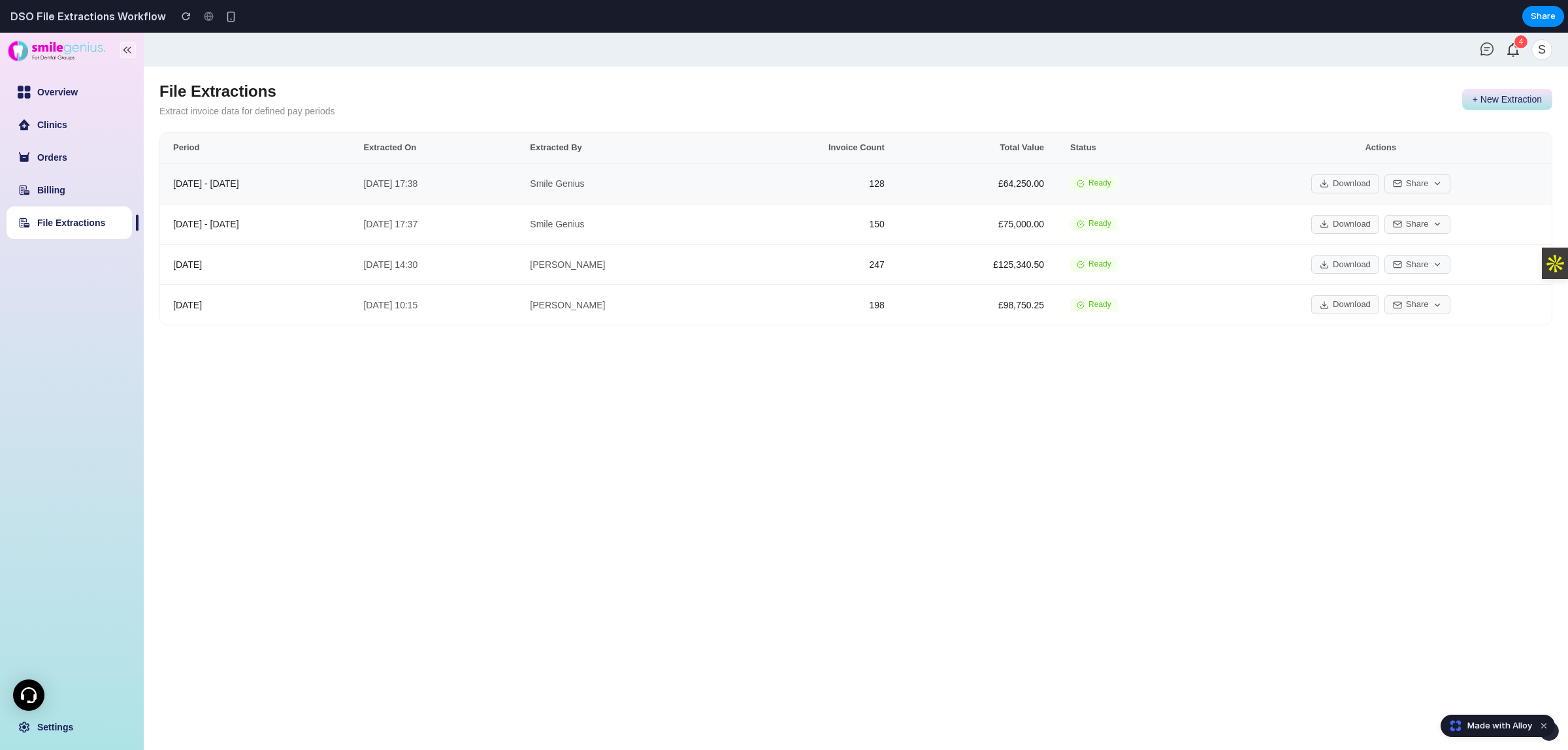
drag, startPoint x: 454, startPoint y: 187, endPoint x: 397, endPoint y: 187, distance: 57.0
click at [397, 187] on td "[DATE] 17:38" at bounding box center [433, 183] width 167 height 40
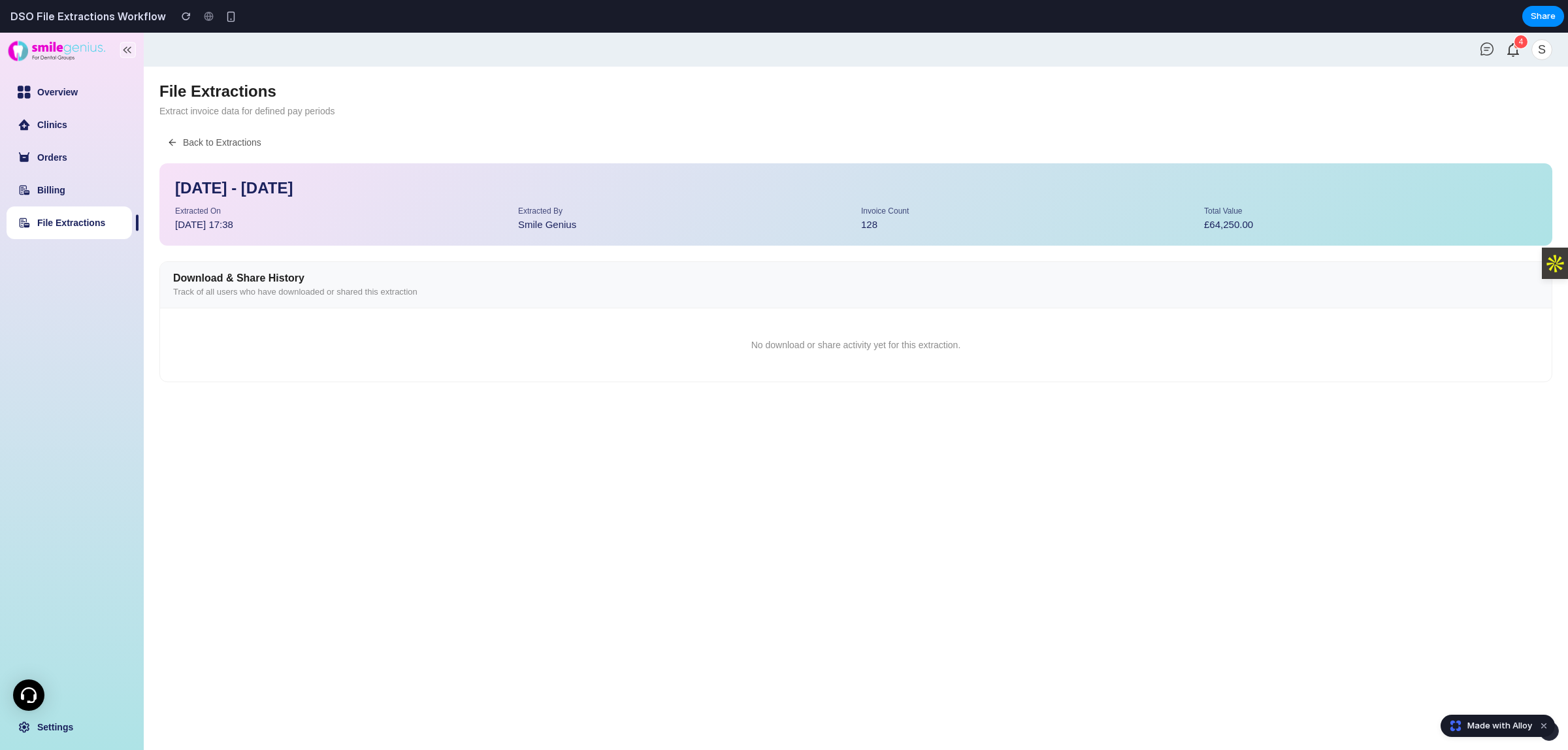
click at [173, 143] on icon at bounding box center [172, 143] width 11 height 11
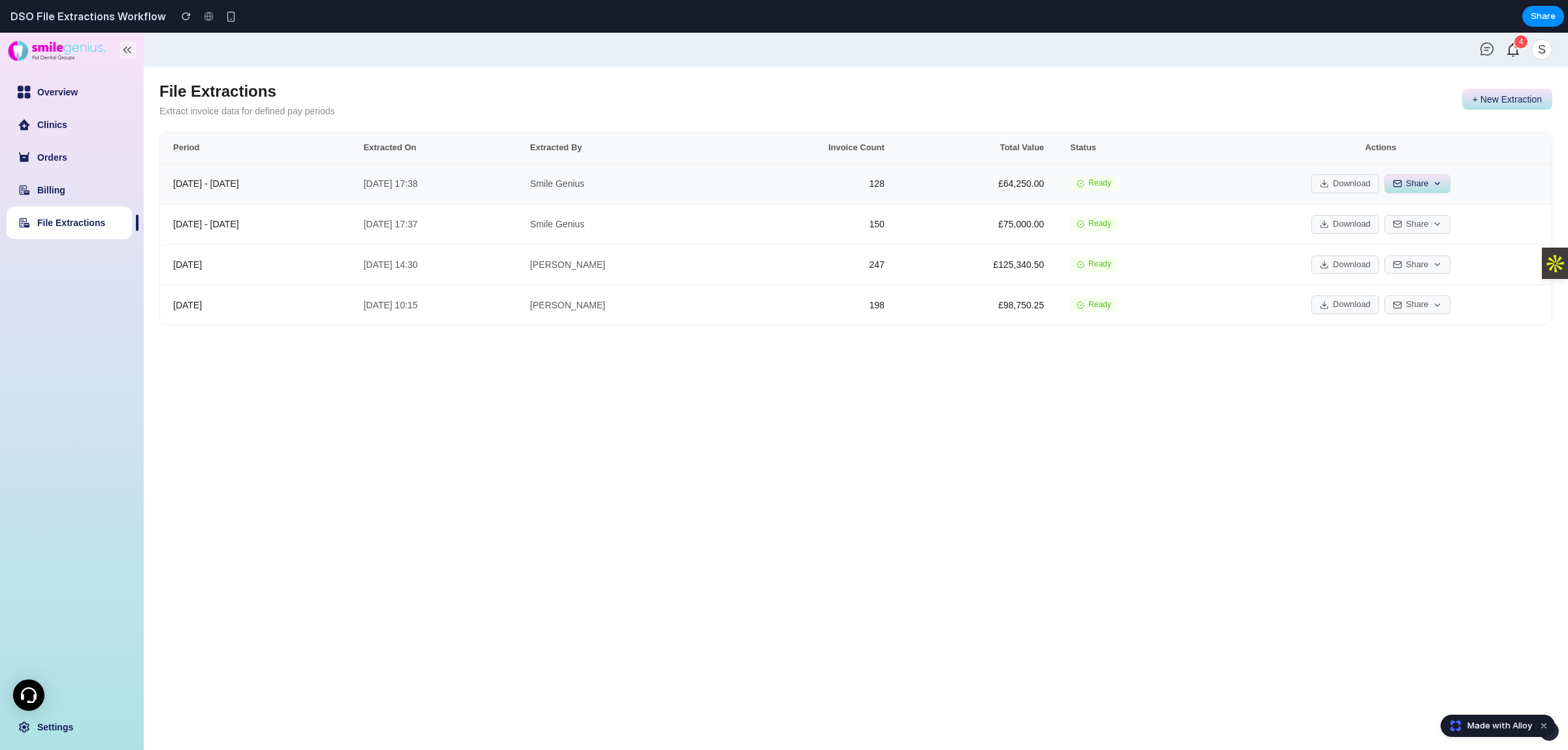
click at [1431, 190] on button "Share" at bounding box center [1418, 184] width 66 height 19
click at [1395, 231] on button "Send to Another Email" at bounding box center [1386, 231] width 130 height 24
click at [1321, 176] on button "Download" at bounding box center [1345, 184] width 68 height 19
click at [1428, 184] on button "Share" at bounding box center [1418, 184] width 66 height 19
click at [1409, 237] on button "Send to Another Email" at bounding box center [1386, 231] width 130 height 24
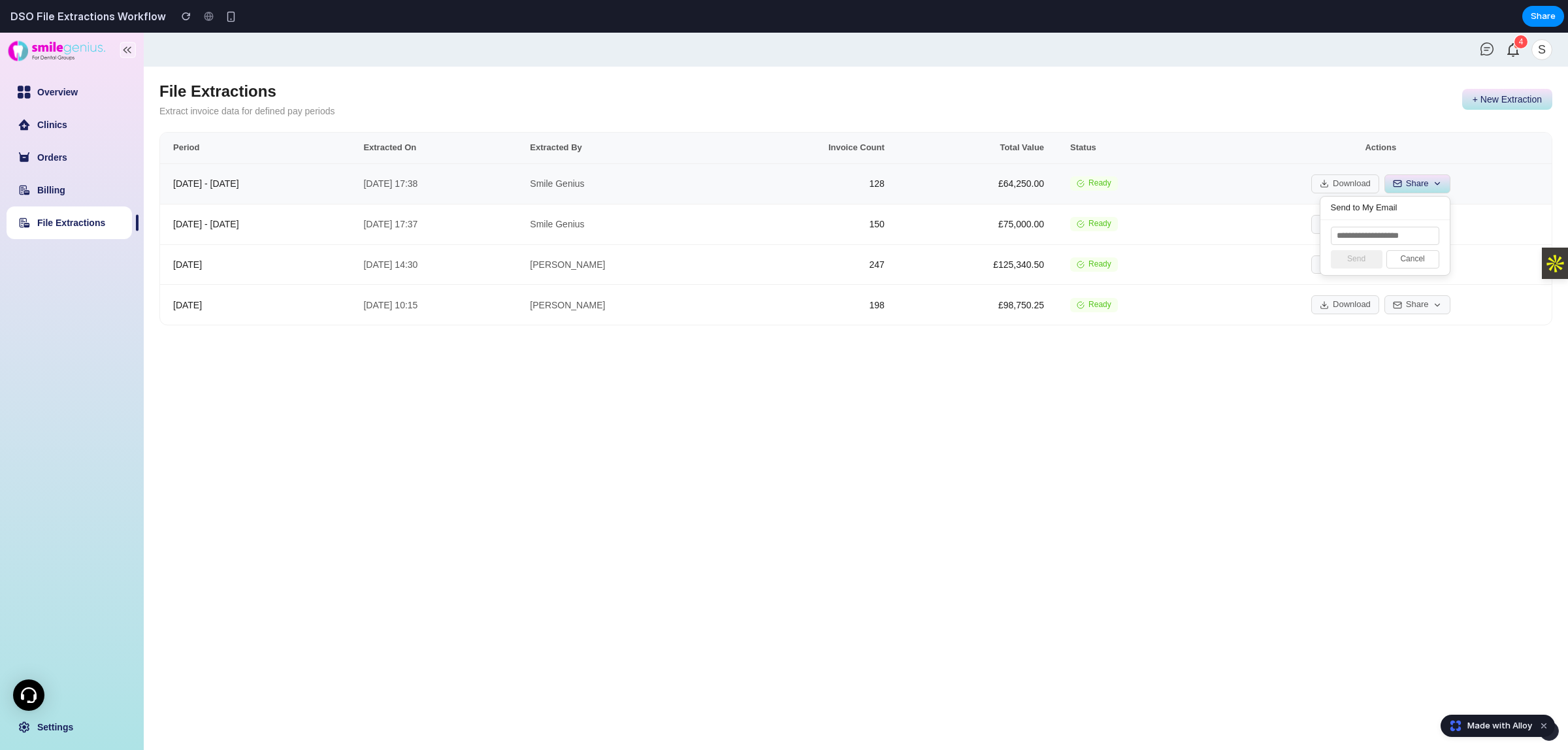
click at [1407, 175] on button "Share" at bounding box center [1418, 184] width 66 height 19
click at [1410, 188] on button "Share" at bounding box center [1418, 184] width 66 height 19
click at [1408, 216] on button "Send to My Email" at bounding box center [1386, 208] width 130 height 23
click at [1222, 181] on td "Download Share" at bounding box center [1381, 183] width 341 height 40
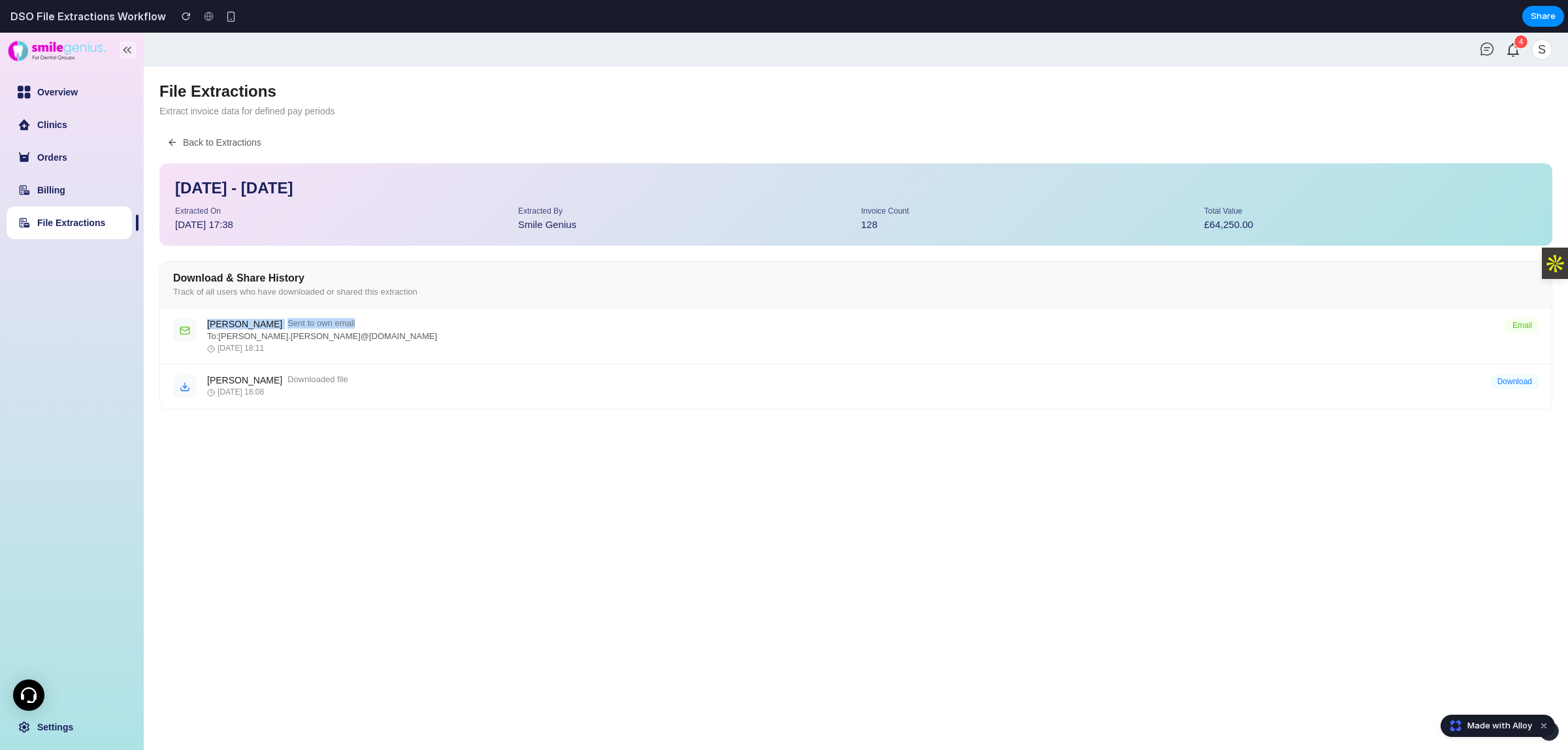
drag, startPoint x: 344, startPoint y: 323, endPoint x: 208, endPoint y: 323, distance: 136.0
click at [208, 323] on div "[PERSON_NAME] Sent to own email" at bounding box center [851, 324] width 1289 height 11
click at [344, 341] on div "[PERSON_NAME] Sent to own email To: [PERSON_NAME].[PERSON_NAME] @[DOMAIN_NAME] …" at bounding box center [851, 335] width 1289 height 34
drag, startPoint x: 353, startPoint y: 334, endPoint x: 206, endPoint y: 333, distance: 147.0
click at [206, 333] on div "[PERSON_NAME] Sent to own email To: [PERSON_NAME].[PERSON_NAME] @[DOMAIN_NAME] …" at bounding box center [856, 337] width 1392 height 56
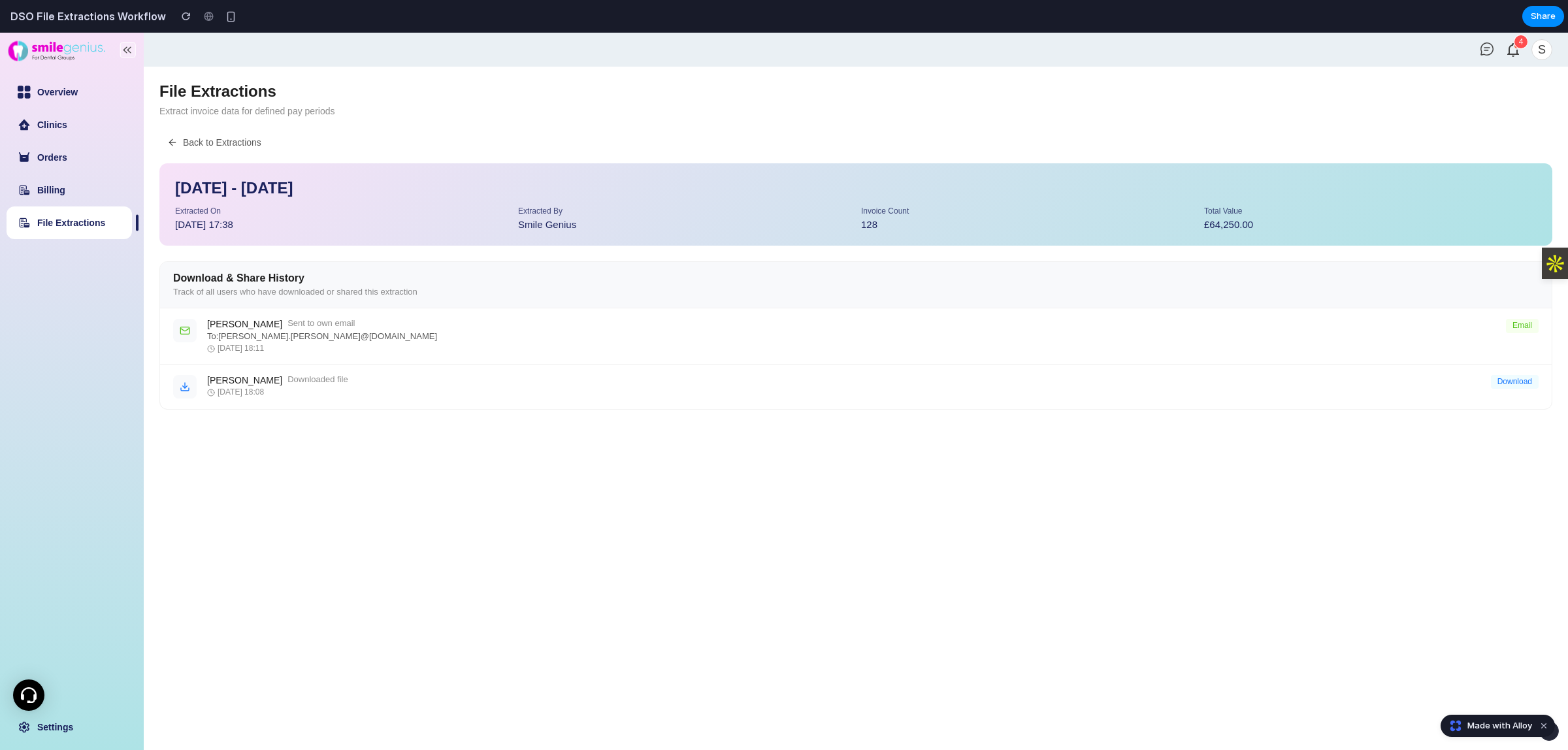
drag, startPoint x: 327, startPoint y: 348, endPoint x: 304, endPoint y: 44, distance: 304.9
click at [305, 345] on div "[DATE] 18:11" at bounding box center [851, 349] width 1289 height 9
click at [1524, 384] on div "Download" at bounding box center [1515, 382] width 48 height 14
click at [1530, 413] on main "File Extractions Extract invoice data for defined pay periods Back to Extractio…" at bounding box center [856, 408] width 1425 height 684
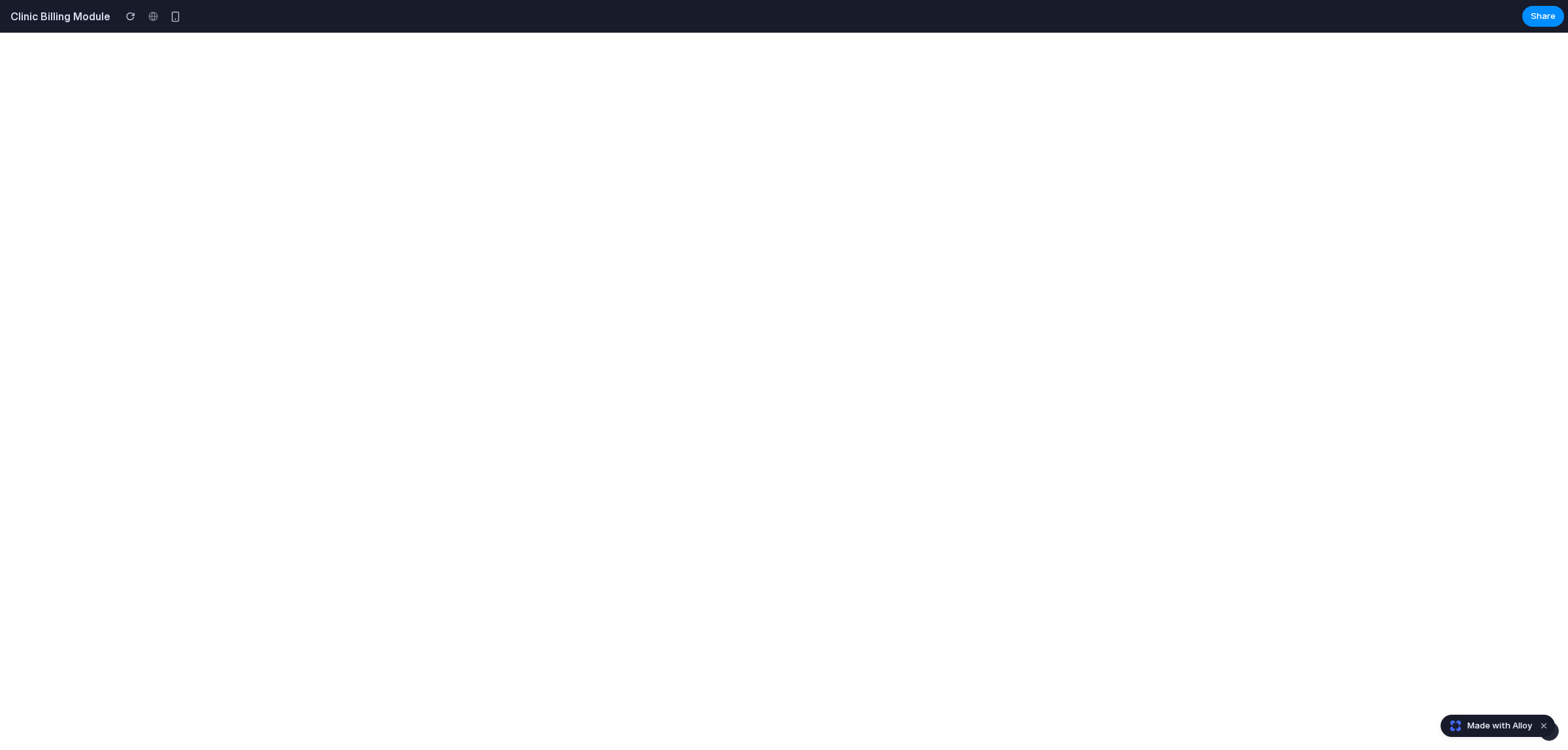
select select "**"
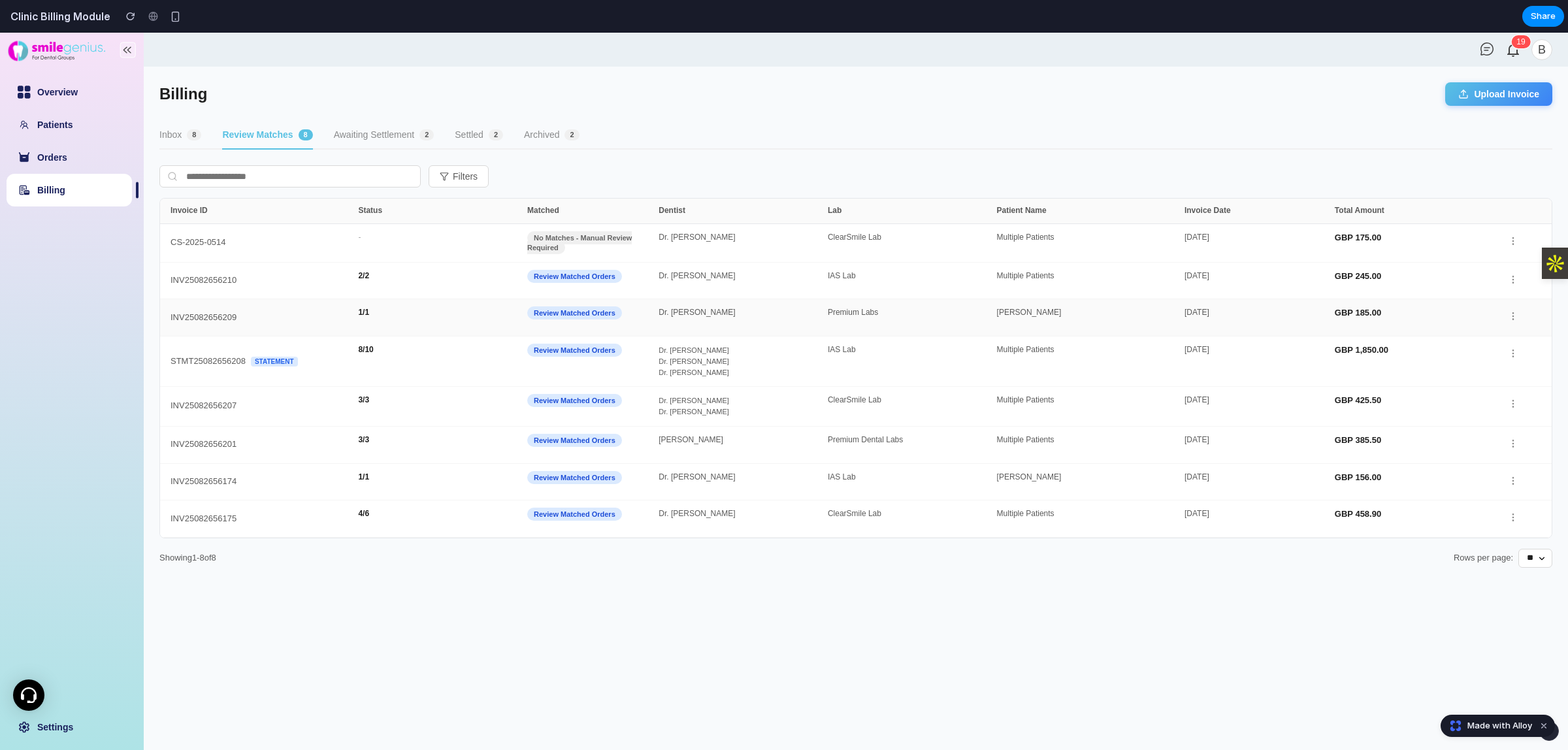
click at [531, 312] on span "Review Matched Orders" at bounding box center [575, 312] width 95 height 13
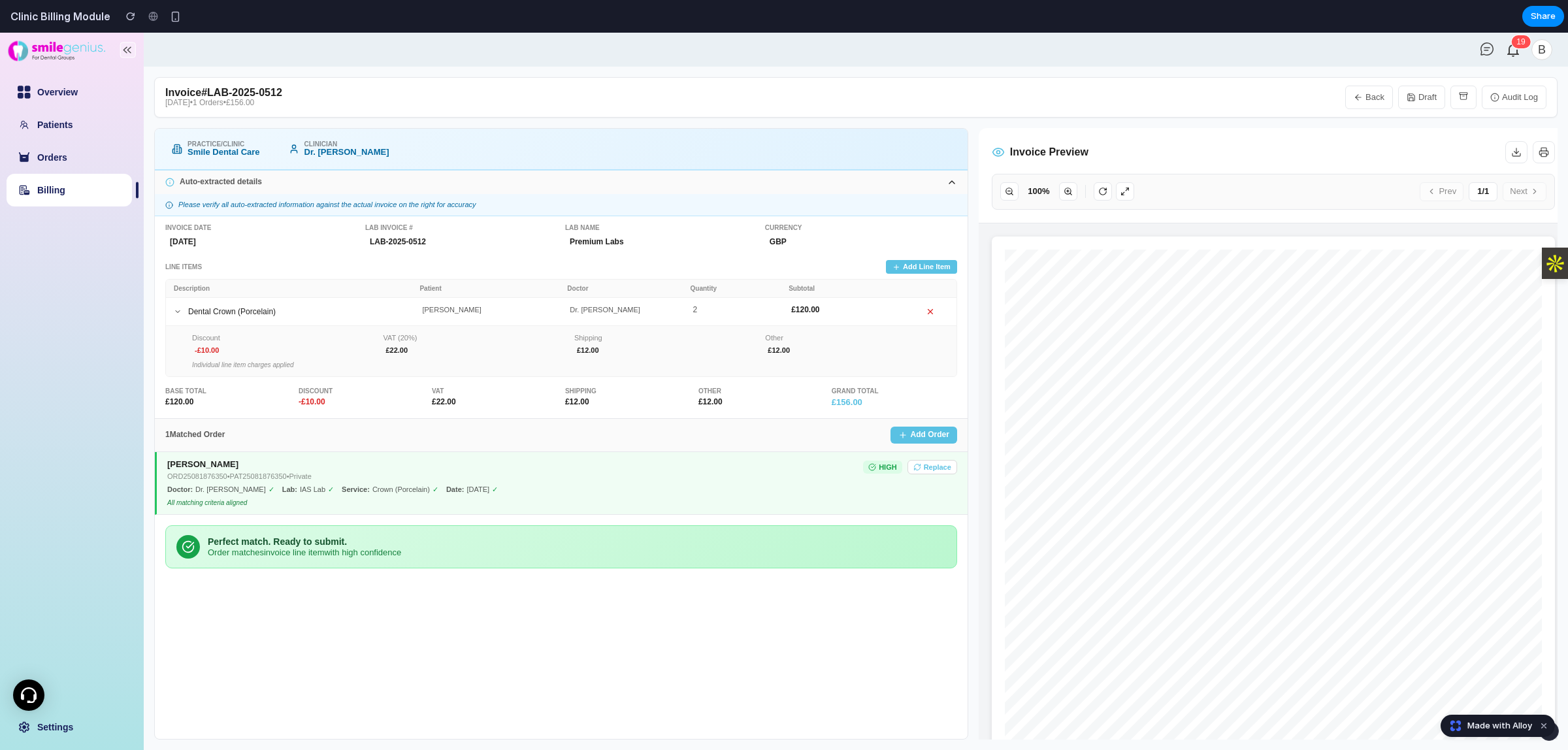
click at [66, 185] on link "Billing" at bounding box center [51, 191] width 28 height 11
select select "**"
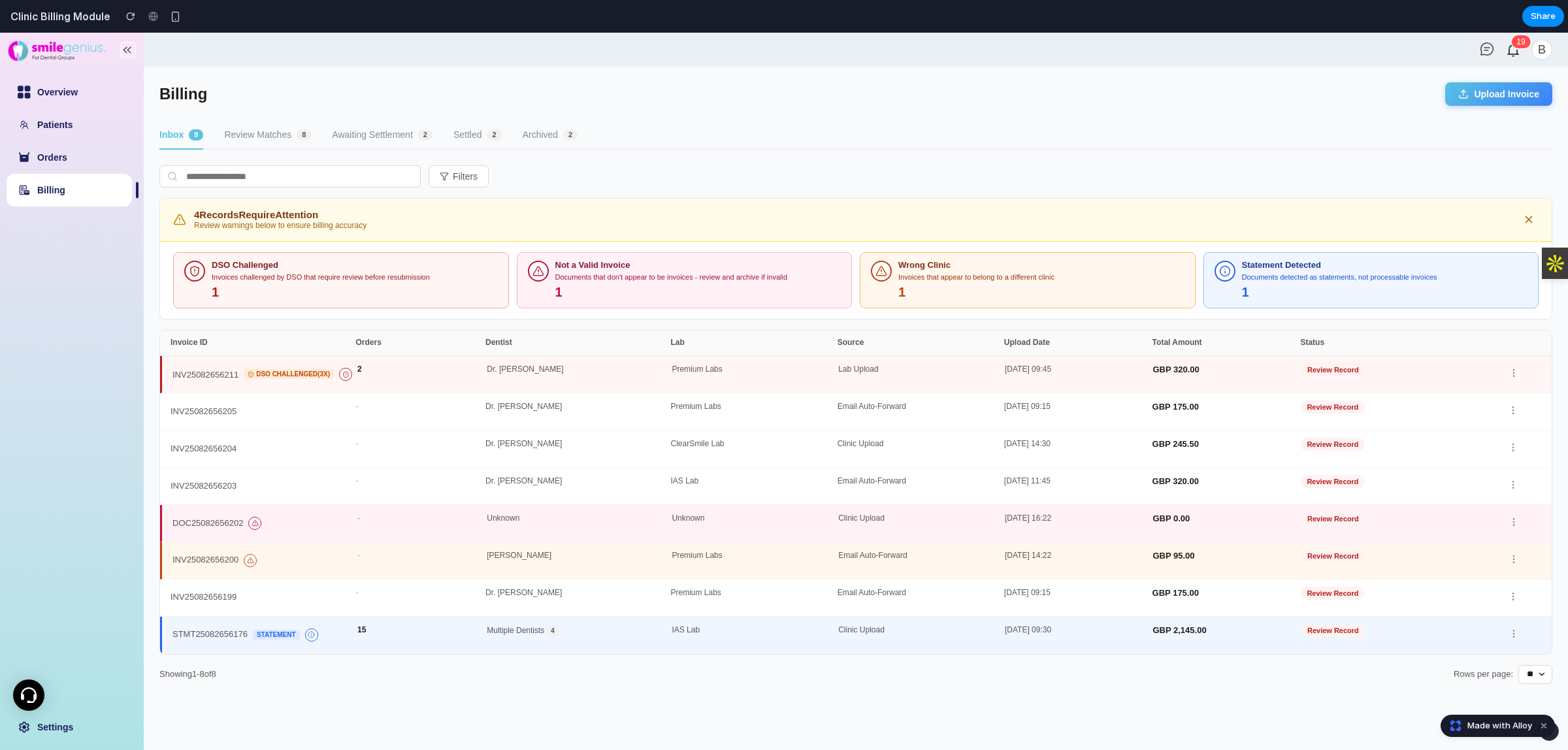
click at [287, 143] on button "Review Matches 8" at bounding box center [268, 135] width 87 height 28
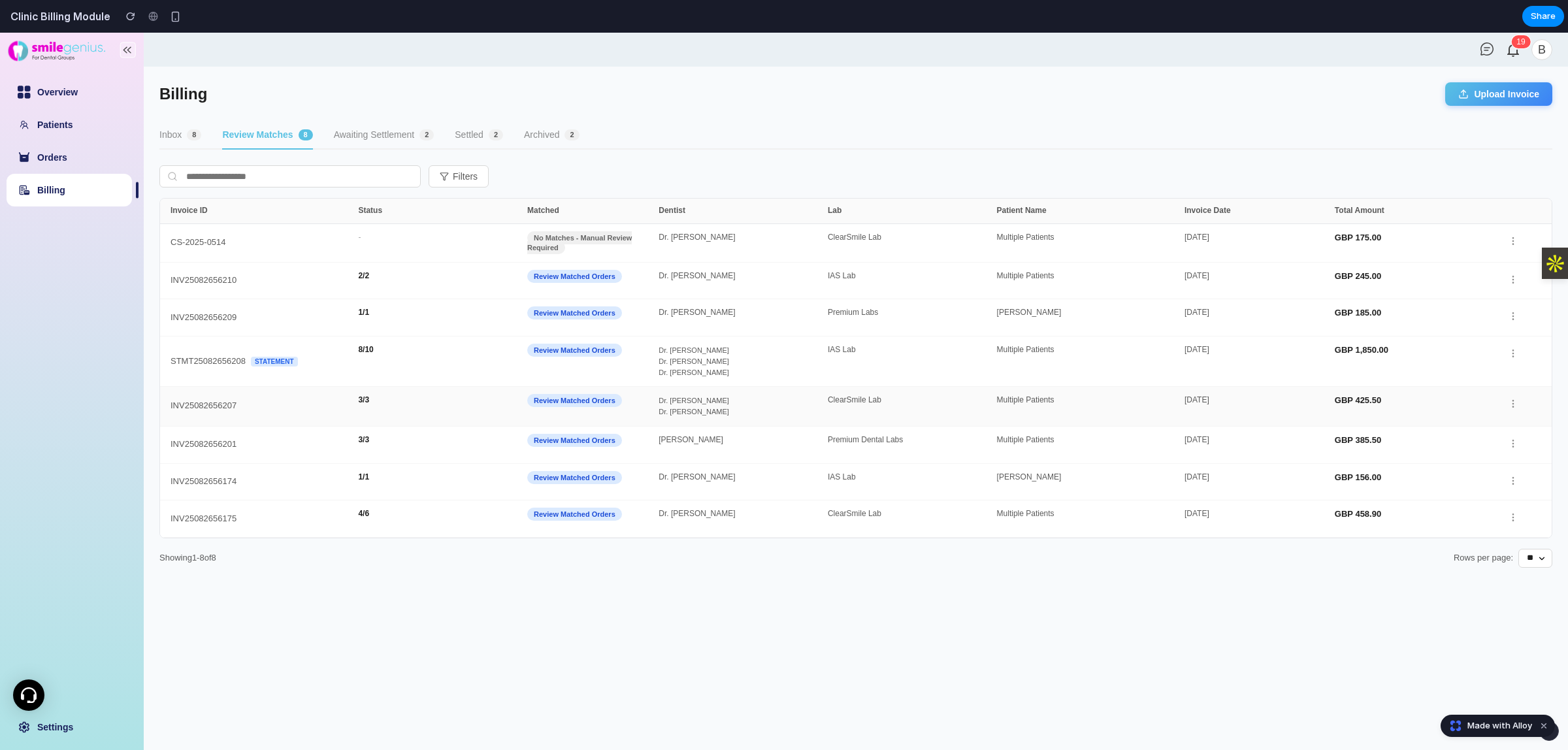
click at [524, 396] on div "3 / 3" at bounding box center [443, 406] width 169 height 21
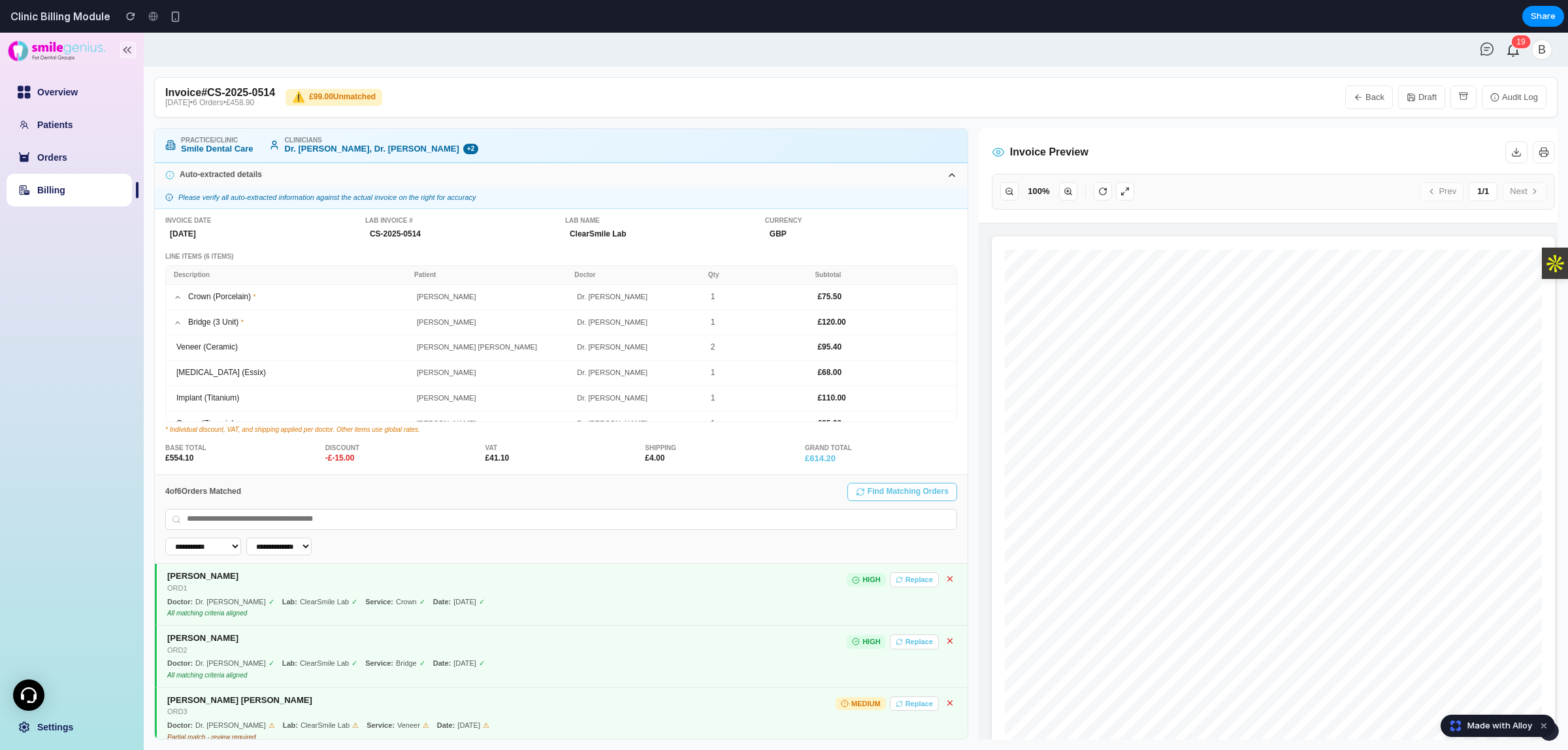
click at [890, 488] on button "Find Matching Orders" at bounding box center [903, 492] width 110 height 18
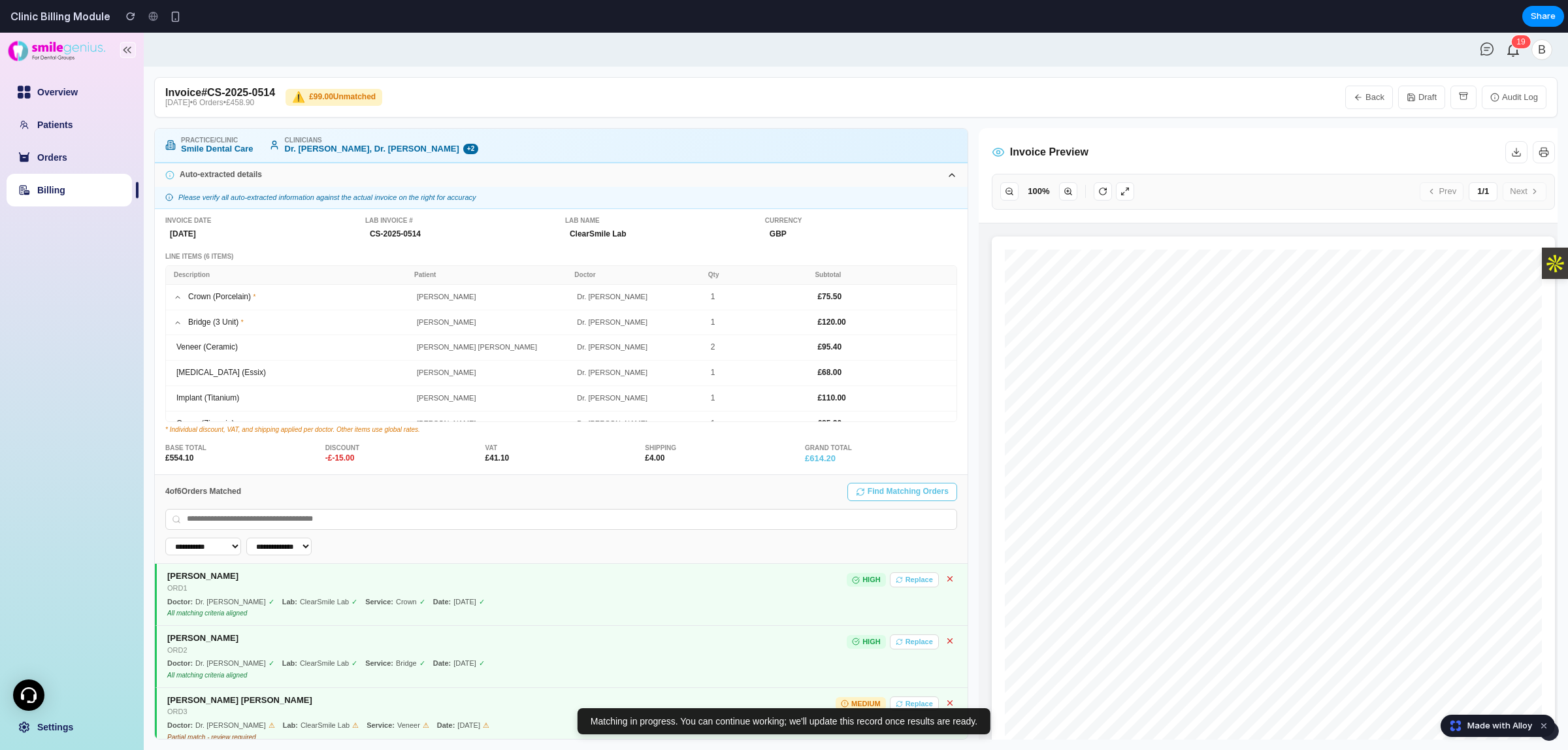
click at [66, 195] on link "Billing" at bounding box center [51, 191] width 28 height 11
select select "**"
